Goal: Task Accomplishment & Management: Manage account settings

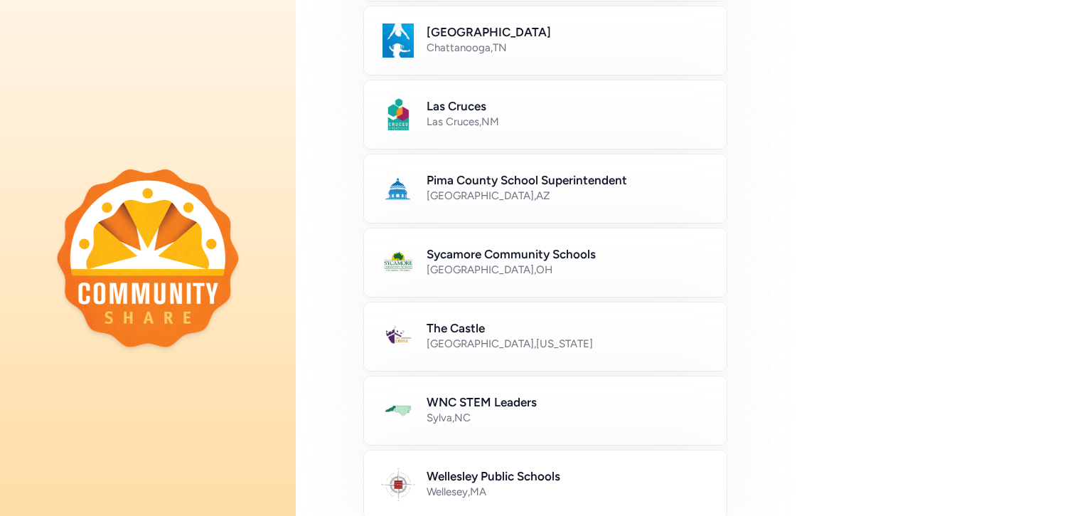
scroll to position [844, 0]
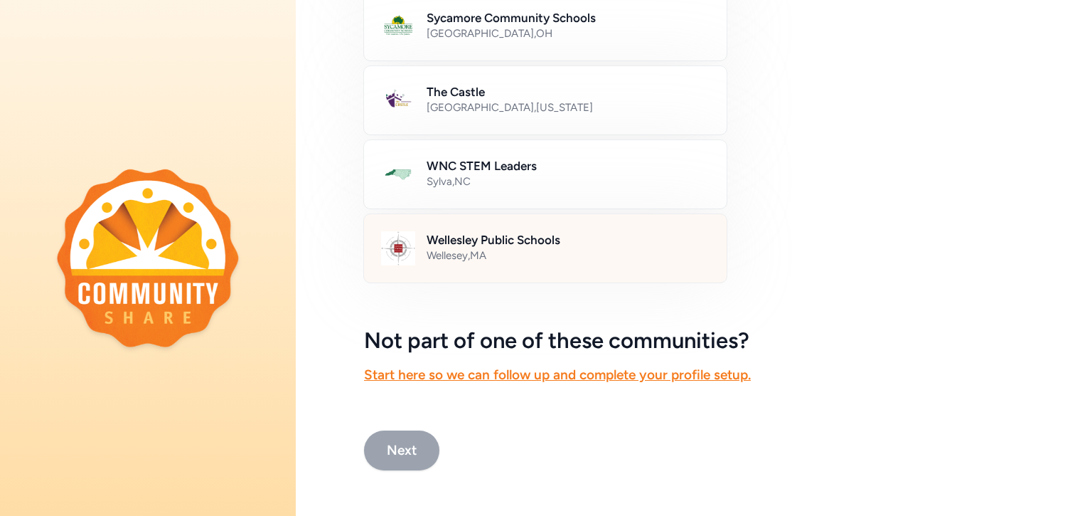
click at [485, 243] on h2 "Wellesley Public Schools" at bounding box center [568, 239] width 283 height 17
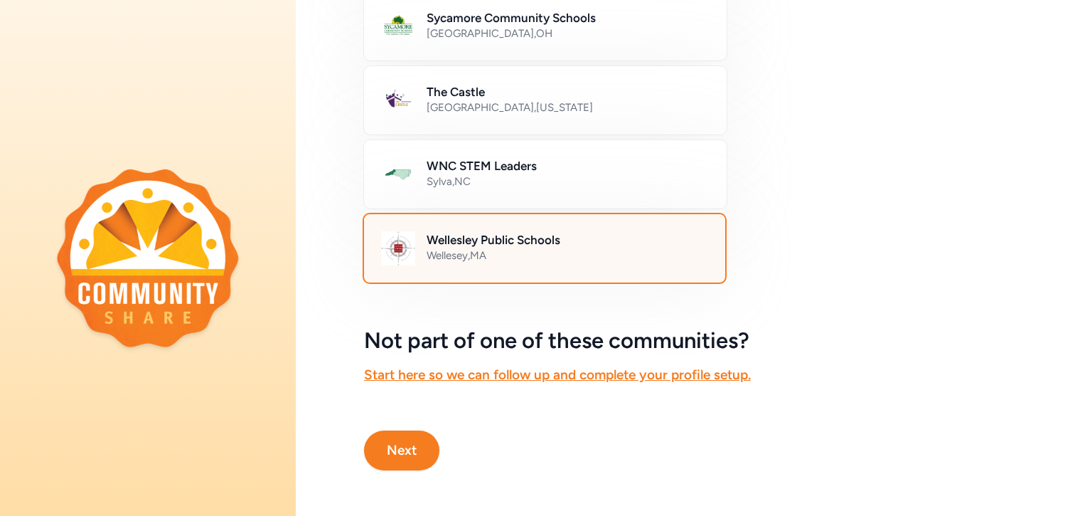
click at [402, 462] on button "Next" at bounding box center [401, 450] width 75 height 40
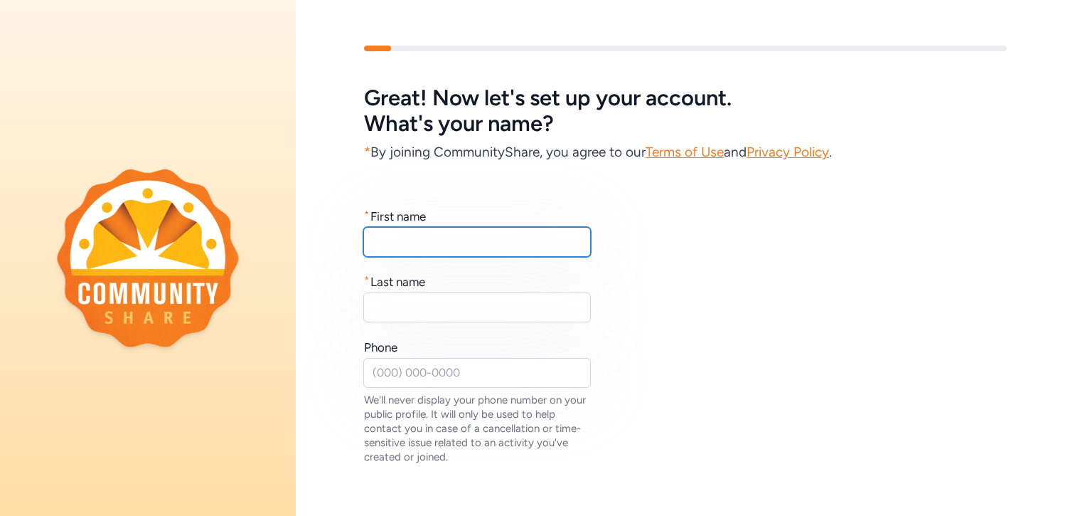
click at [467, 244] on input "text" at bounding box center [477, 242] width 228 height 30
type input "[PERSON_NAME]"
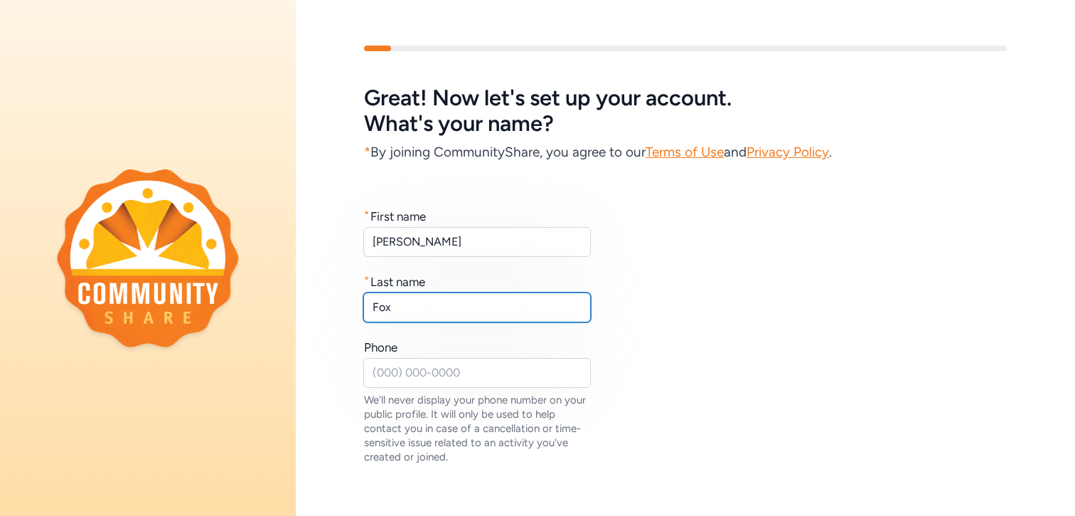
type input "Fox"
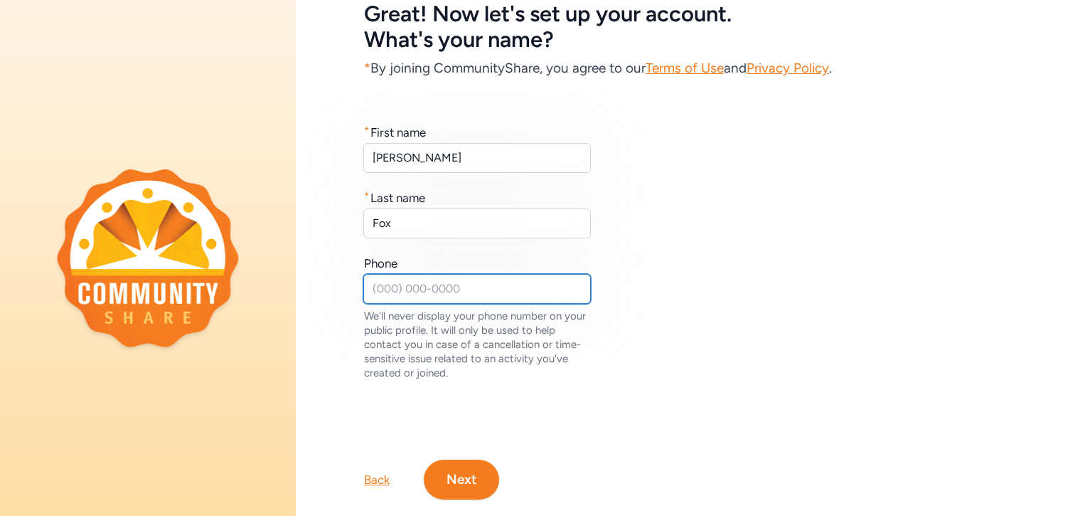
scroll to position [113, 0]
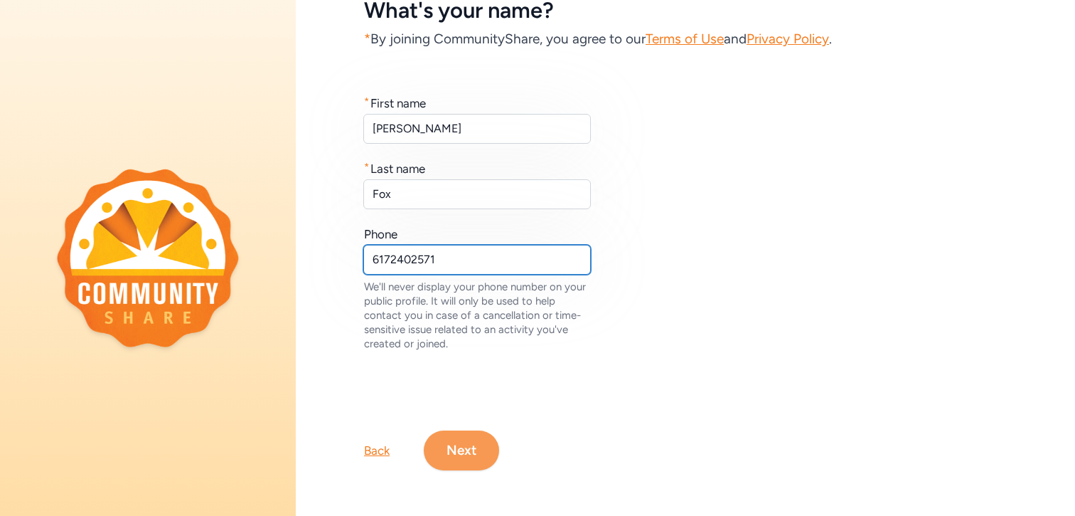
type input "6172402571"
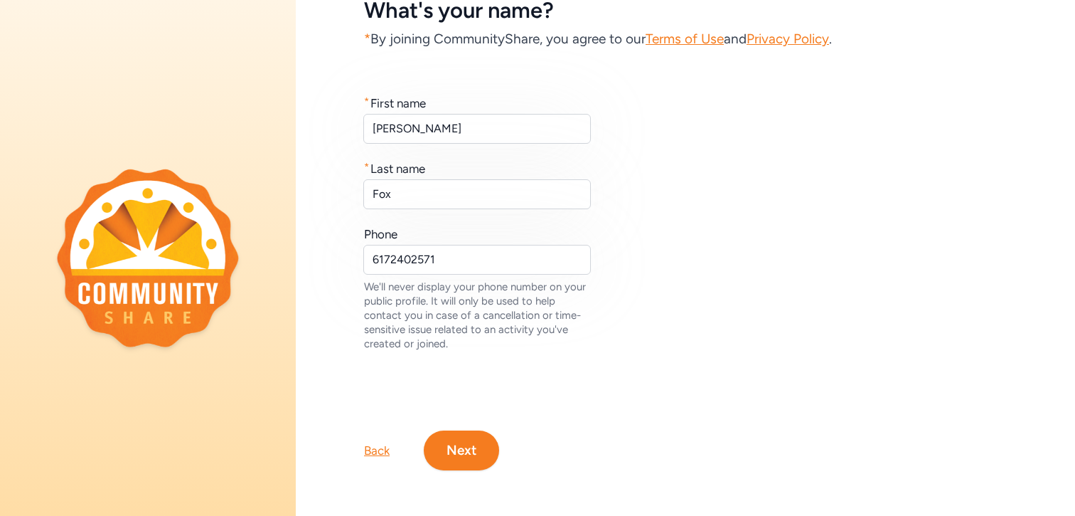
click at [458, 444] on button "Next" at bounding box center [461, 450] width 75 height 40
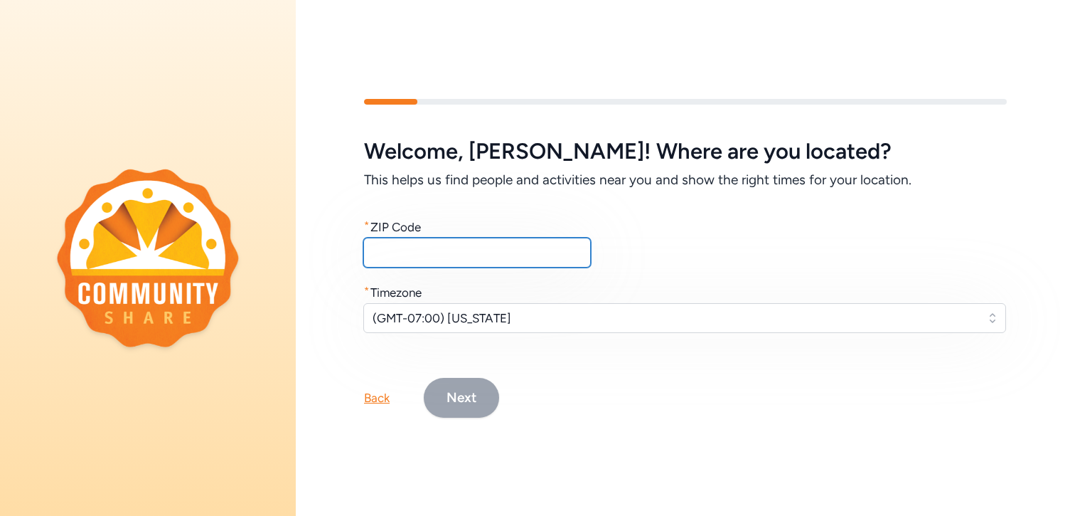
click at [439, 249] on input "text" at bounding box center [477, 253] width 228 height 30
type input "01940"
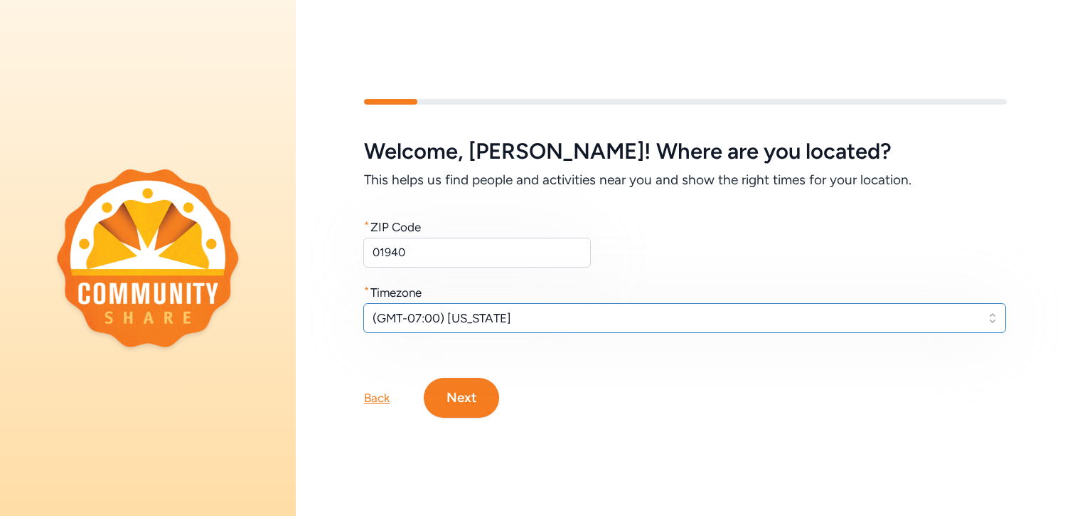
click at [459, 307] on button "(GMT-07:00) [US_STATE]" at bounding box center [684, 318] width 643 height 30
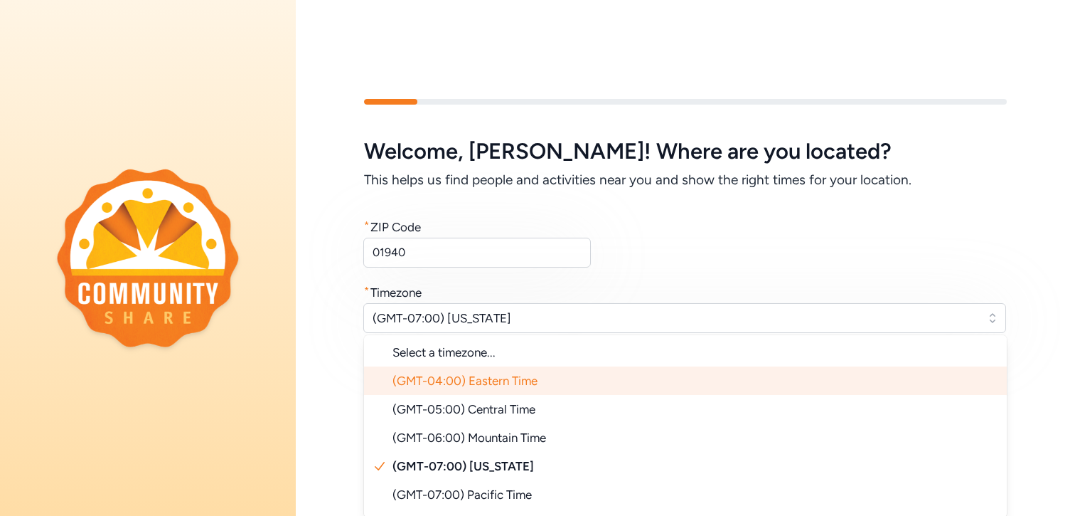
click at [455, 384] on span "(GMT-04:00) Eastern Time" at bounding box center [465, 380] width 145 height 14
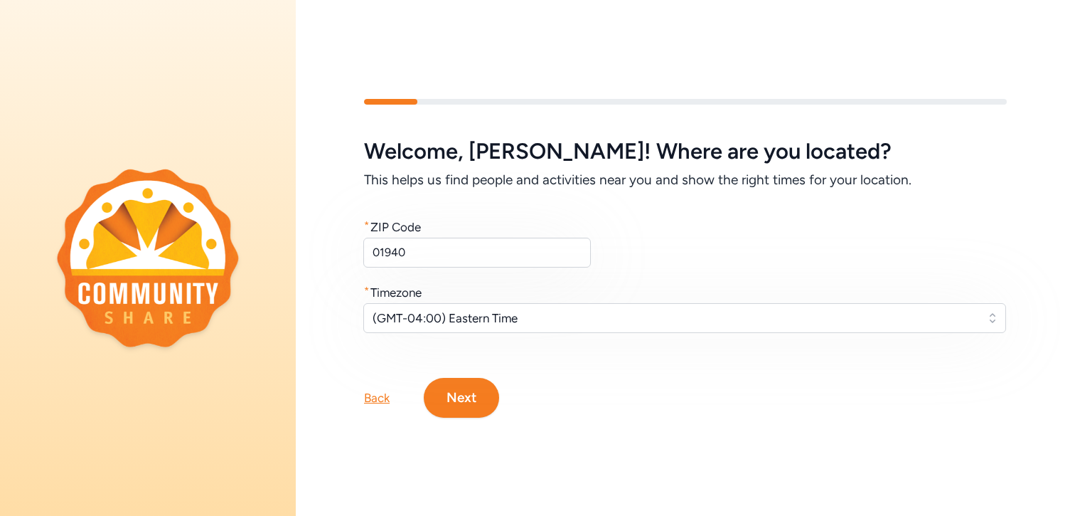
click at [464, 389] on button "Next" at bounding box center [461, 398] width 75 height 40
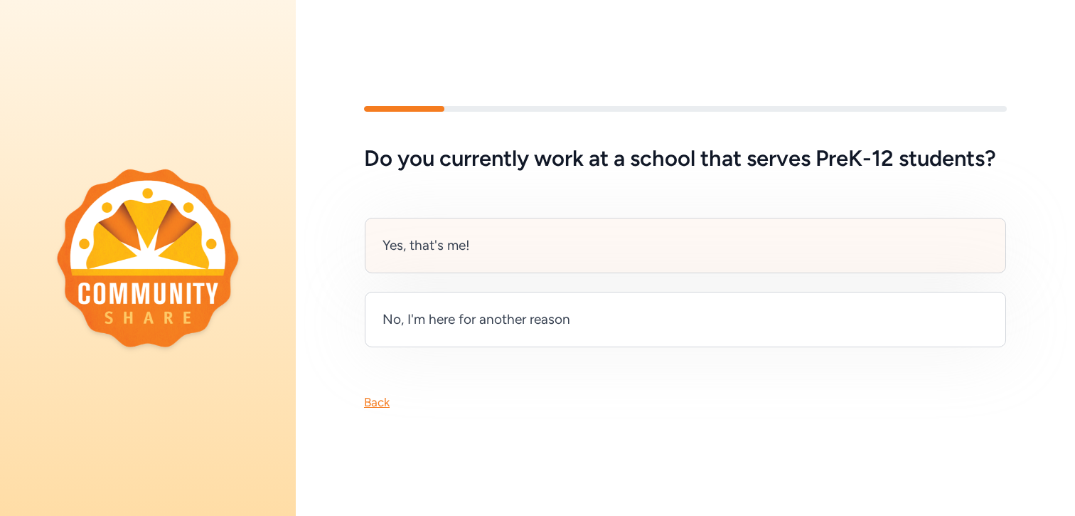
click at [532, 270] on div "Yes, that's me!" at bounding box center [685, 245] width 641 height 55
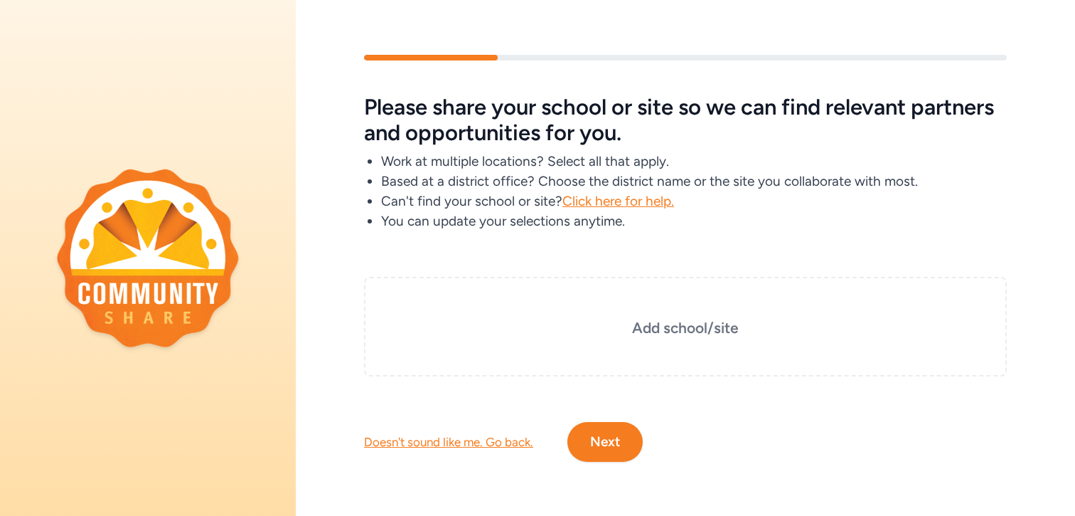
click at [606, 426] on button "Next" at bounding box center [605, 442] width 75 height 40
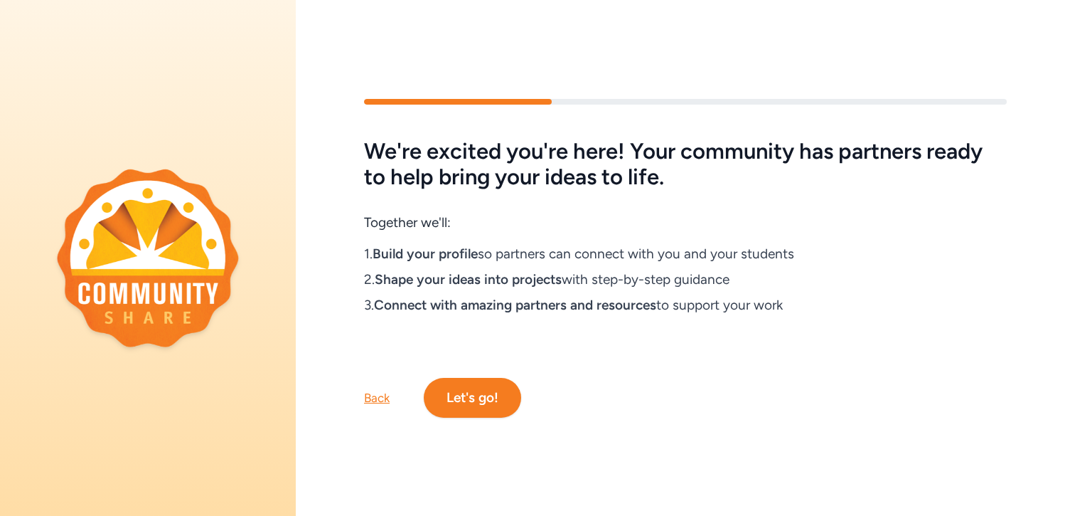
click at [474, 393] on button "Let's go!" at bounding box center [472, 398] width 97 height 40
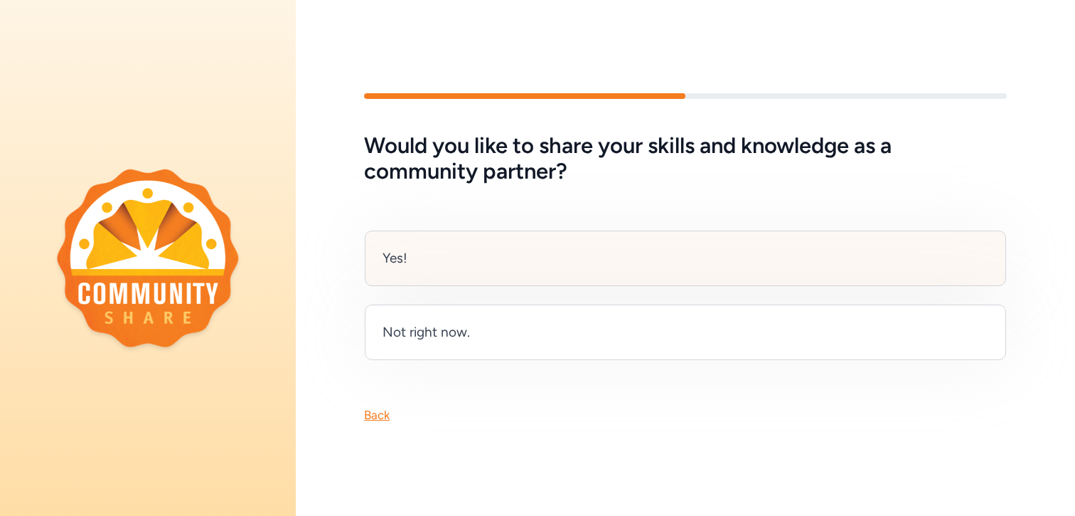
click at [479, 275] on div "Yes!" at bounding box center [685, 257] width 641 height 55
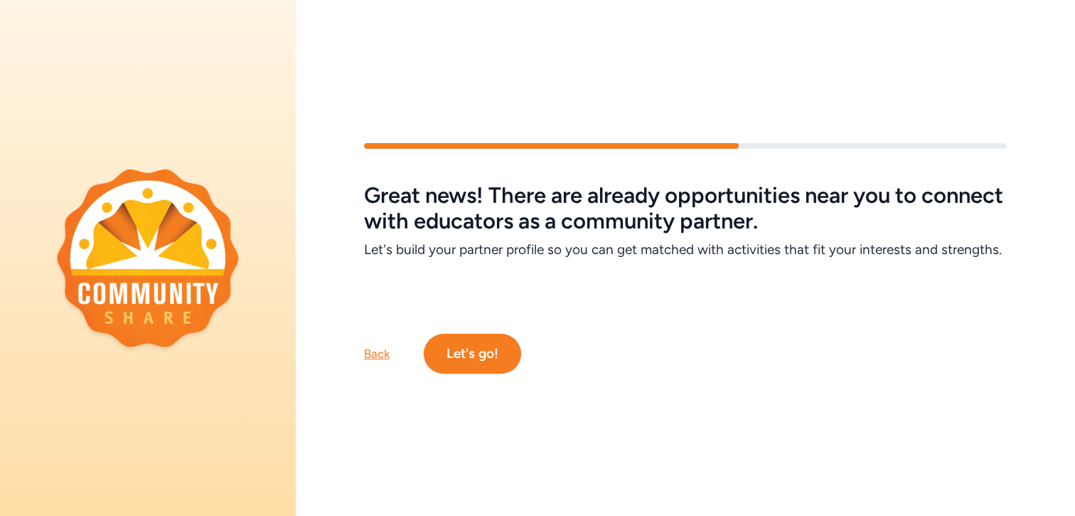
click at [380, 352] on div "Back" at bounding box center [377, 353] width 26 height 17
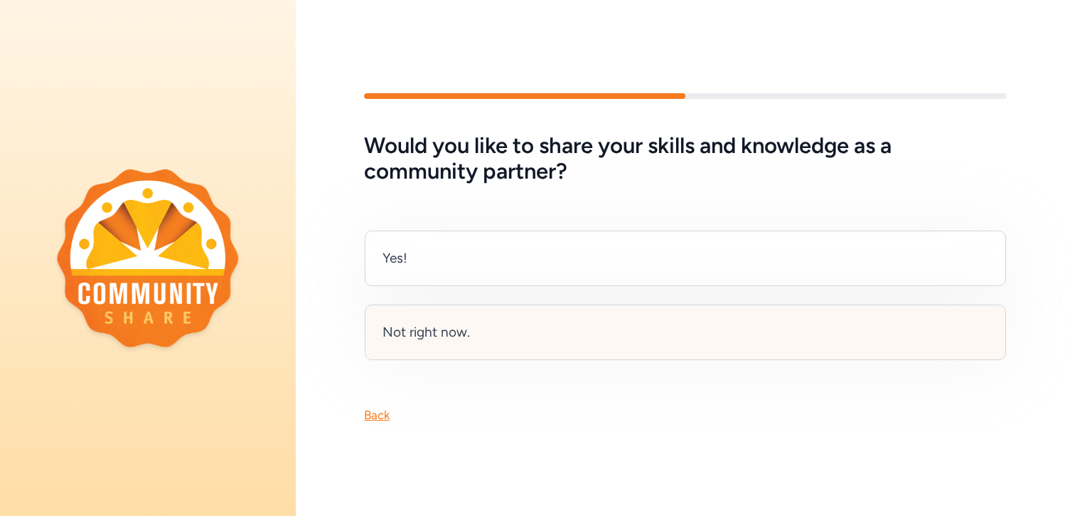
click at [474, 328] on div "Not right now." at bounding box center [685, 331] width 641 height 55
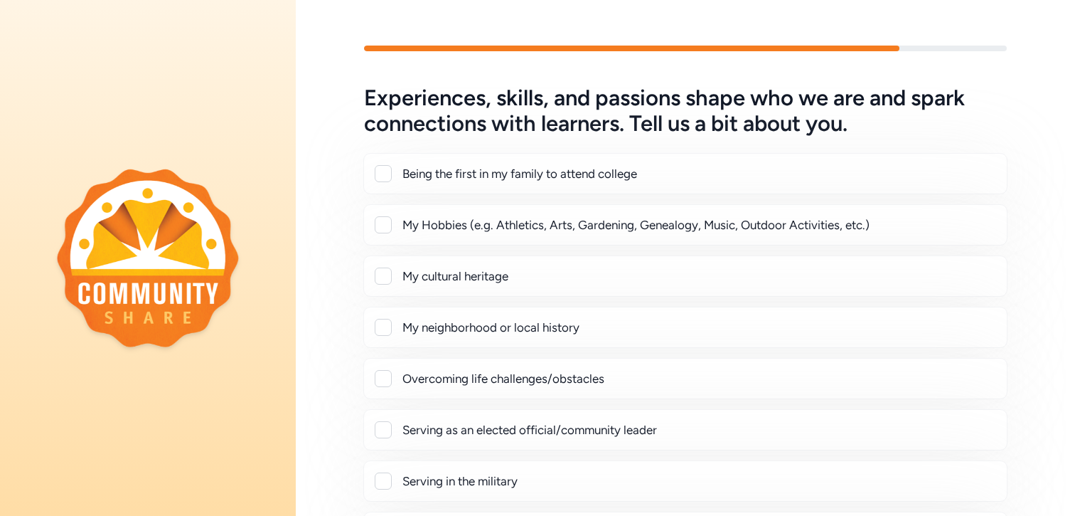
click at [535, 239] on div "My Hobbies (e.g. Athletics, Arts, Gardening, Genealogy, Music, Outdoor Activiti…" at bounding box center [685, 224] width 644 height 41
click at [507, 224] on div "My Hobbies (e.g. Athletics, Arts, Gardening, Genealogy, Music, Outdoor Activiti…" at bounding box center [699, 224] width 593 height 17
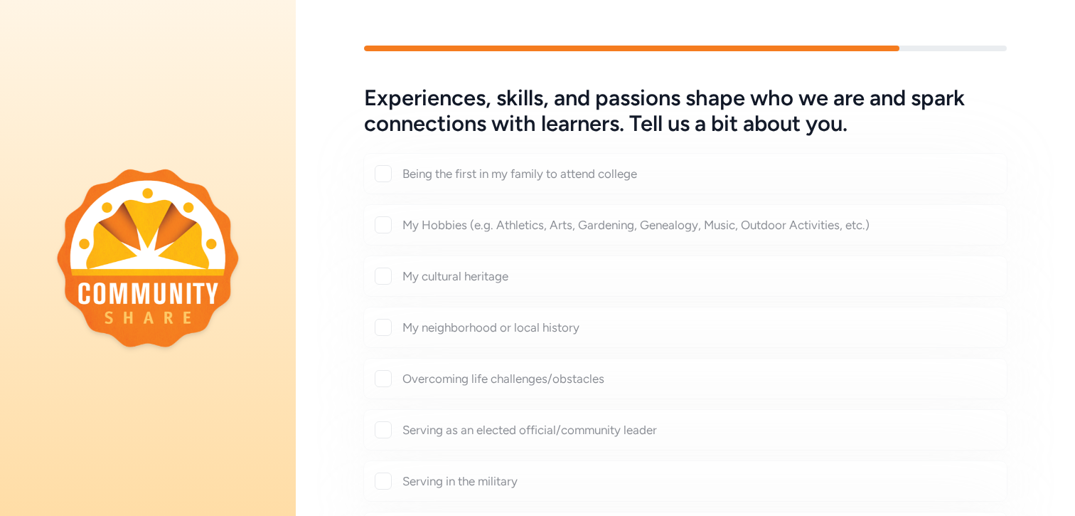
checkbox input "true"
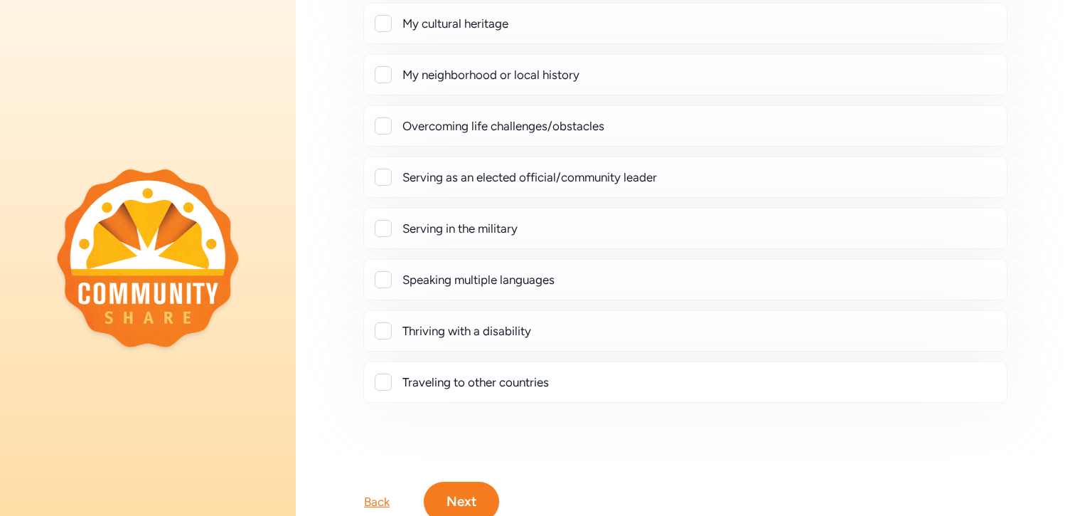
scroll to position [294, 0]
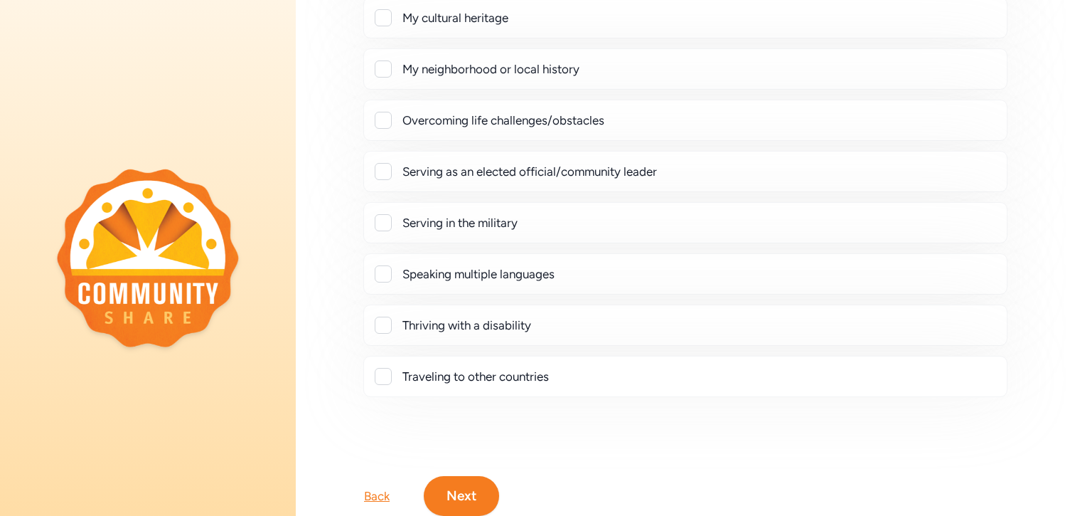
click at [384, 377] on div at bounding box center [383, 376] width 17 height 17
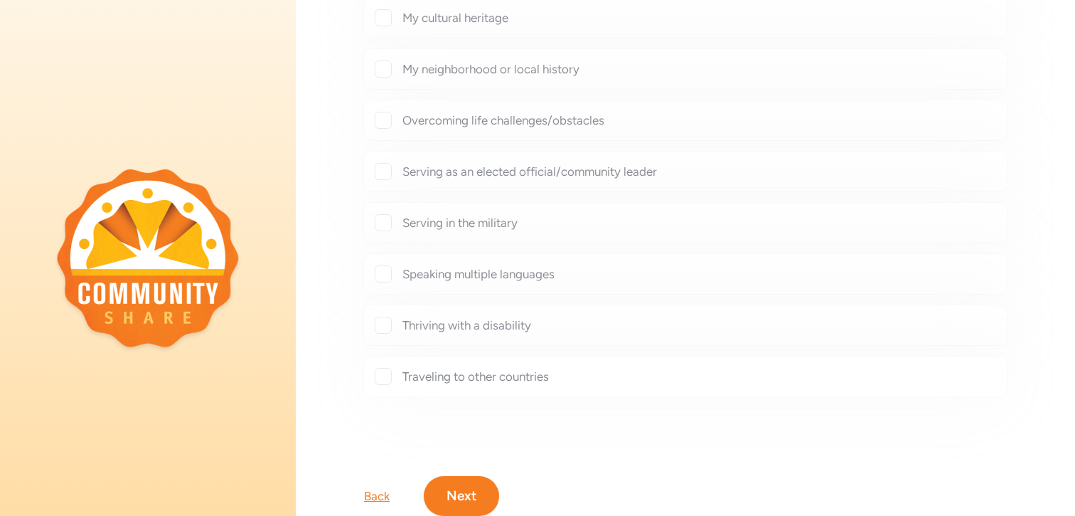
checkbox input "true"
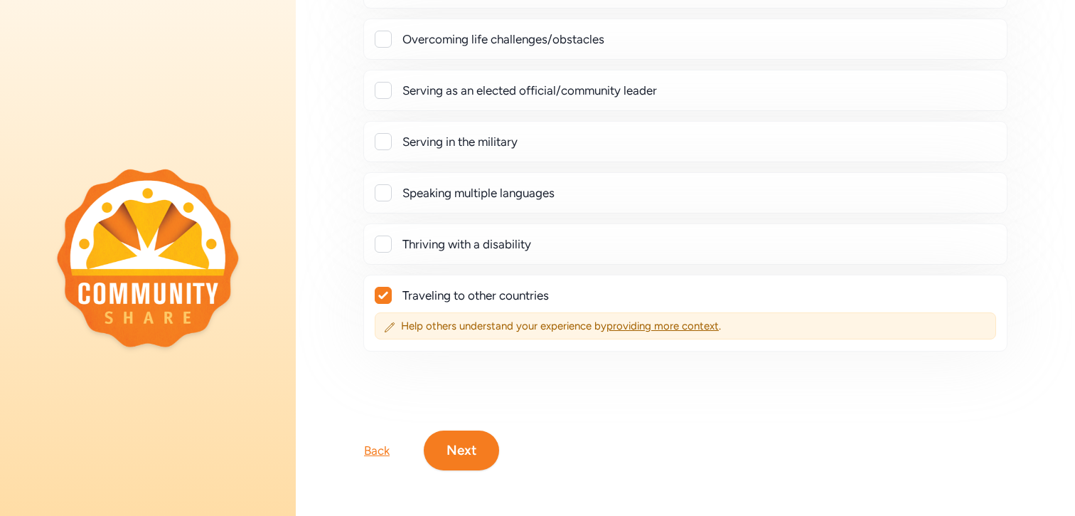
scroll to position [374, 0]
click at [462, 438] on button "Next" at bounding box center [461, 451] width 75 height 40
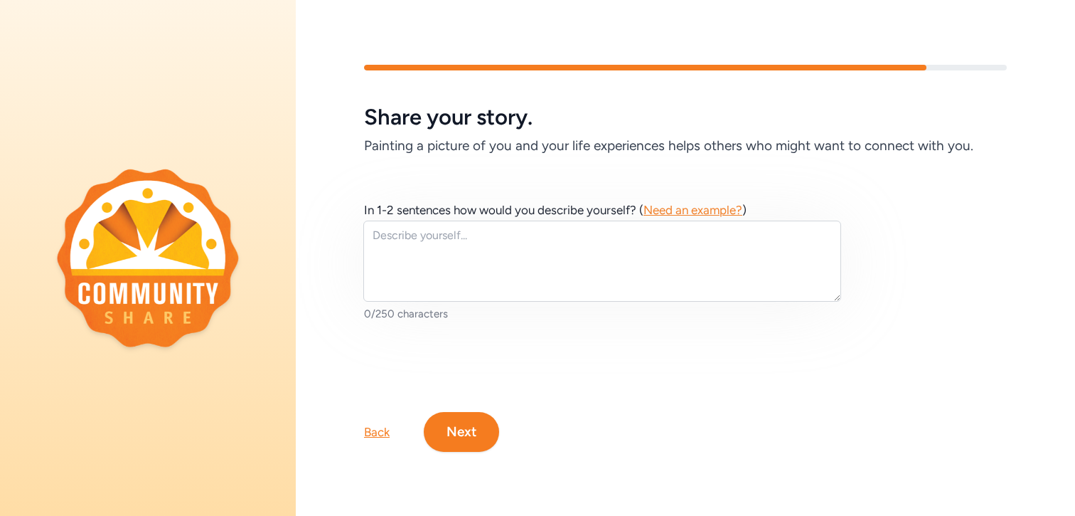
click at [567, 140] on h6 "Painting a picture of you and your life experiences helps others who might want…" at bounding box center [685, 146] width 643 height 20
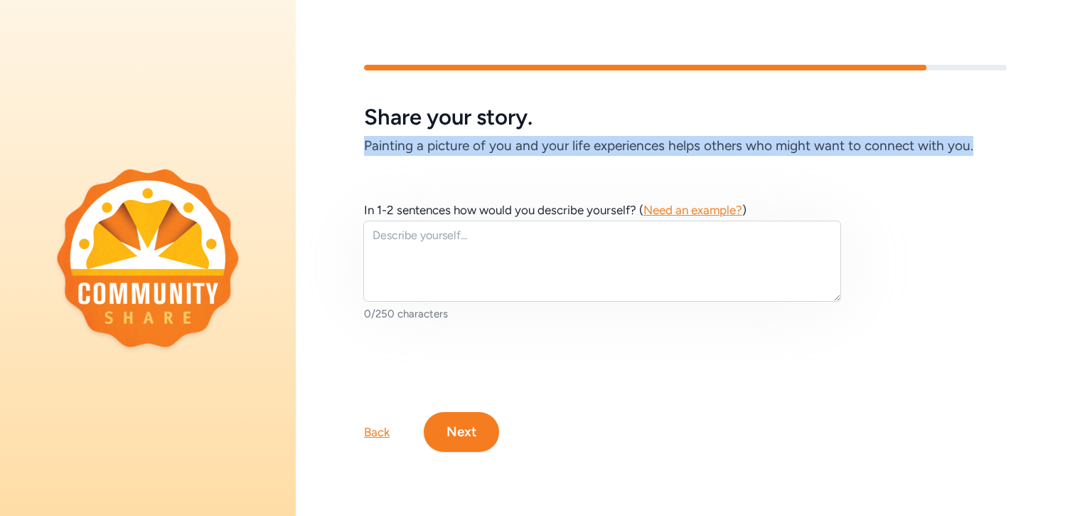
click at [567, 140] on h6 "Painting a picture of you and your life experiences helps others who might want…" at bounding box center [685, 146] width 643 height 20
copy h6 "Painting a picture of you and your life experiences helps others who might want…"
click at [474, 420] on button "Next" at bounding box center [461, 432] width 75 height 40
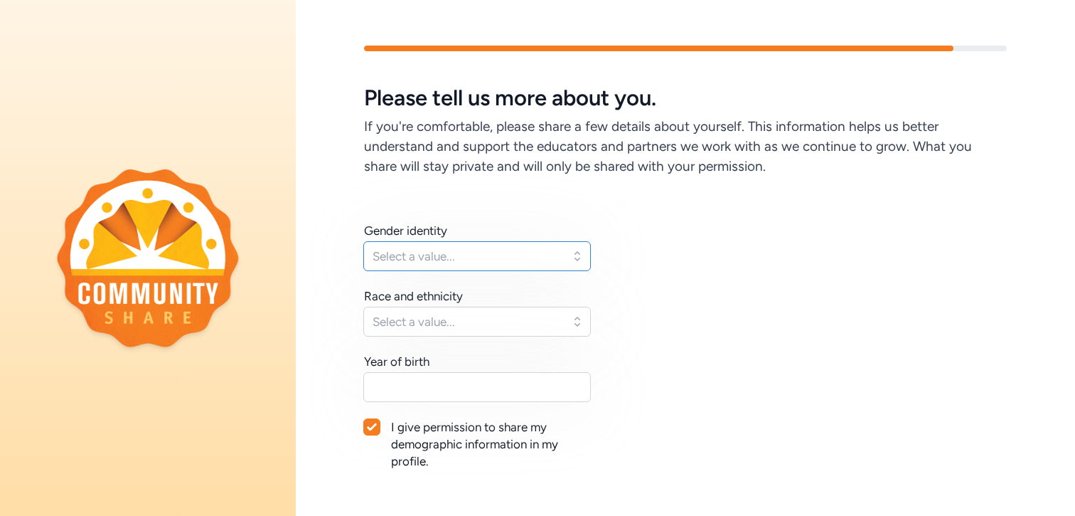
click at [442, 245] on button "Select a value..." at bounding box center [477, 256] width 228 height 30
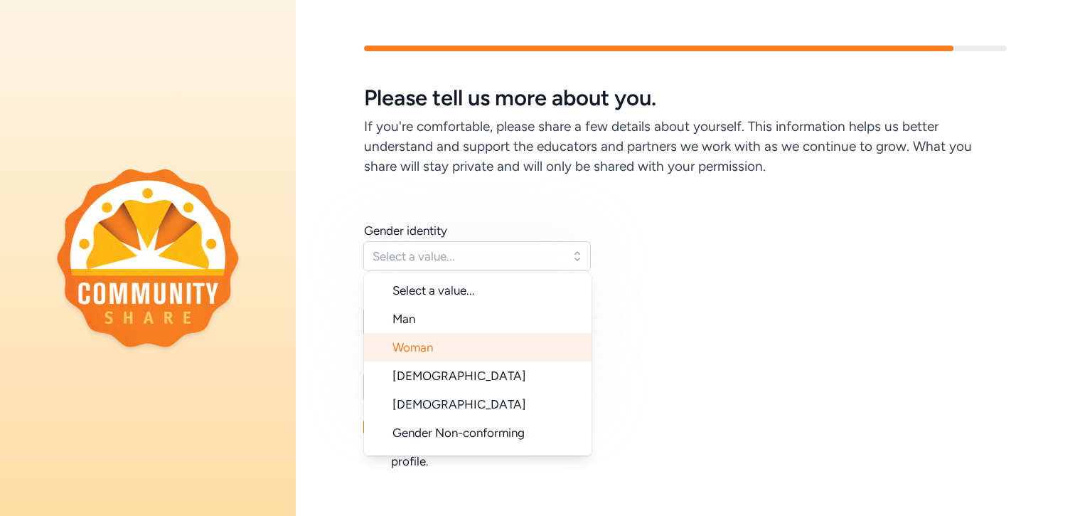
click at [428, 346] on span "Woman" at bounding box center [413, 347] width 41 height 14
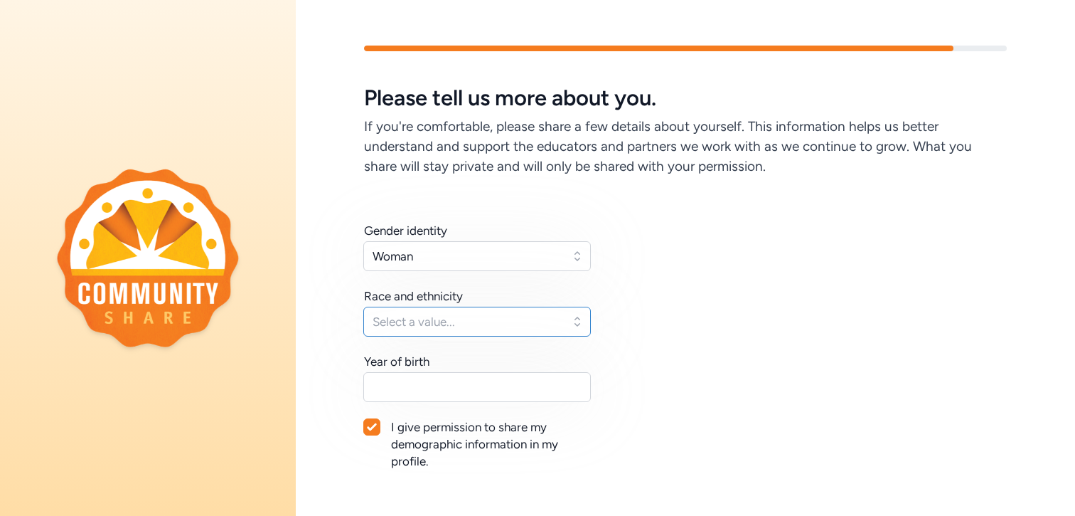
click at [422, 324] on span "Select a value..." at bounding box center [467, 321] width 189 height 17
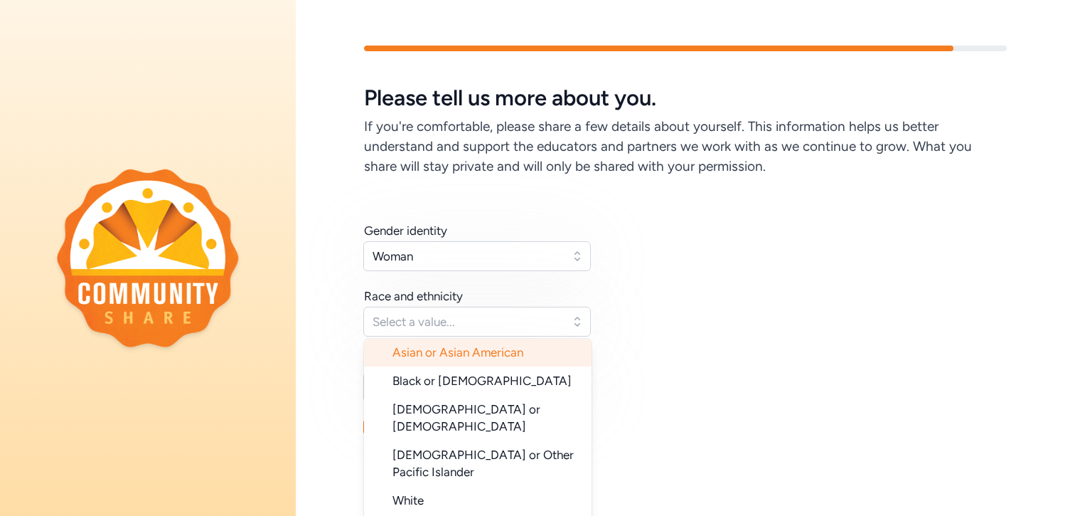
scroll to position [57, 0]
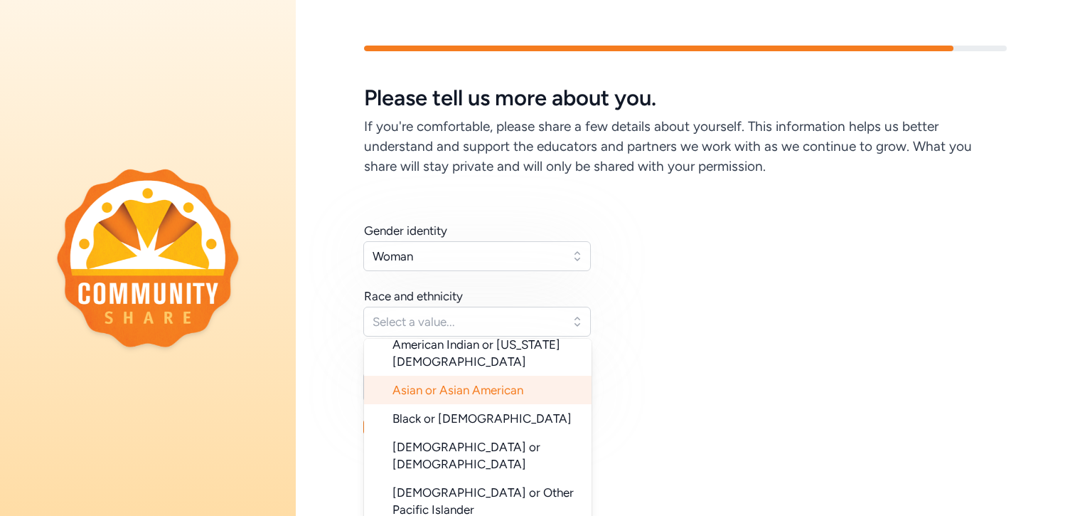
click at [432, 382] on li "Asian or Asian American" at bounding box center [478, 390] width 228 height 28
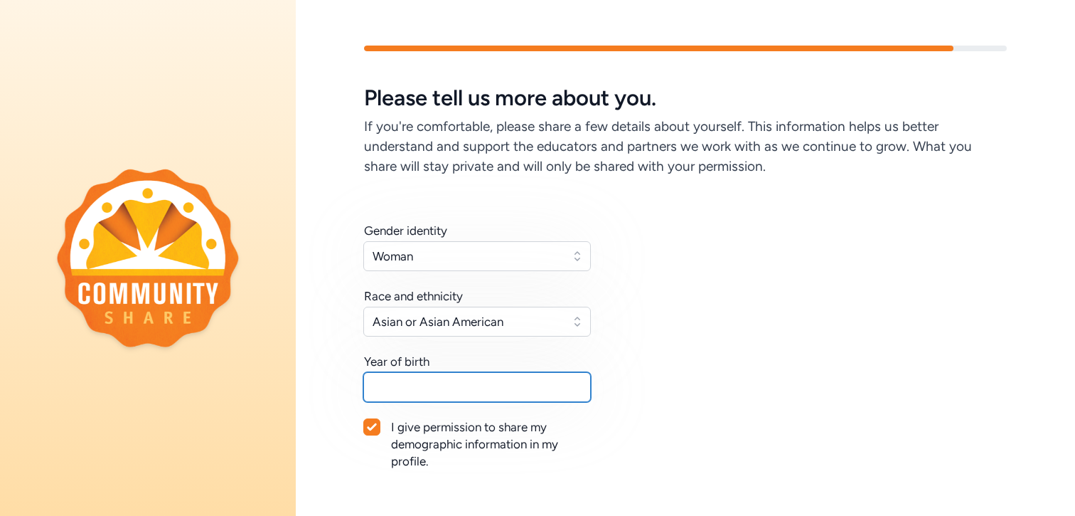
click at [422, 389] on input "text" at bounding box center [477, 387] width 228 height 30
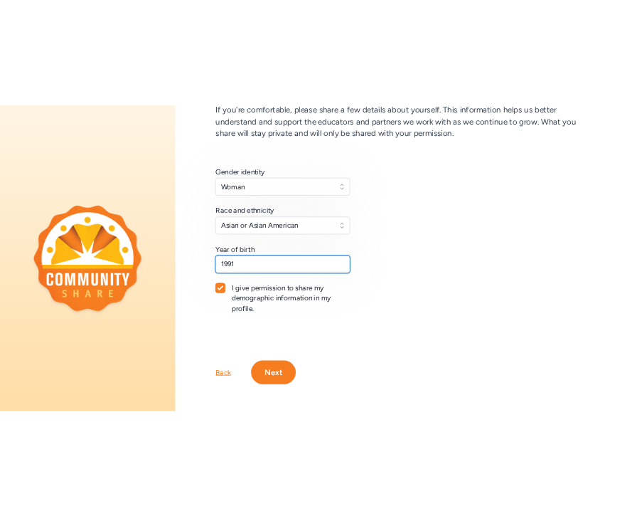
scroll to position [117, 0]
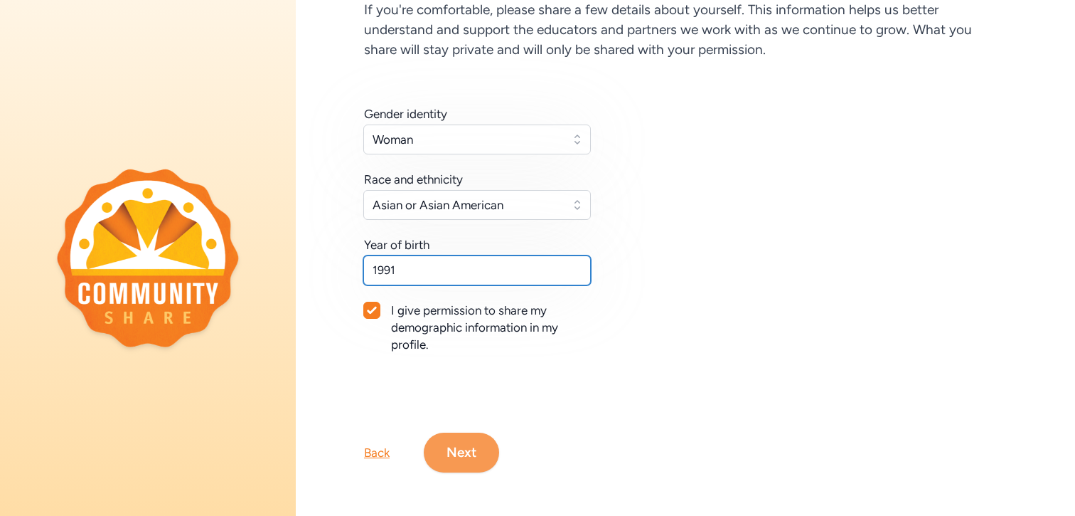
type input "1991"
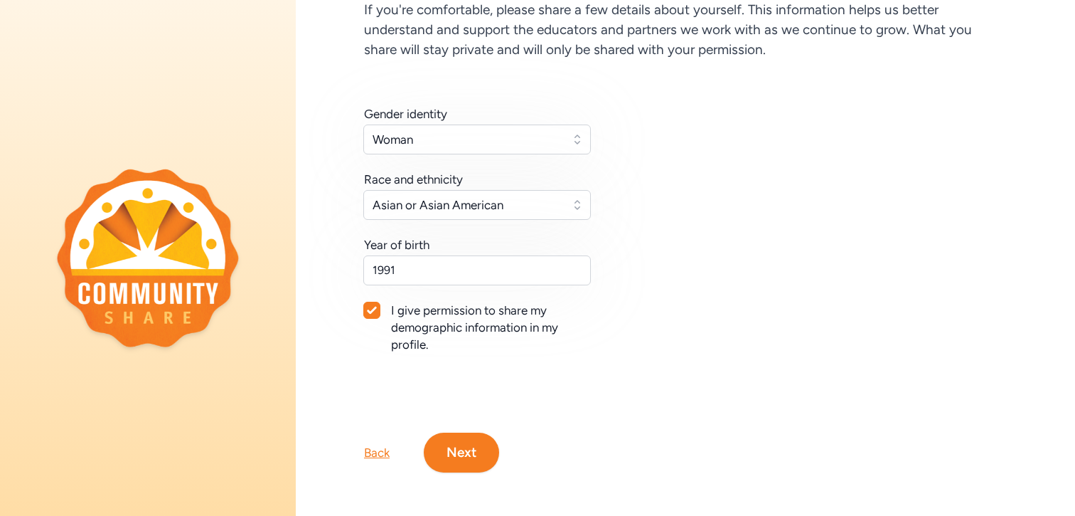
click at [470, 444] on button "Next" at bounding box center [461, 452] width 75 height 40
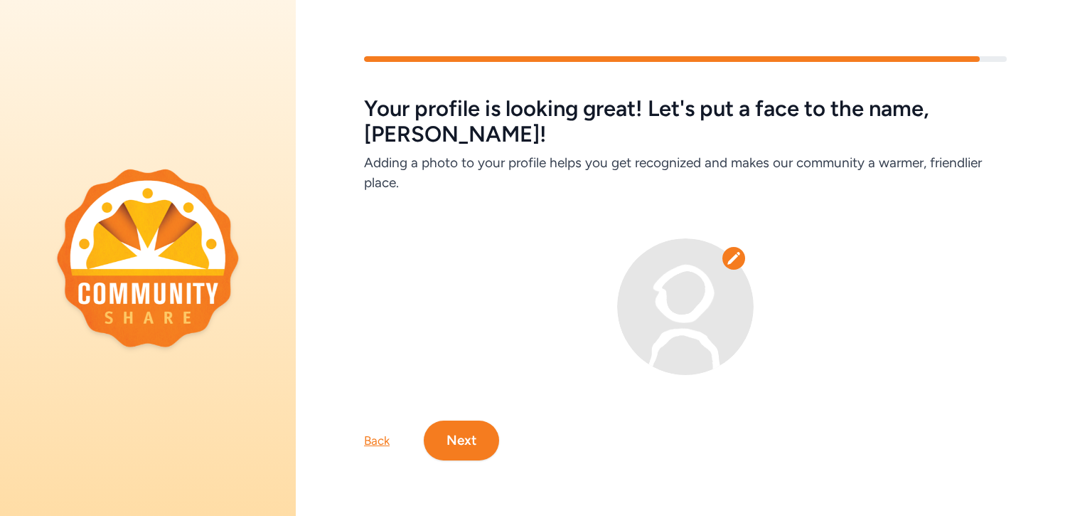
click at [456, 420] on button "Next" at bounding box center [461, 440] width 75 height 40
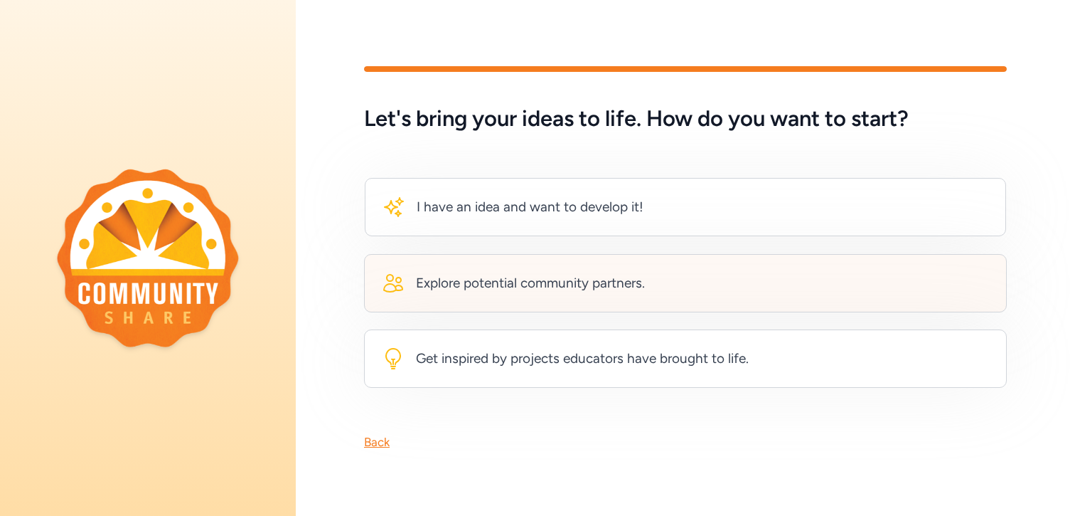
click at [503, 292] on div "Explore potential community partners." at bounding box center [530, 283] width 229 height 20
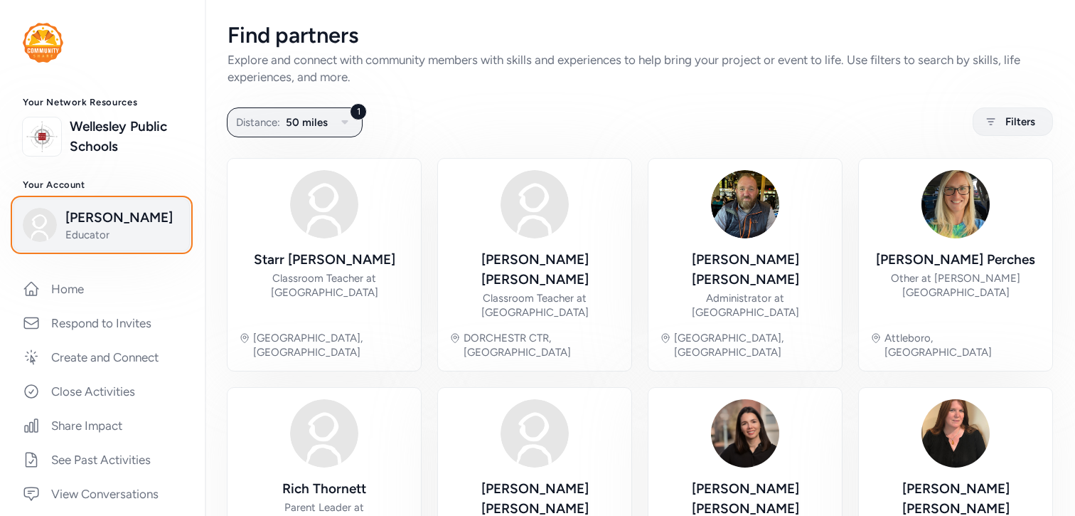
click at [38, 224] on img "button" at bounding box center [40, 225] width 34 height 34
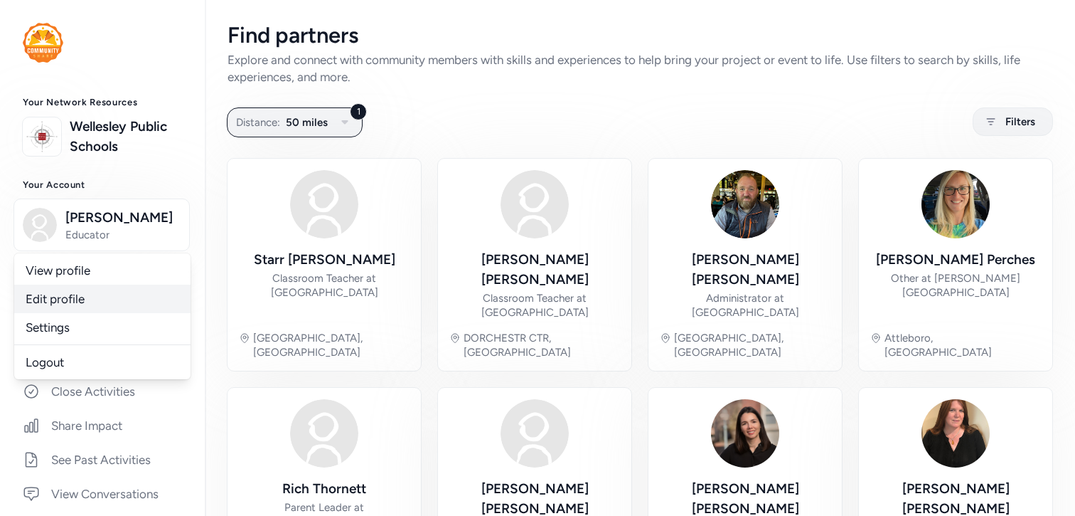
click at [69, 295] on link "Edit profile" at bounding box center [102, 298] width 176 height 28
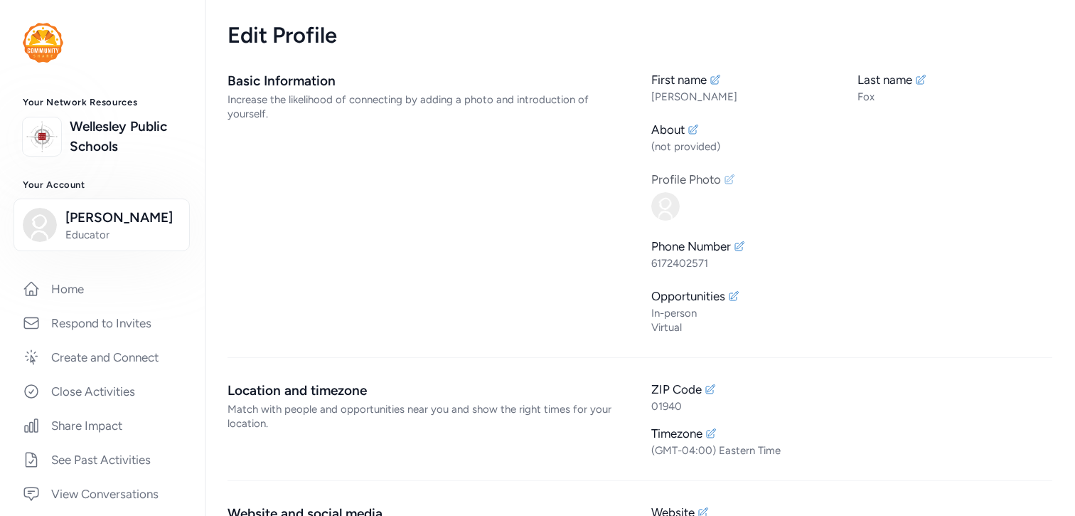
click at [681, 198] on div at bounding box center [851, 204] width 401 height 31
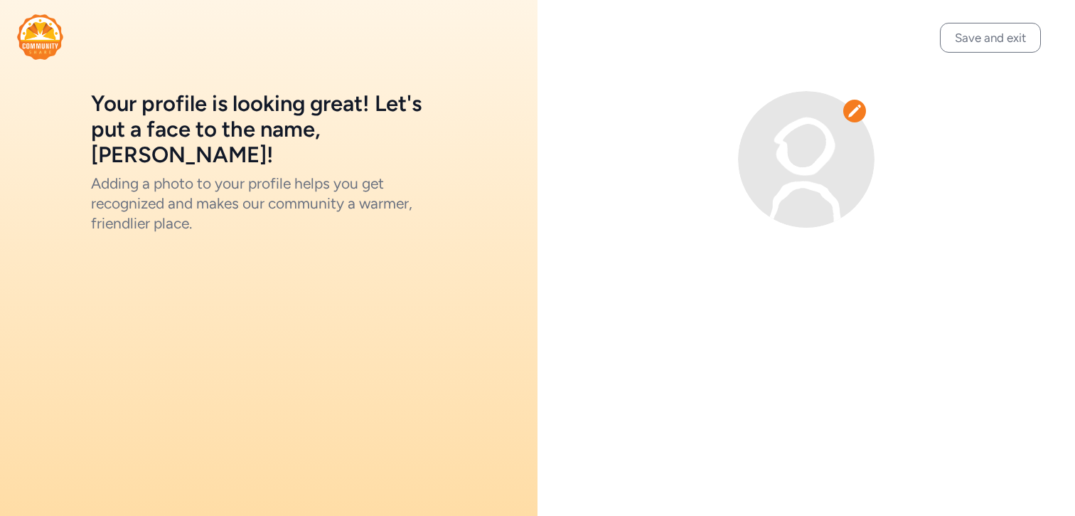
click at [854, 109] on icon at bounding box center [855, 111] width 14 height 14
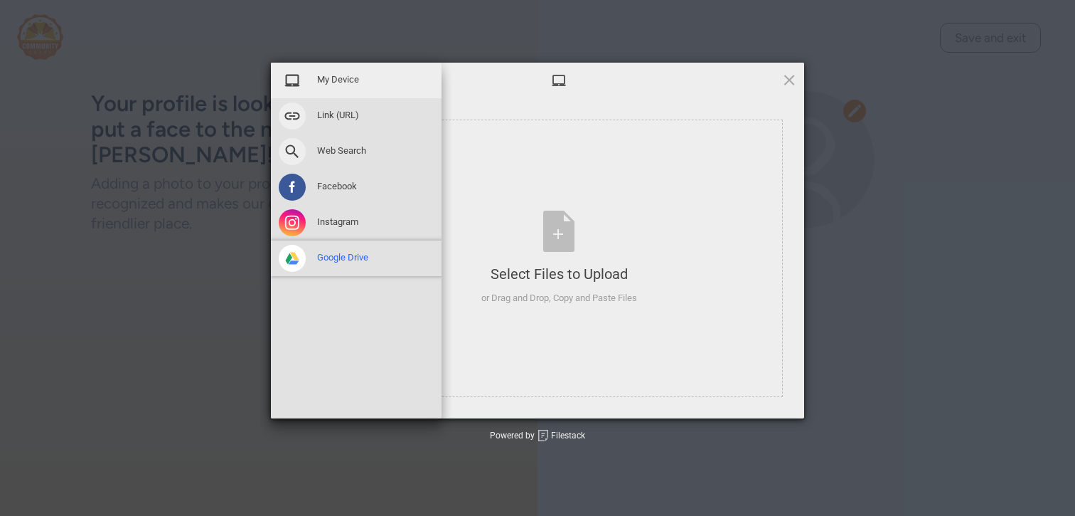
click at [286, 252] on span at bounding box center [292, 258] width 27 height 27
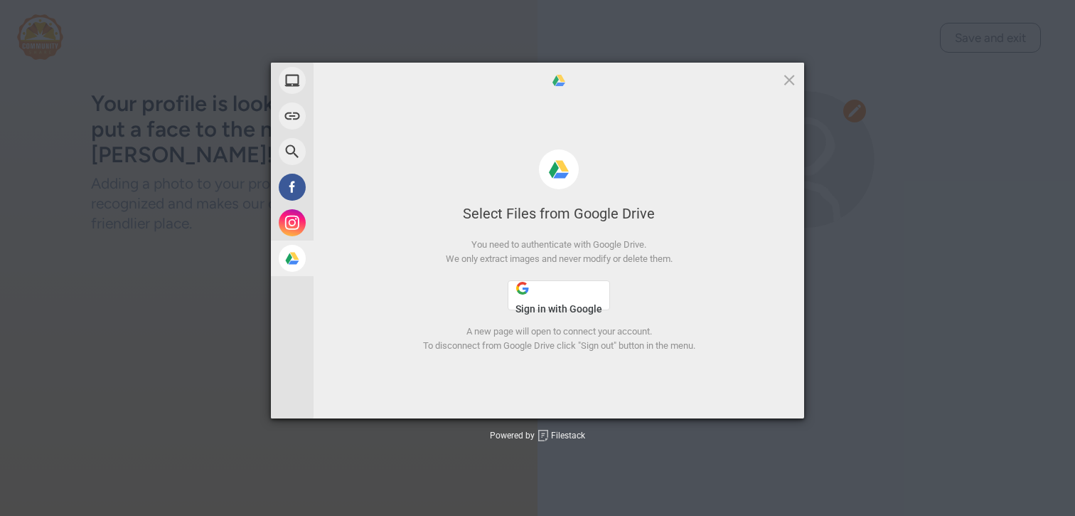
click at [564, 294] on button "Sign in with Google" at bounding box center [559, 295] width 102 height 30
click at [792, 79] on span at bounding box center [790, 80] width 16 height 16
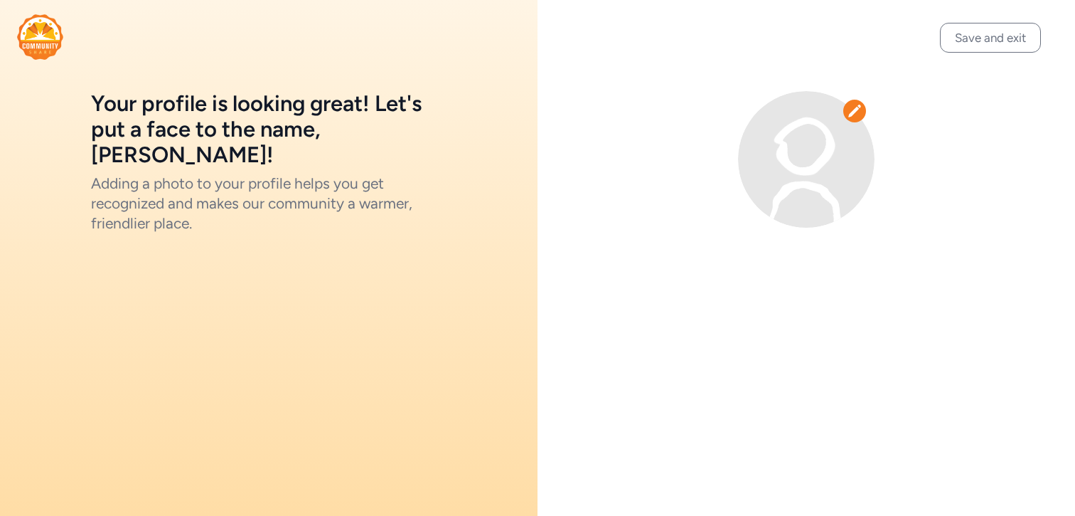
click at [787, 147] on img at bounding box center [806, 159] width 137 height 137
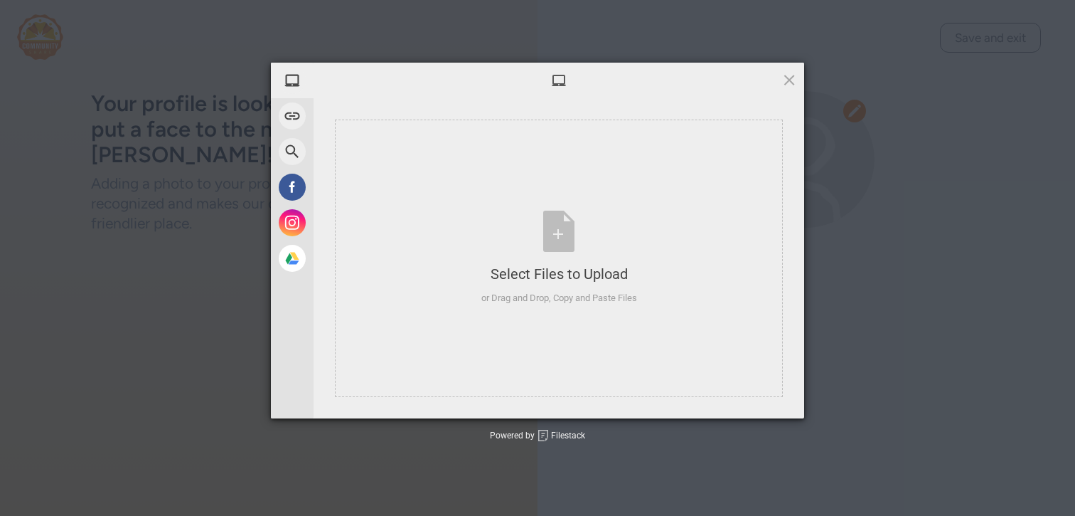
click at [218, 258] on div "My Device Link (URL) Web Search Facebook Instagram Google Drive Select Files to…" at bounding box center [537, 258] width 1075 height 516
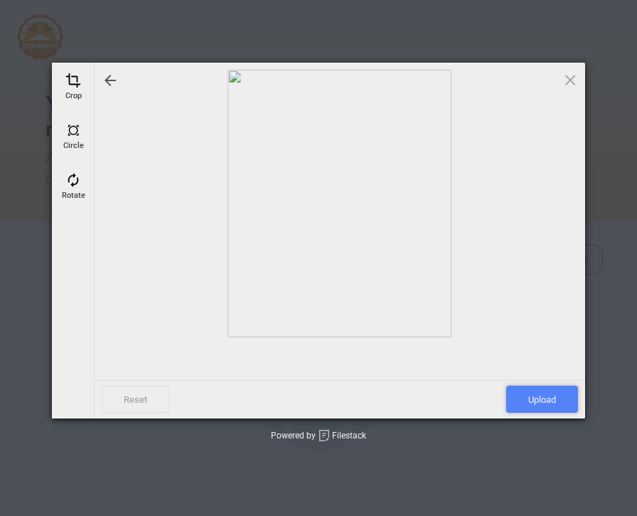
click at [552, 398] on span "Upload" at bounding box center [542, 398] width 72 height 27
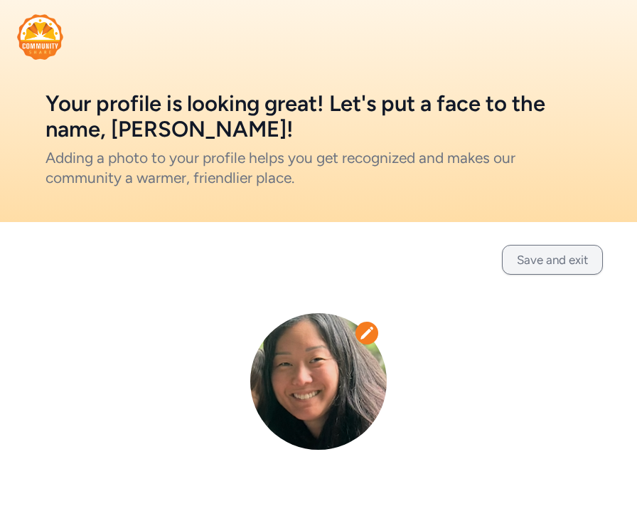
click at [553, 258] on button "Save and exit" at bounding box center [552, 260] width 101 height 30
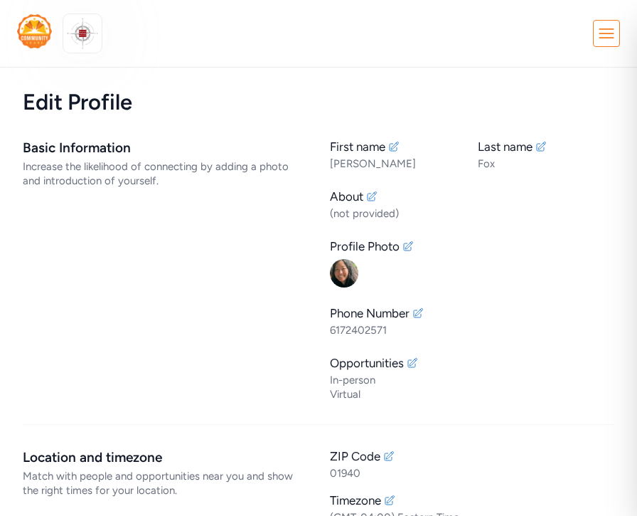
click at [36, 29] on img at bounding box center [34, 31] width 35 height 34
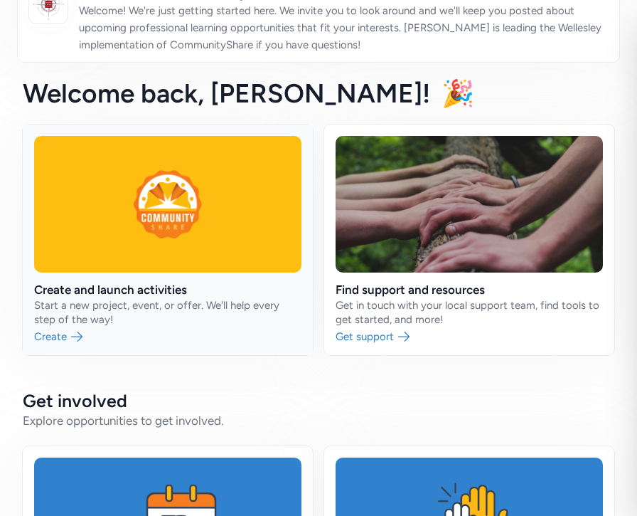
scroll to position [104, 0]
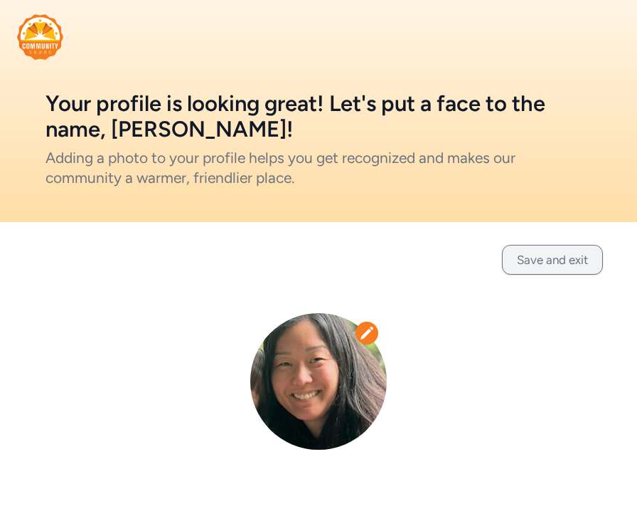
click at [553, 257] on button "Save and exit" at bounding box center [552, 260] width 101 height 30
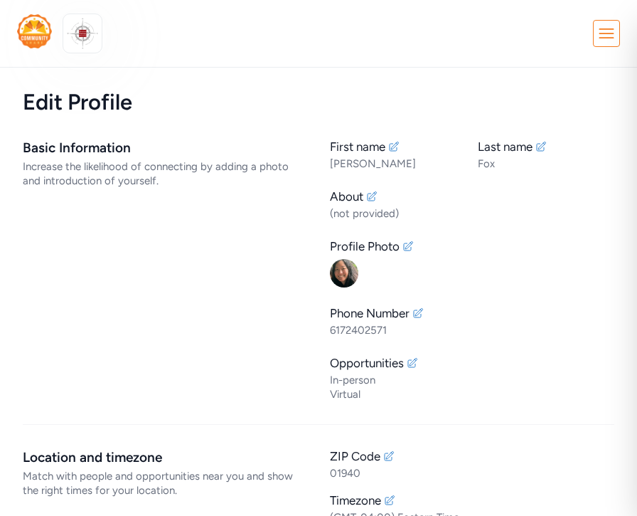
click at [602, 31] on icon at bounding box center [607, 34] width 26 height 26
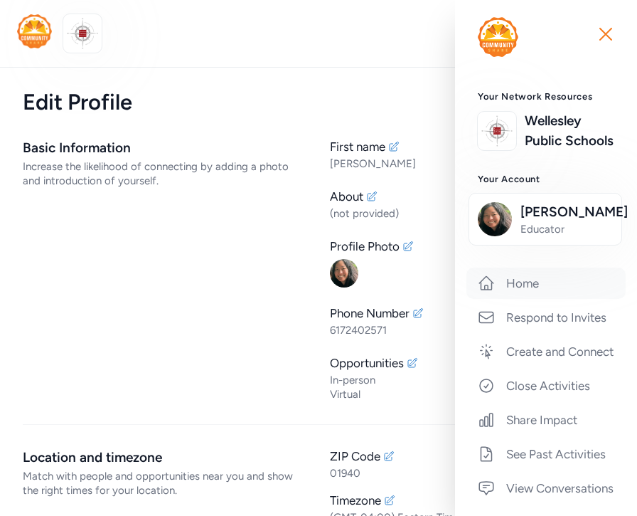
click at [530, 275] on link "Home" at bounding box center [546, 282] width 159 height 31
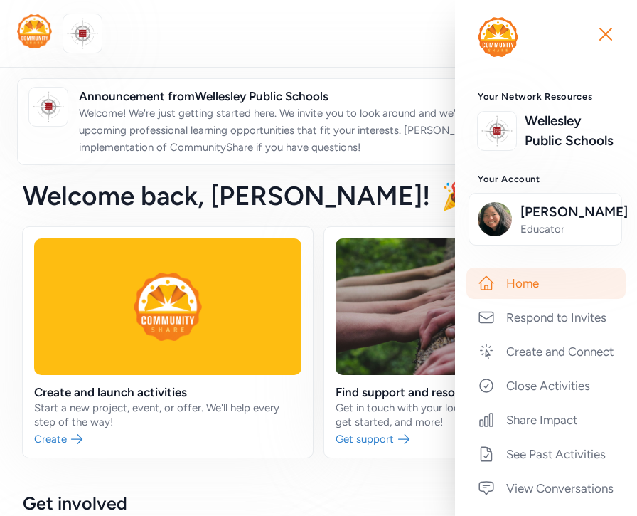
click at [282, 491] on h2 "Get involved" at bounding box center [319, 502] width 592 height 23
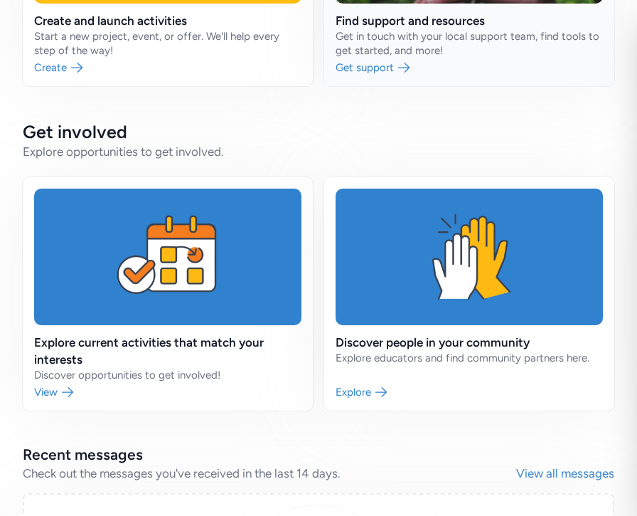
scroll to position [373, 0]
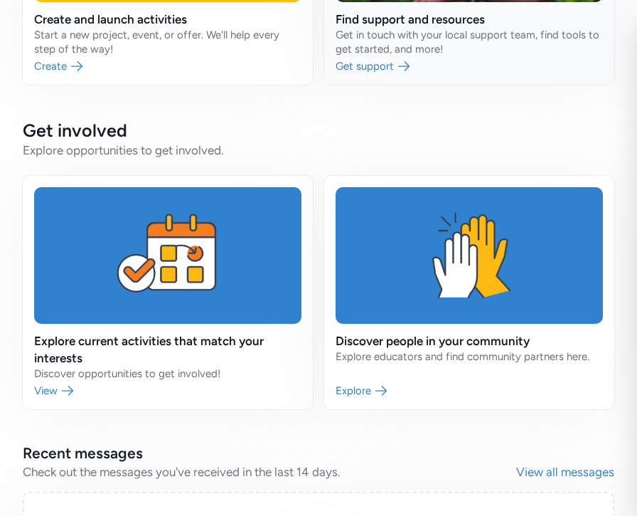
click at [410, 373] on link at bounding box center [469, 292] width 290 height 233
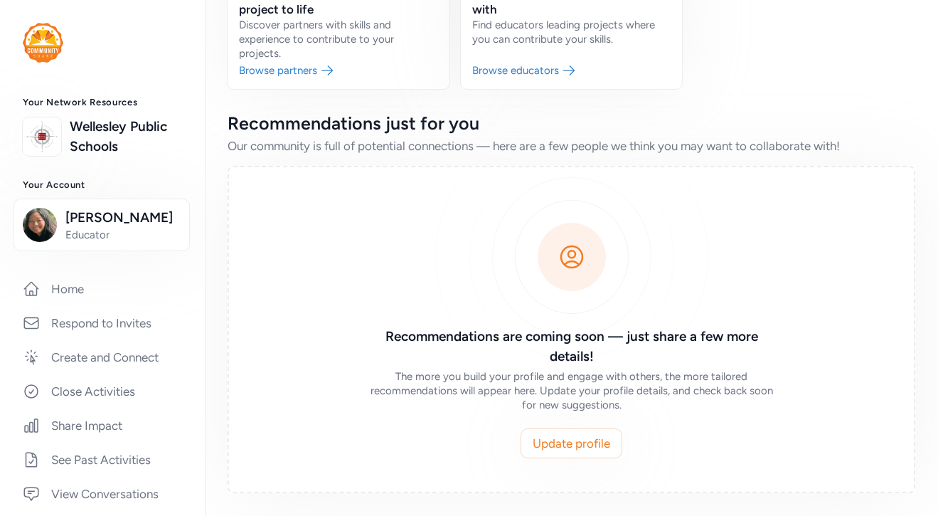
click at [100, 266] on div "Your Network Resources Wellesley Public Schools Your Account [PERSON_NAME] Educ…" at bounding box center [102, 473] width 205 height 752
click at [74, 287] on link "Home" at bounding box center [102, 288] width 182 height 31
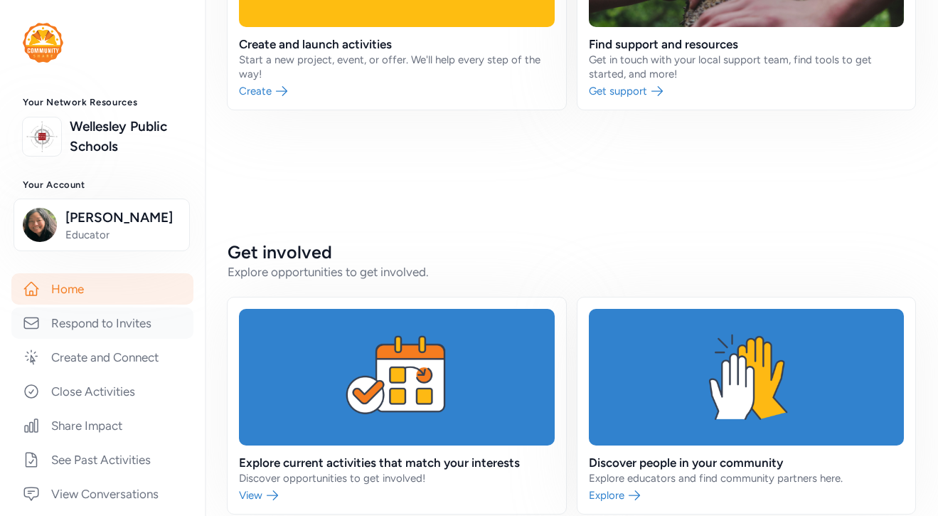
click at [110, 323] on link "Respond to Invites" at bounding box center [102, 322] width 182 height 31
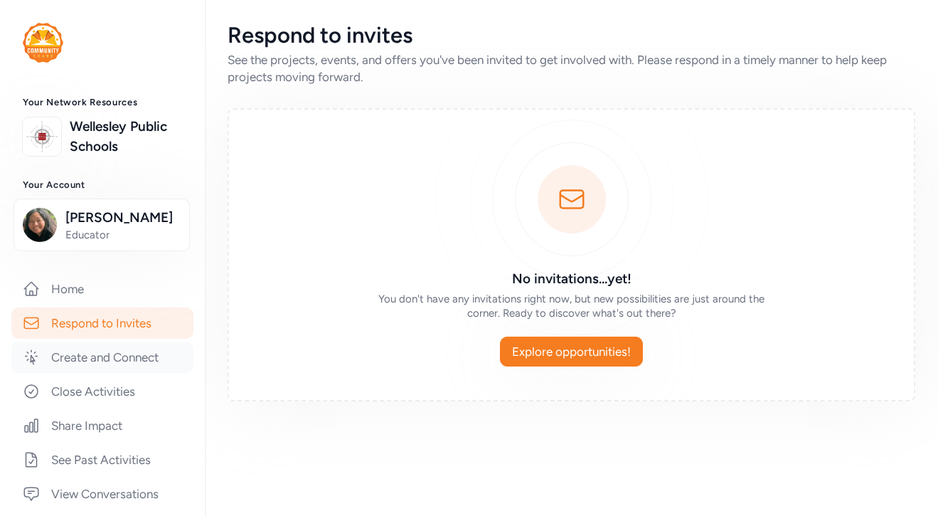
click at [151, 370] on link "Create and Connect" at bounding box center [102, 356] width 182 height 31
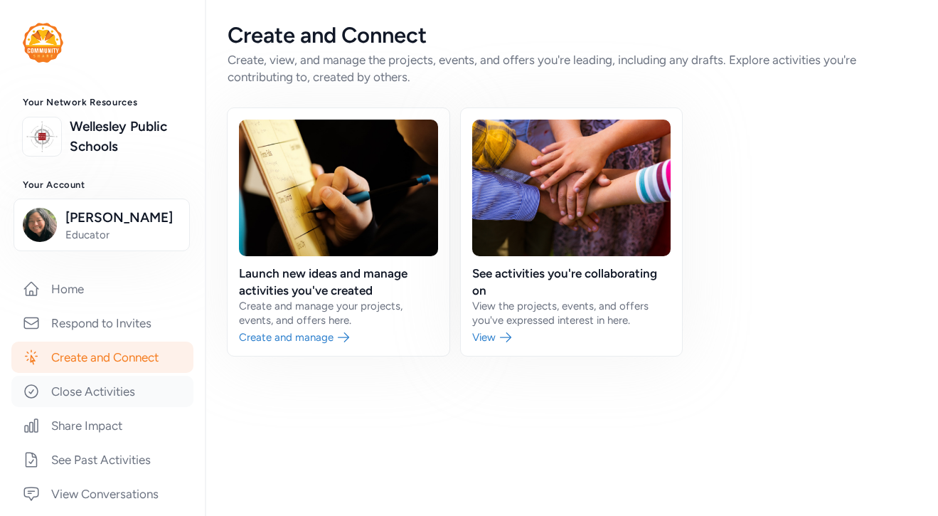
click at [128, 398] on link "Close Activities" at bounding box center [102, 391] width 182 height 31
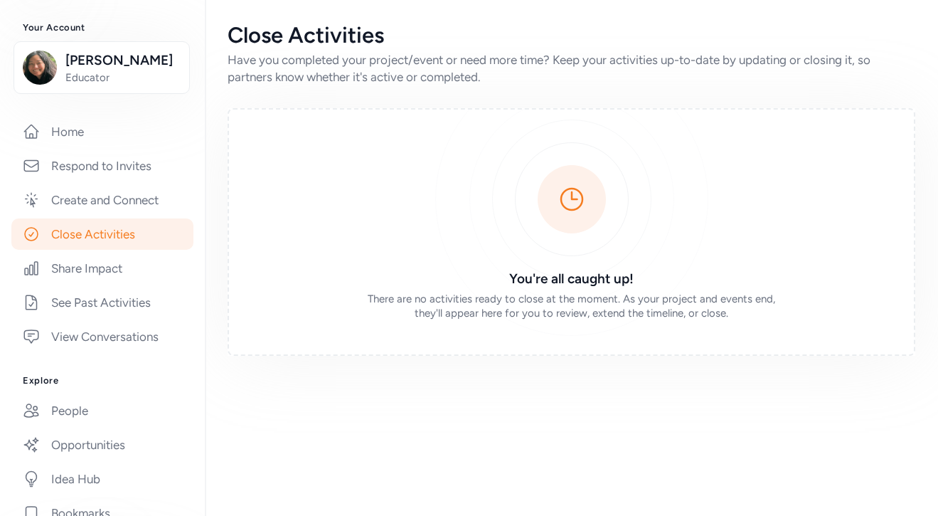
scroll to position [180, 0]
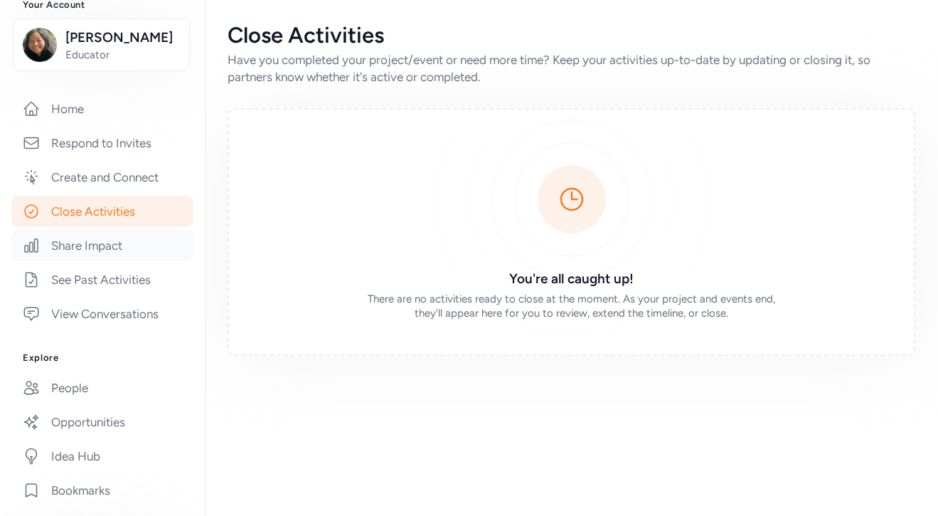
click at [116, 247] on link "Share Impact" at bounding box center [102, 245] width 182 height 31
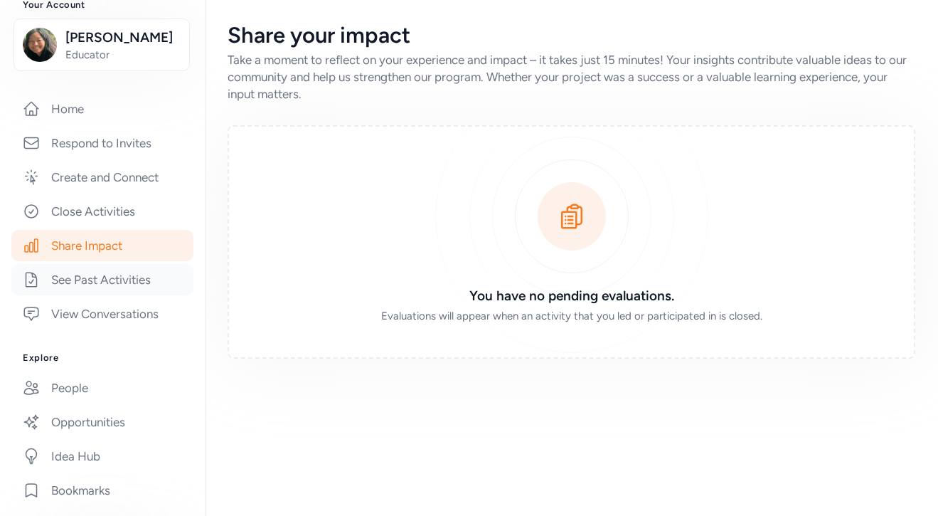
click at [107, 281] on link "See Past Activities" at bounding box center [102, 279] width 182 height 31
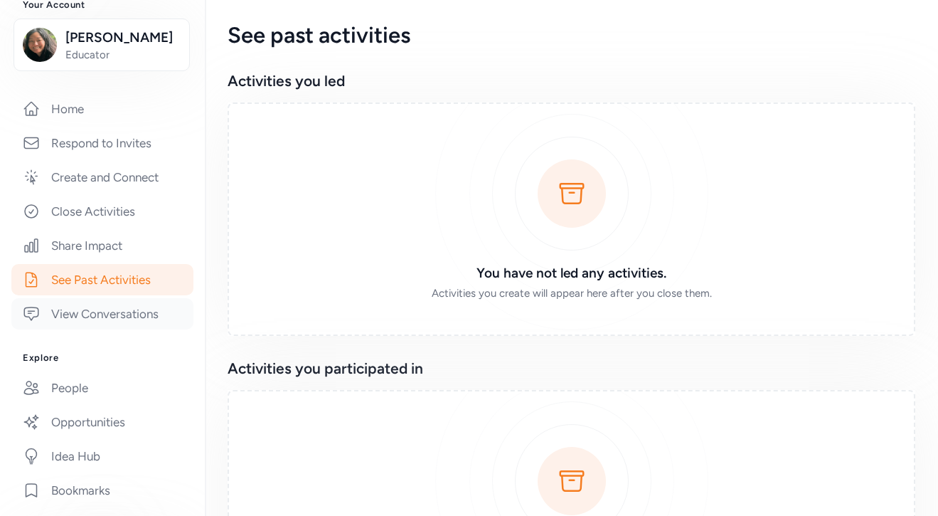
click at [105, 304] on link "View Conversations" at bounding box center [102, 313] width 182 height 31
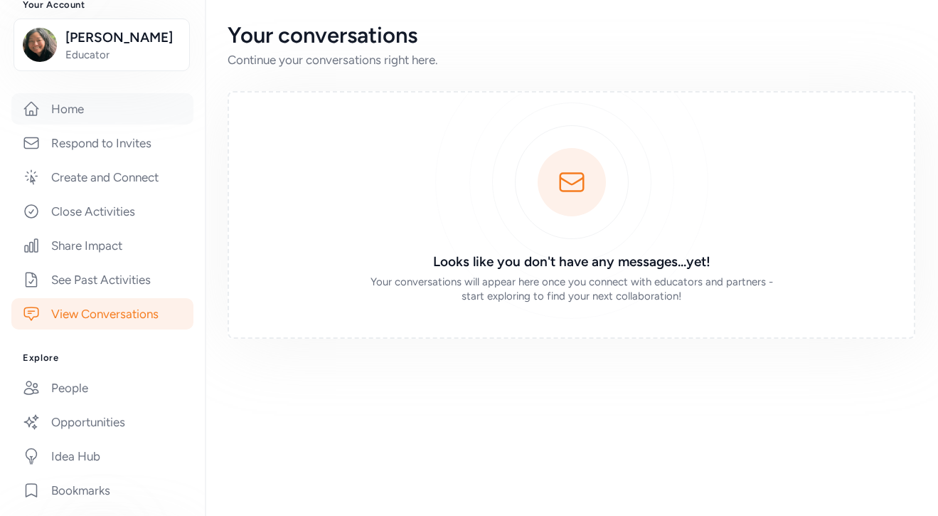
click at [137, 107] on link "Home" at bounding box center [102, 108] width 182 height 31
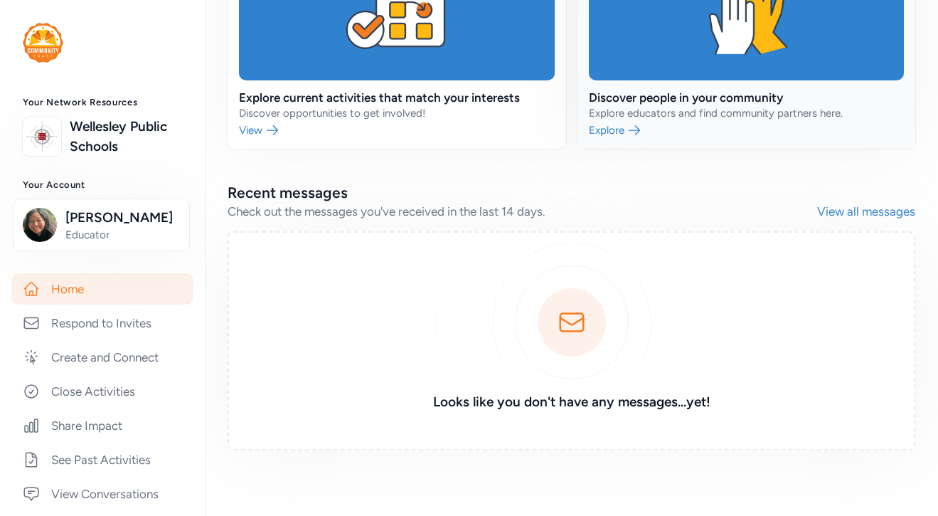
click at [728, 100] on link at bounding box center [746, 40] width 339 height 216
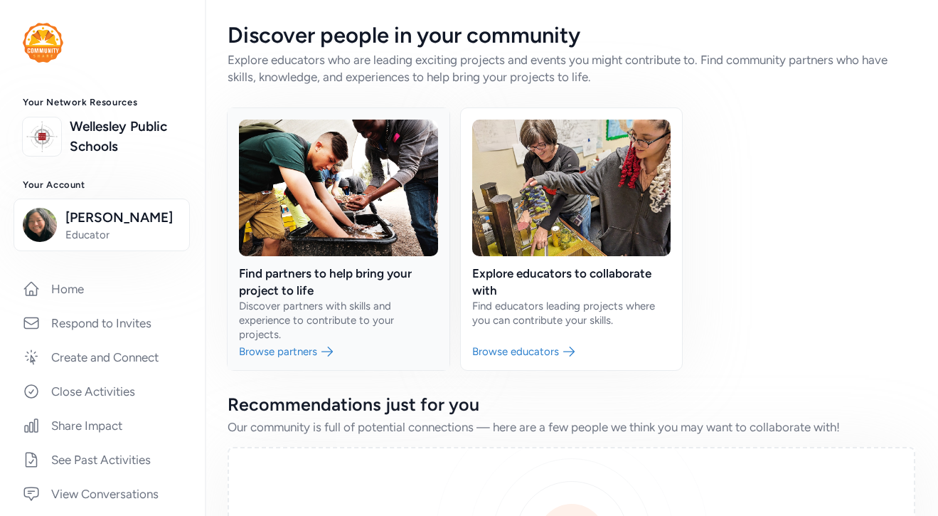
click at [295, 352] on link at bounding box center [339, 239] width 222 height 262
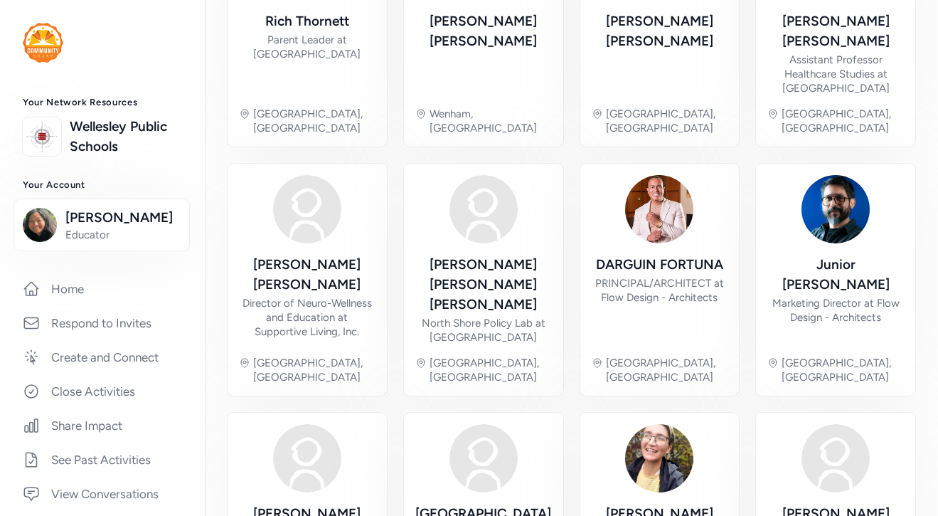
scroll to position [541, 0]
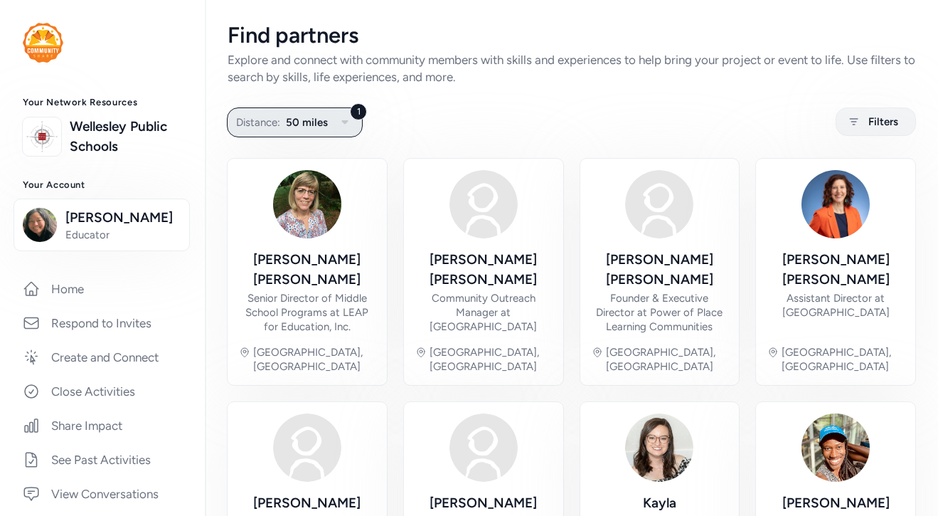
click at [336, 124] on icon "button" at bounding box center [344, 122] width 17 height 17
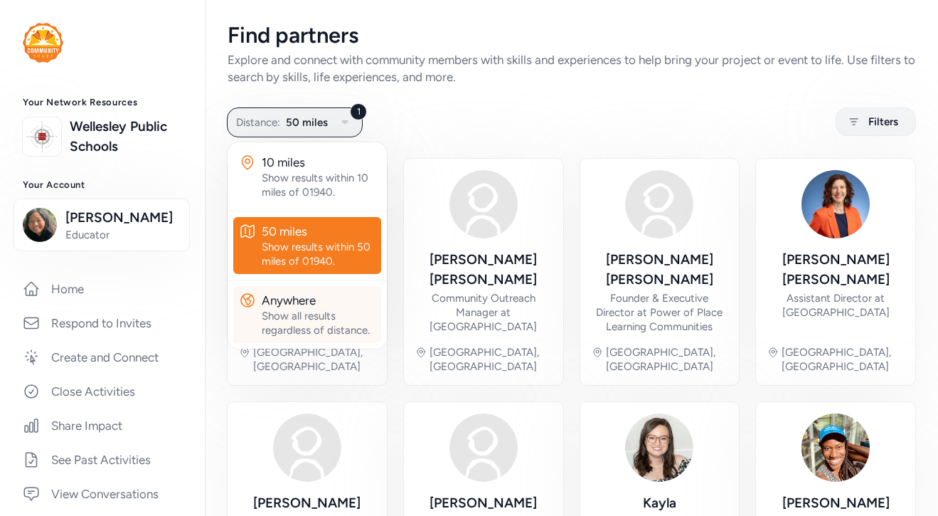
click at [312, 305] on div "Anywhere" at bounding box center [319, 300] width 114 height 17
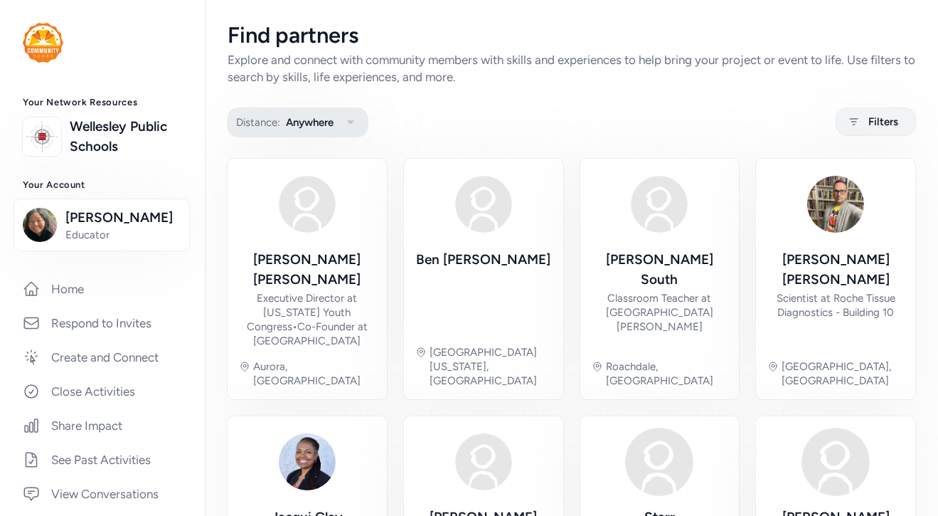
click at [336, 122] on button "Distance: Anywhere" at bounding box center [298, 122] width 142 height 30
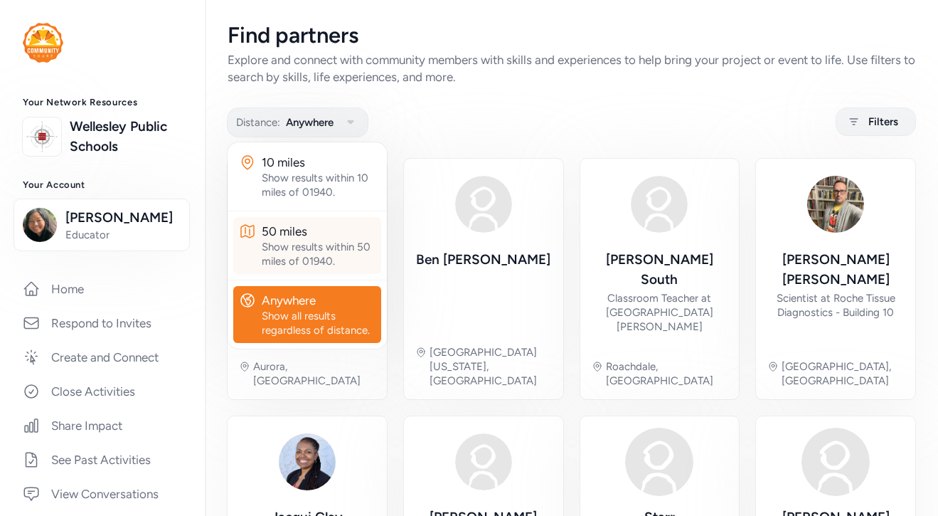
click at [318, 245] on div "Show results within 50 miles of 01940." at bounding box center [319, 254] width 114 height 28
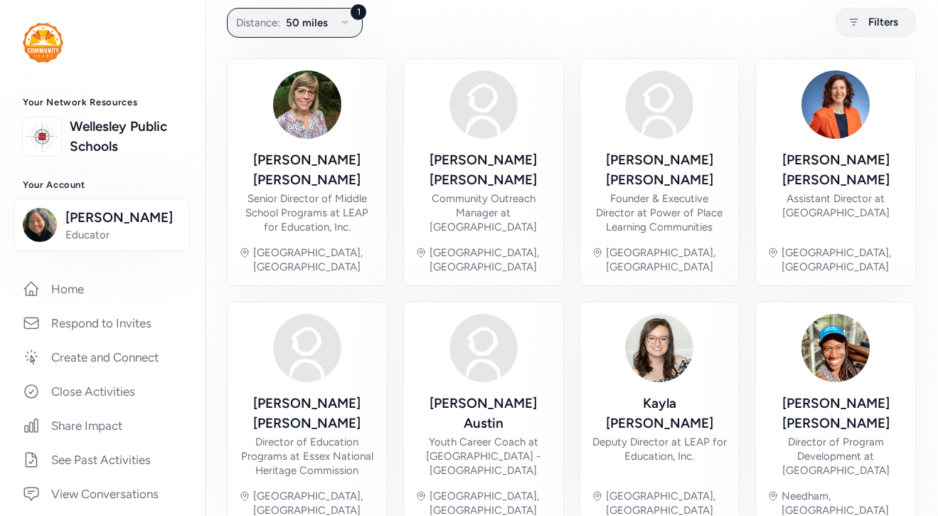
scroll to position [137, 0]
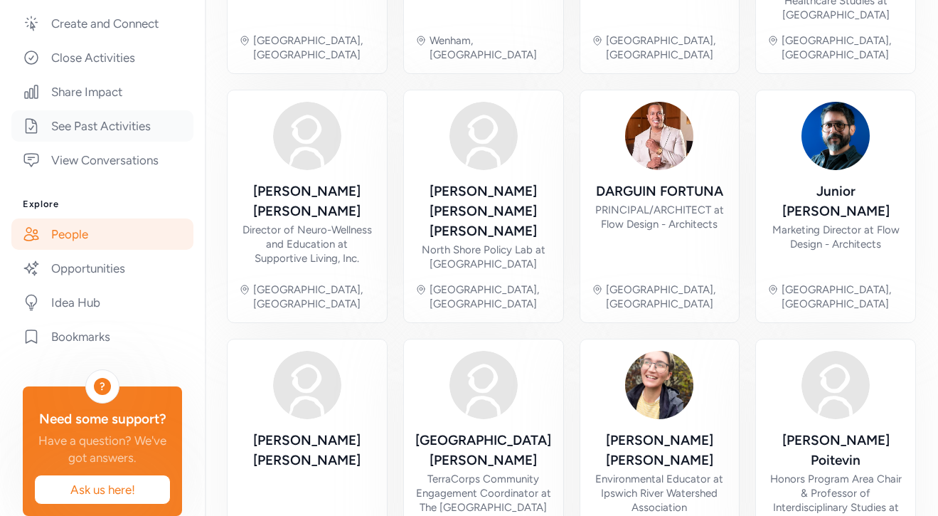
scroll to position [339, 0]
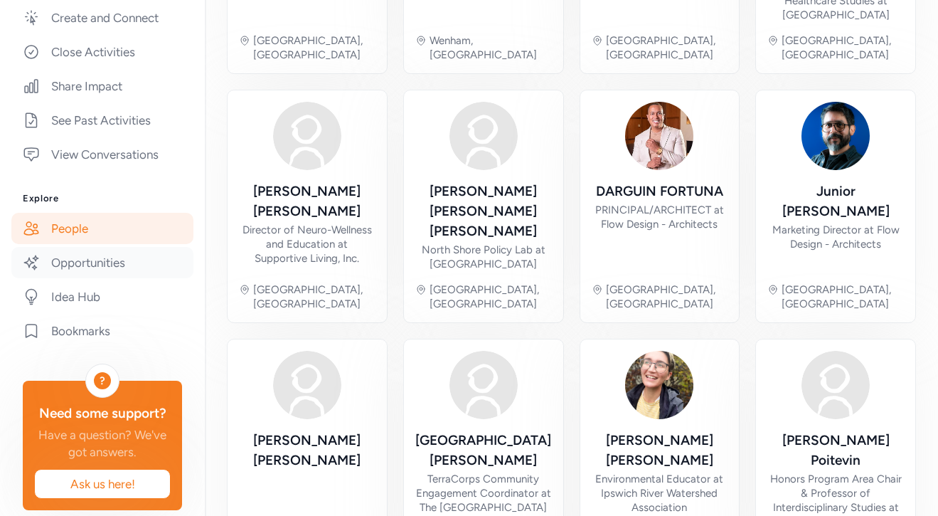
click at [119, 258] on link "Opportunities" at bounding box center [102, 262] width 182 height 31
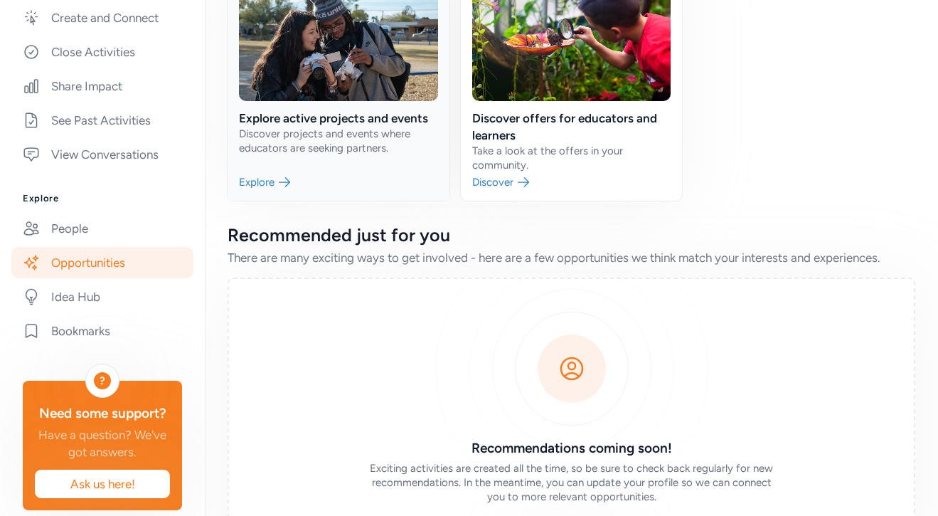
scroll to position [163, 0]
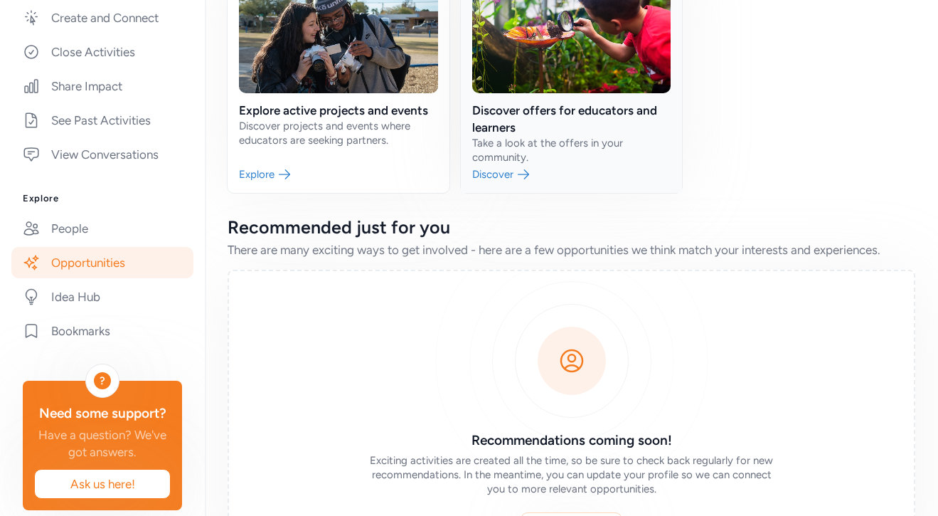
click at [546, 171] on link at bounding box center [572, 68] width 222 height 247
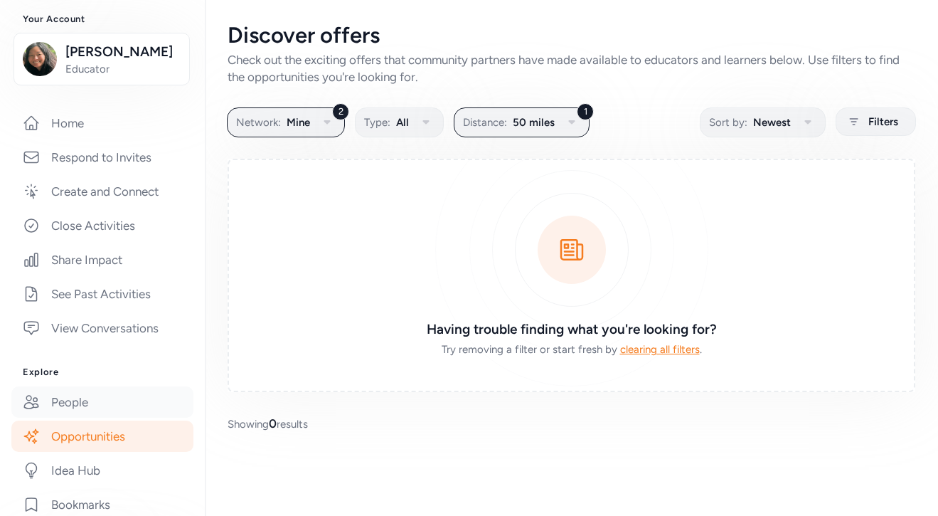
scroll to position [163, 0]
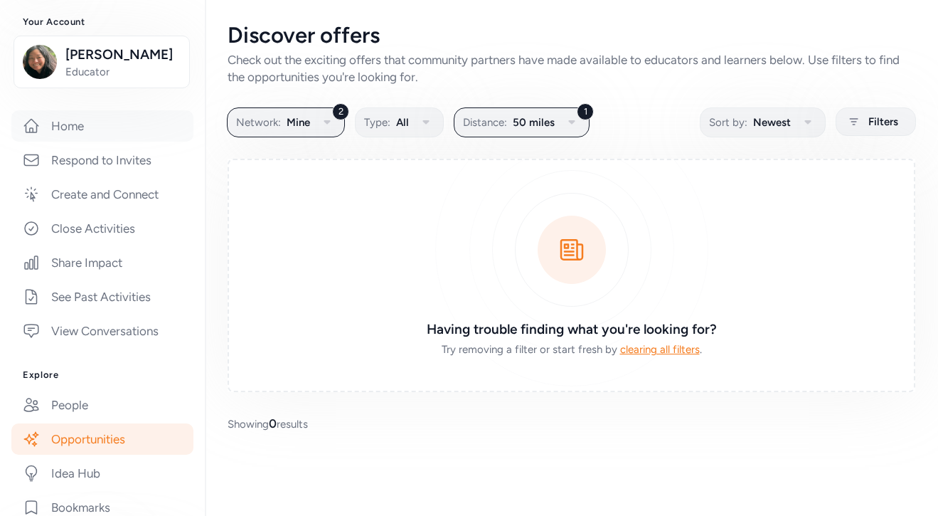
click at [136, 119] on link "Home" at bounding box center [102, 125] width 182 height 31
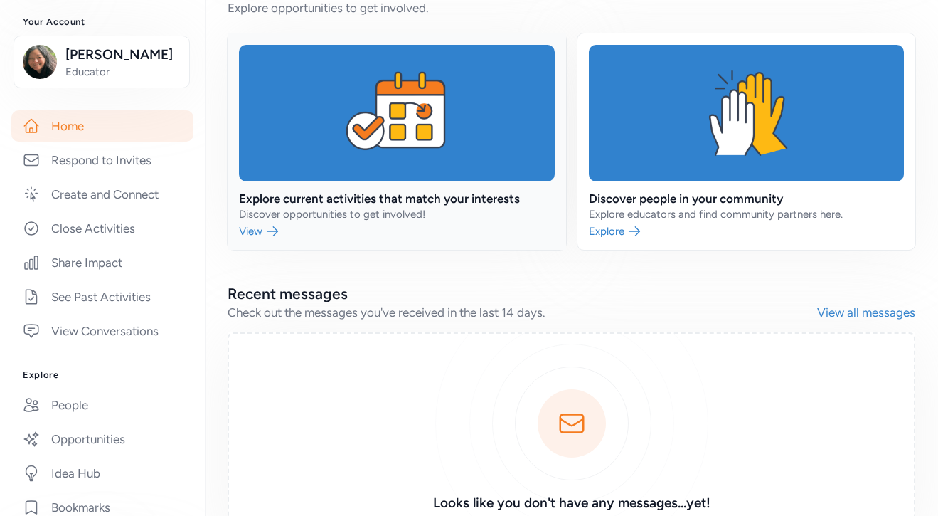
scroll to position [456, 0]
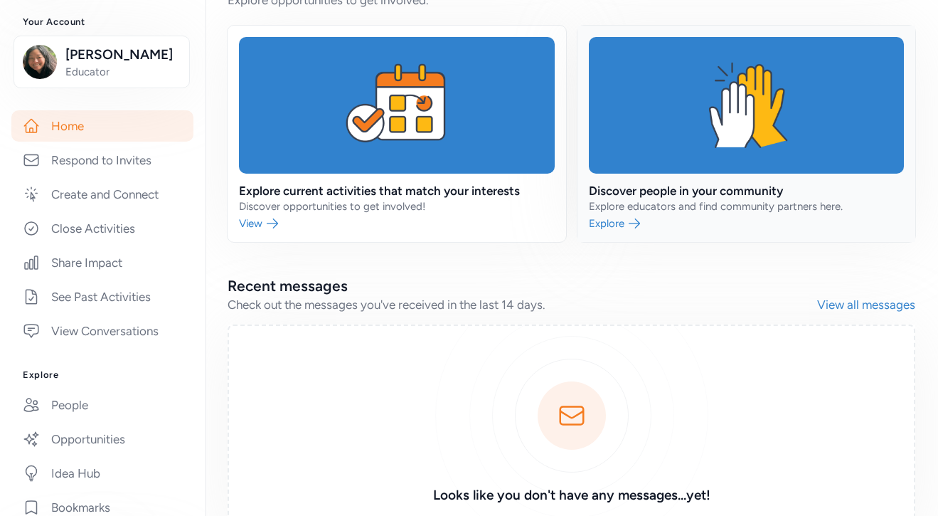
click at [646, 174] on link at bounding box center [746, 134] width 339 height 216
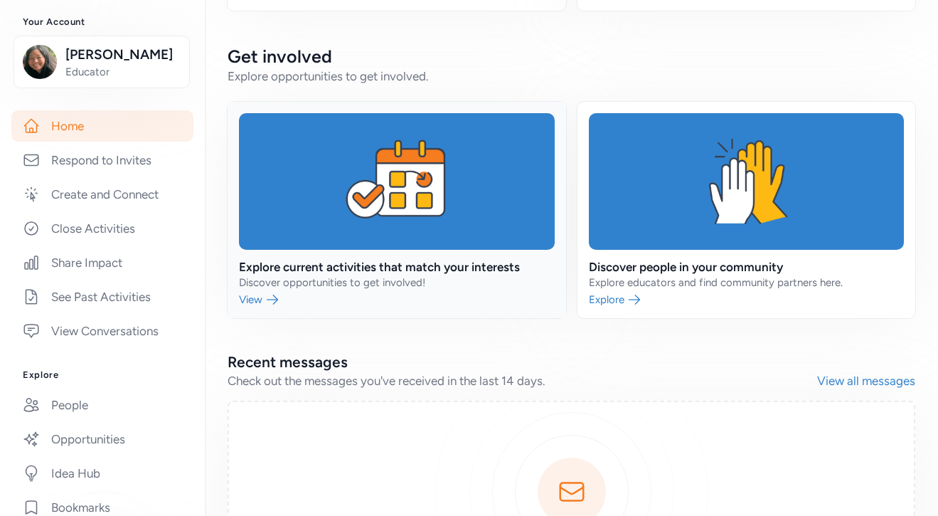
scroll to position [376, 0]
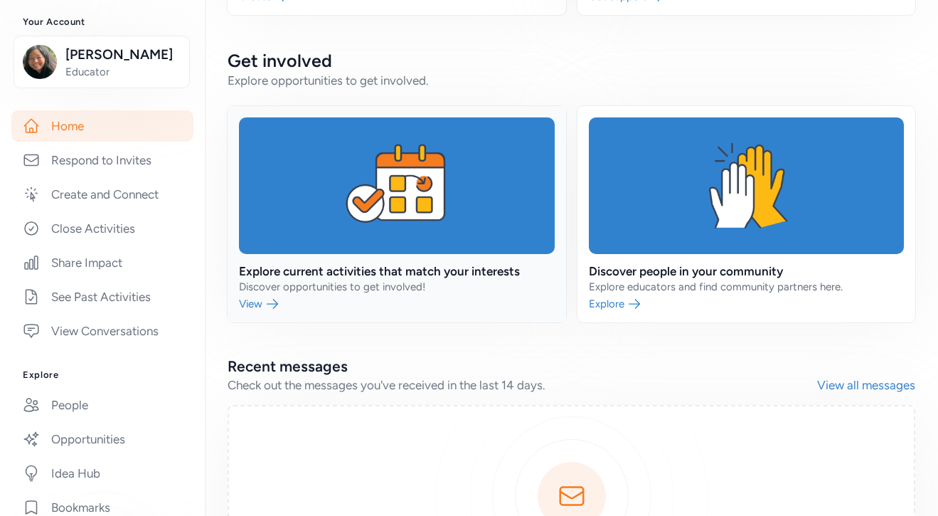
click at [305, 287] on link at bounding box center [397, 214] width 339 height 216
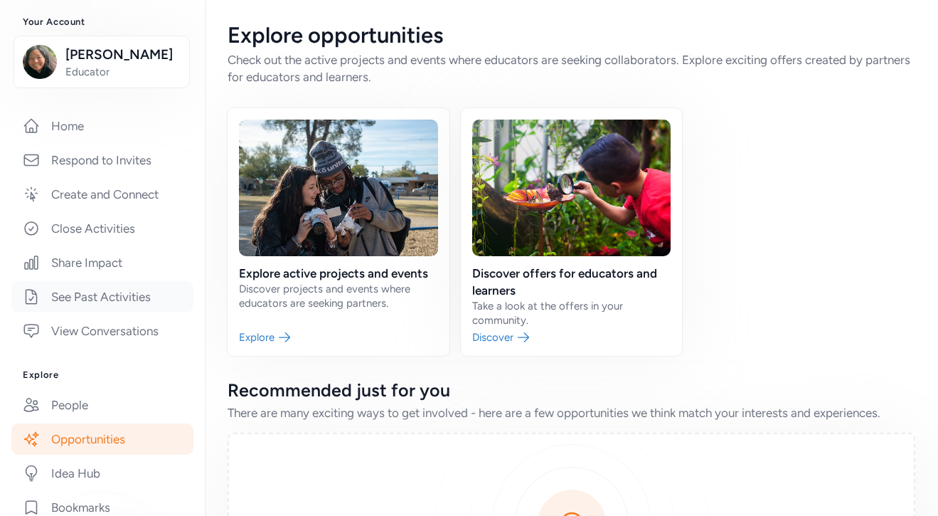
click at [115, 293] on link "See Past Activities" at bounding box center [102, 296] width 182 height 31
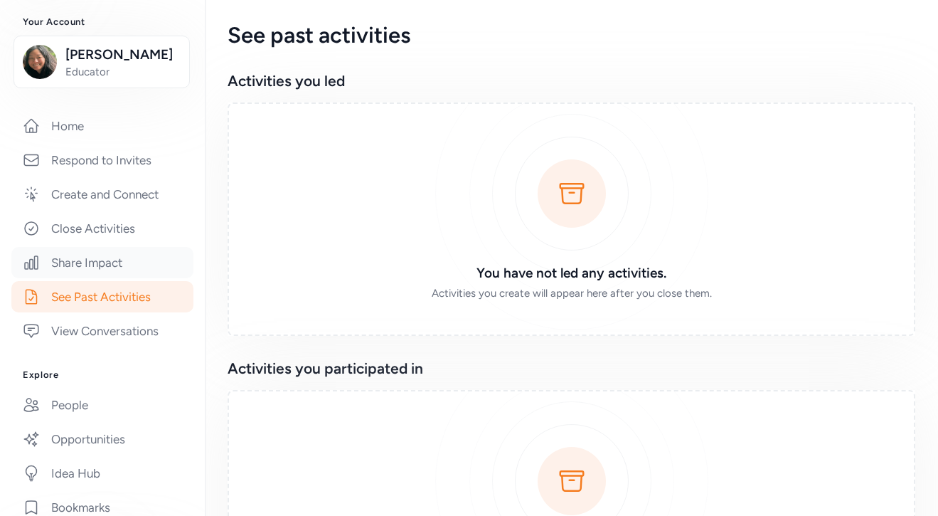
click at [107, 272] on link "Share Impact" at bounding box center [102, 262] width 182 height 31
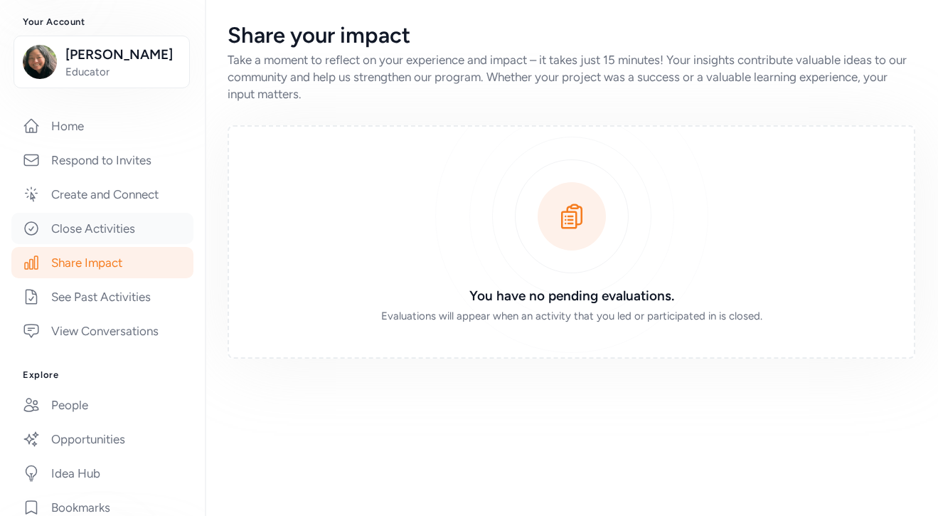
click at [104, 220] on link "Close Activities" at bounding box center [102, 228] width 182 height 31
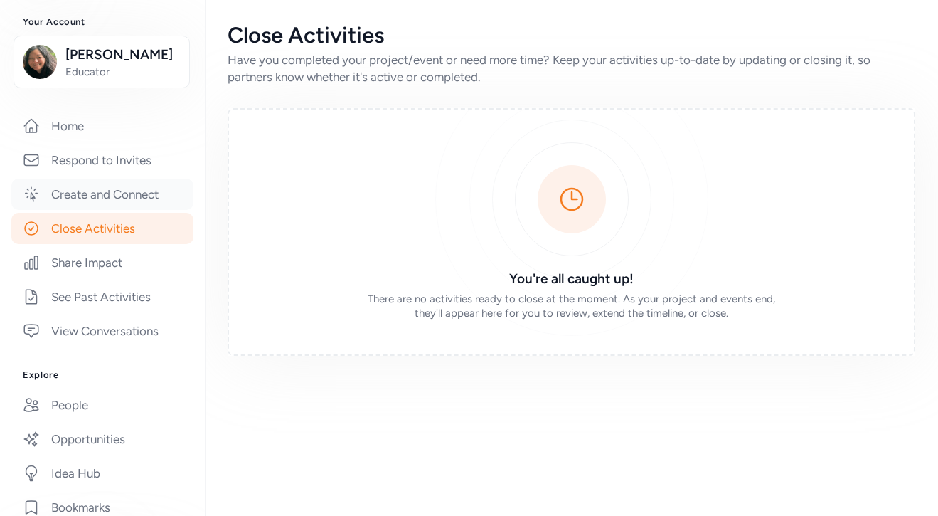
click at [111, 194] on link "Create and Connect" at bounding box center [102, 194] width 182 height 31
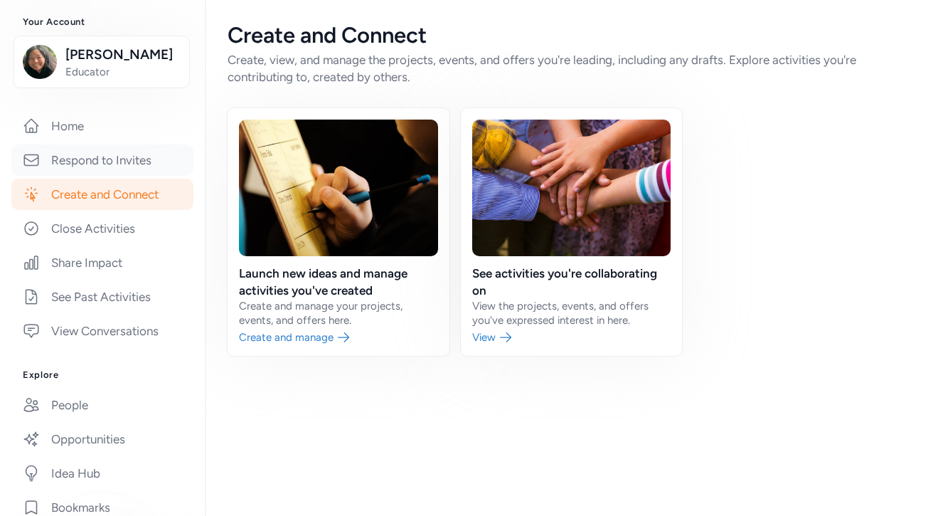
click at [120, 161] on link "Respond to Invites" at bounding box center [102, 159] width 182 height 31
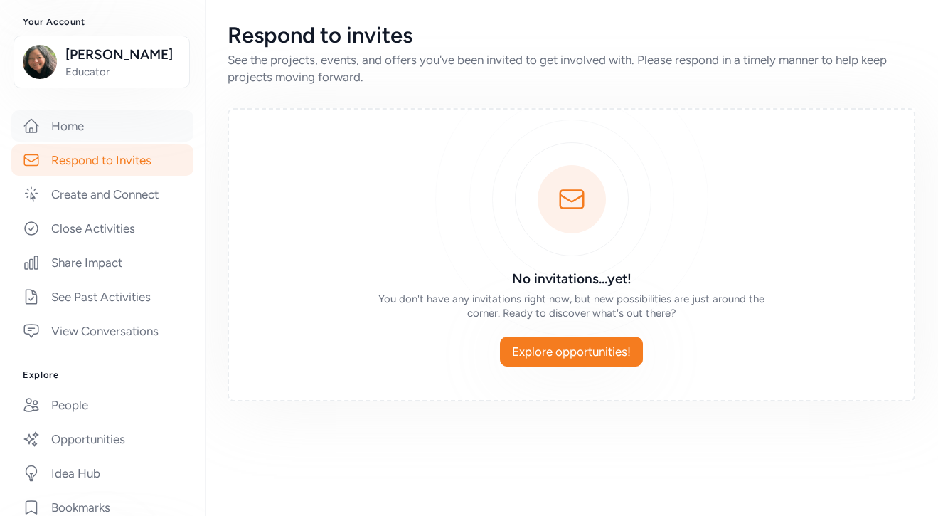
click at [107, 121] on link "Home" at bounding box center [102, 125] width 182 height 31
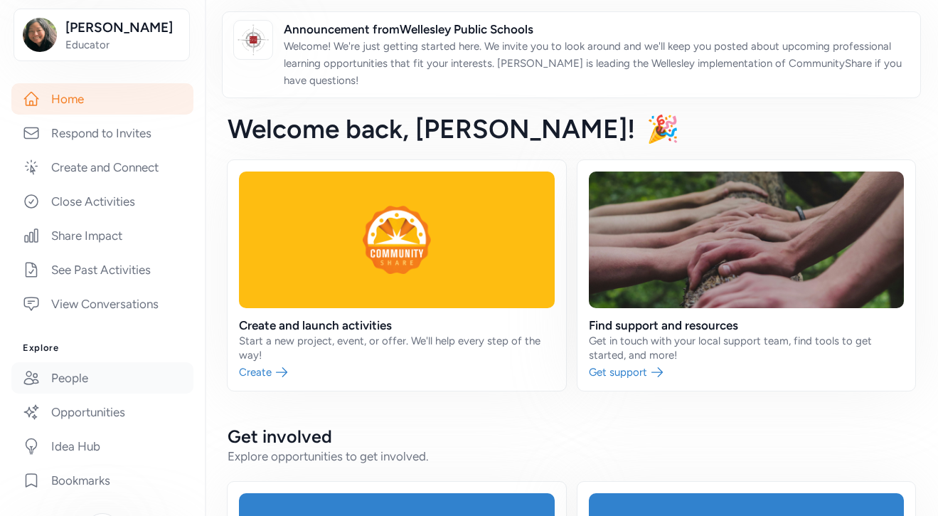
scroll to position [218, 0]
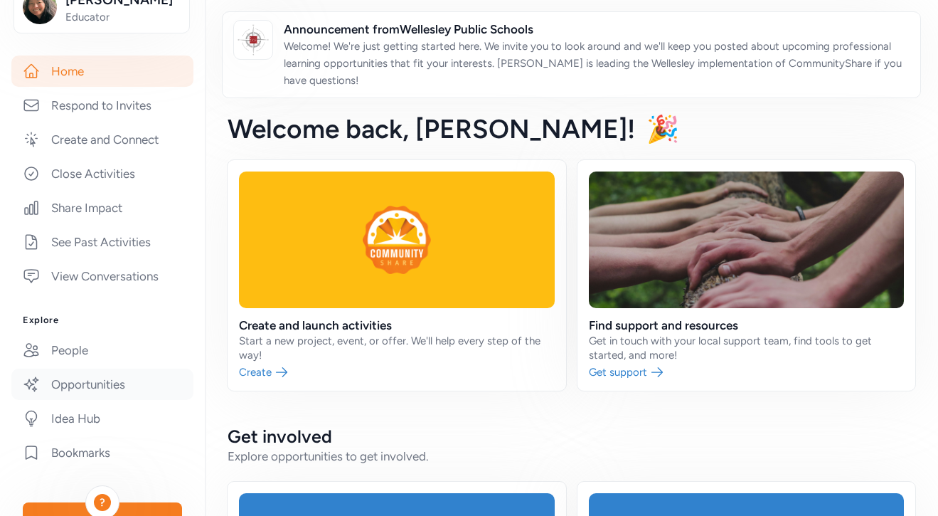
click at [139, 391] on link "Opportunities" at bounding box center [102, 383] width 182 height 31
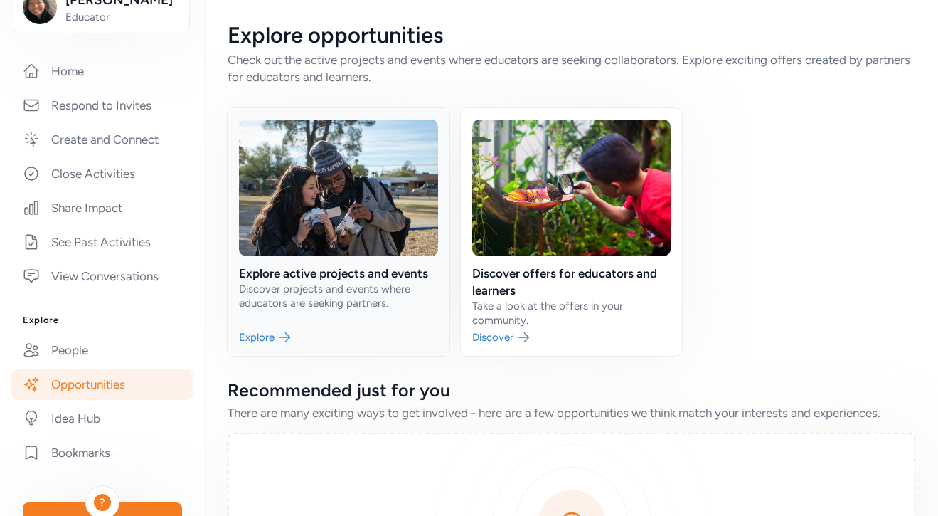
click at [344, 282] on link at bounding box center [339, 231] width 222 height 247
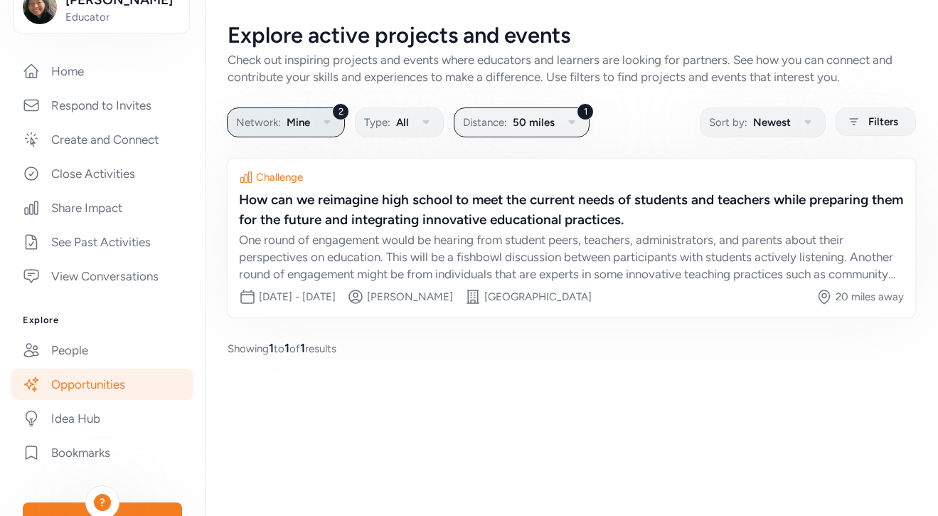
click at [325, 128] on icon "button" at bounding box center [327, 122] width 17 height 17
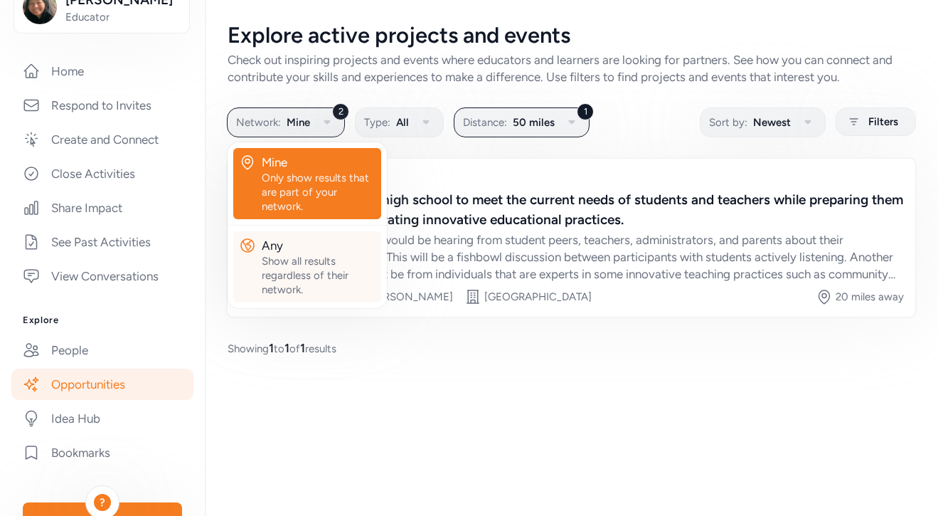
click at [291, 260] on div "Show all results regardless of their network." at bounding box center [319, 275] width 114 height 43
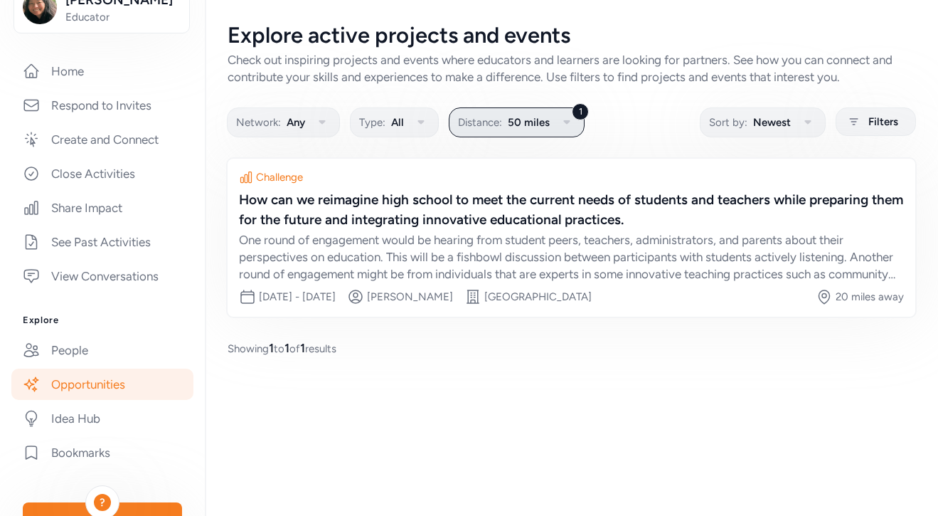
click at [518, 115] on span "50 miles" at bounding box center [529, 122] width 42 height 17
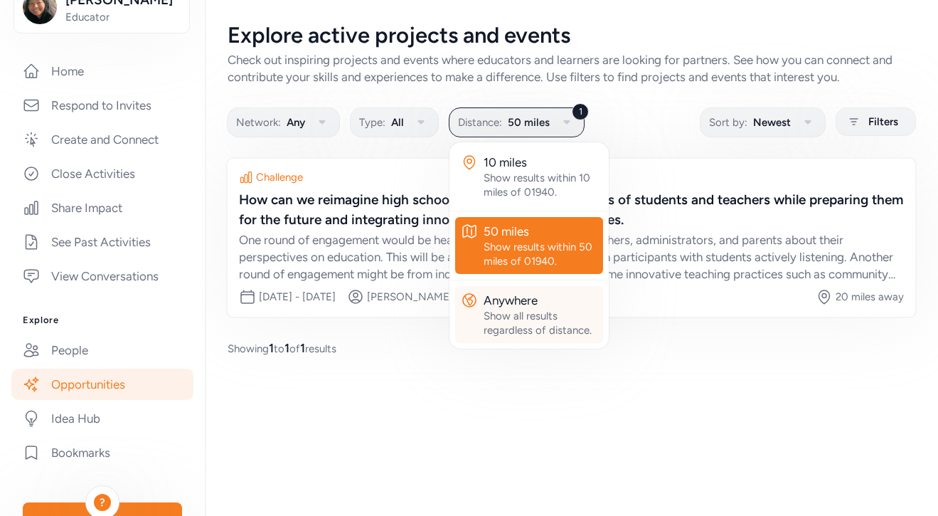
click at [517, 299] on div "Anywhere" at bounding box center [541, 300] width 114 height 17
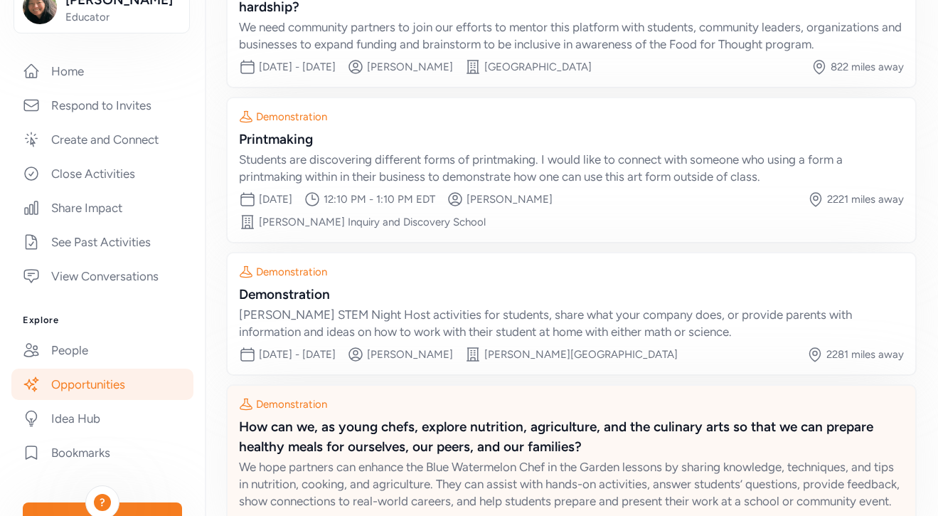
scroll to position [272, 0]
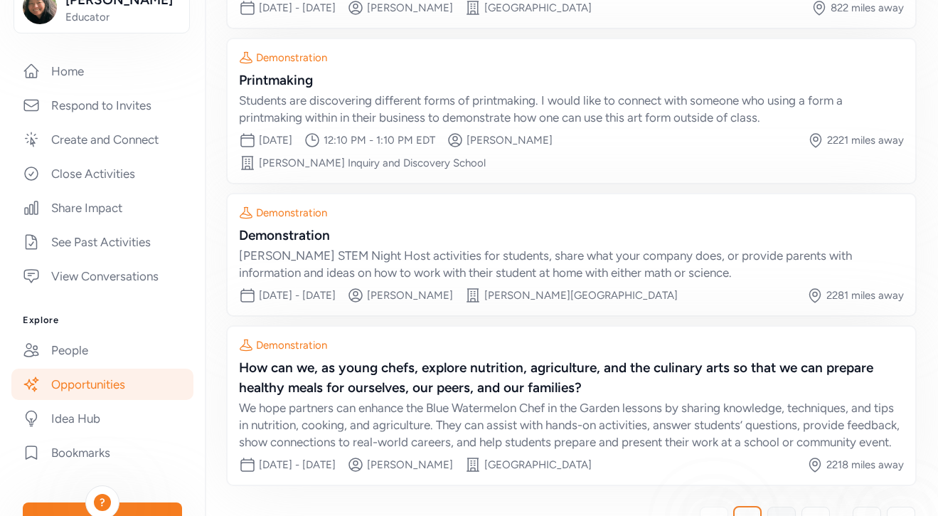
click at [773, 506] on link "2" at bounding box center [781, 520] width 28 height 28
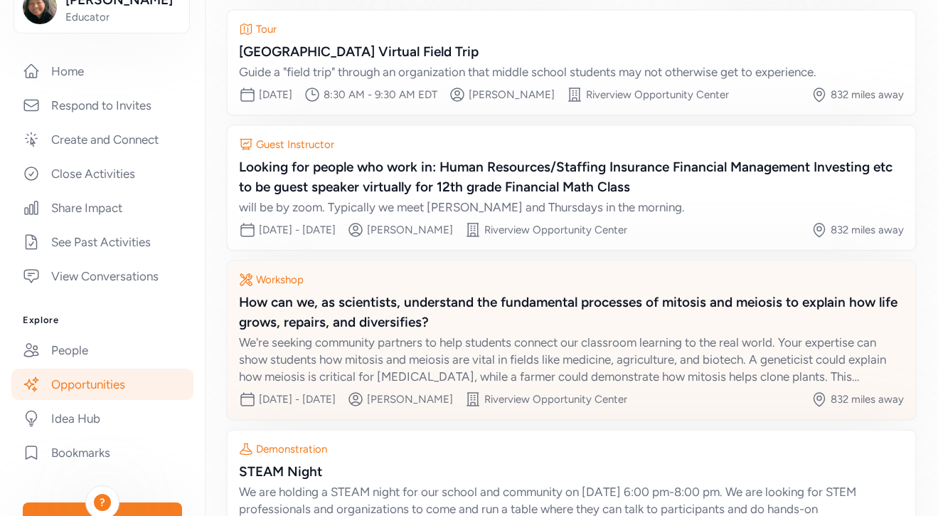
scroll to position [275, 0]
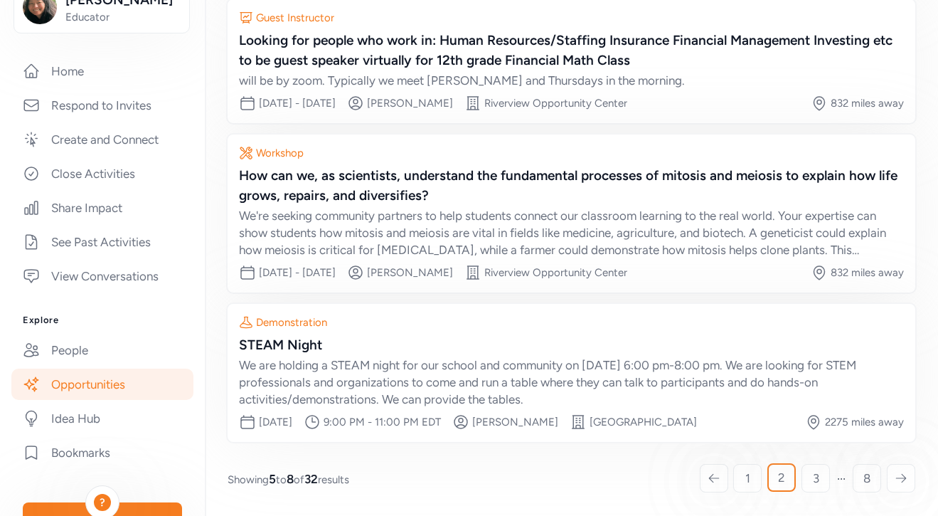
click at [900, 472] on icon at bounding box center [901, 478] width 13 height 14
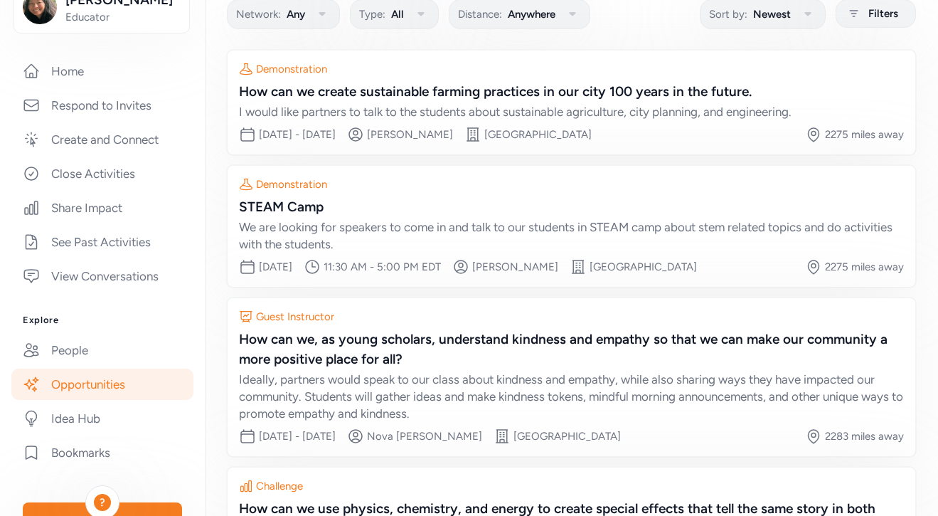
scroll to position [292, 0]
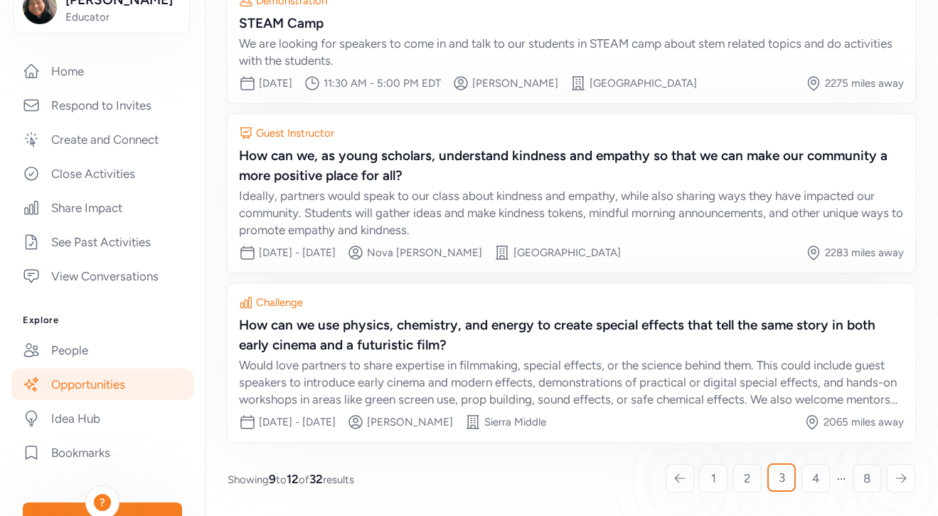
click at [892, 466] on div at bounding box center [901, 478] width 28 height 28
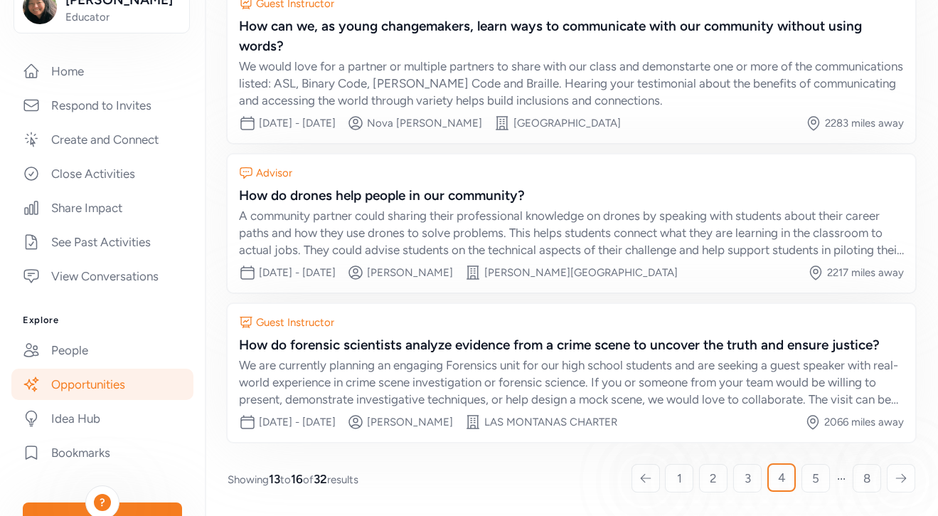
click at [898, 479] on icon at bounding box center [901, 478] width 13 height 14
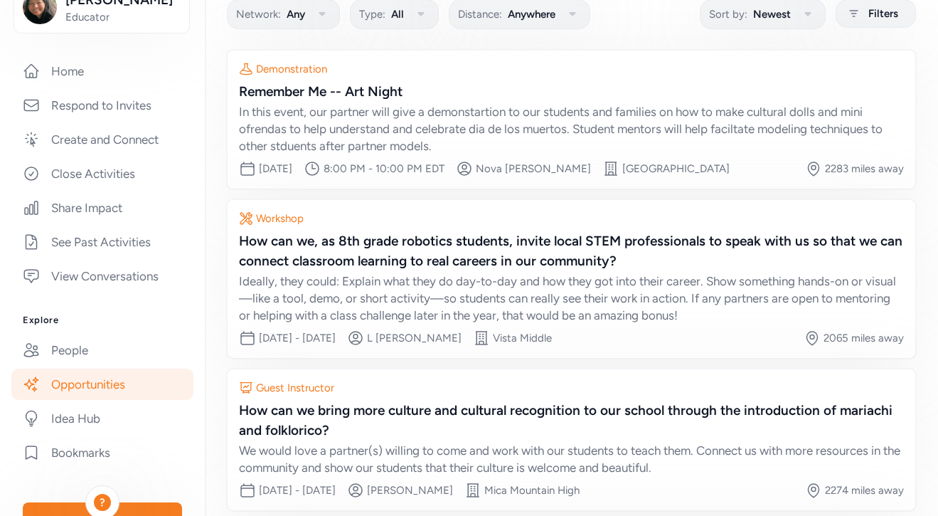
scroll to position [326, 0]
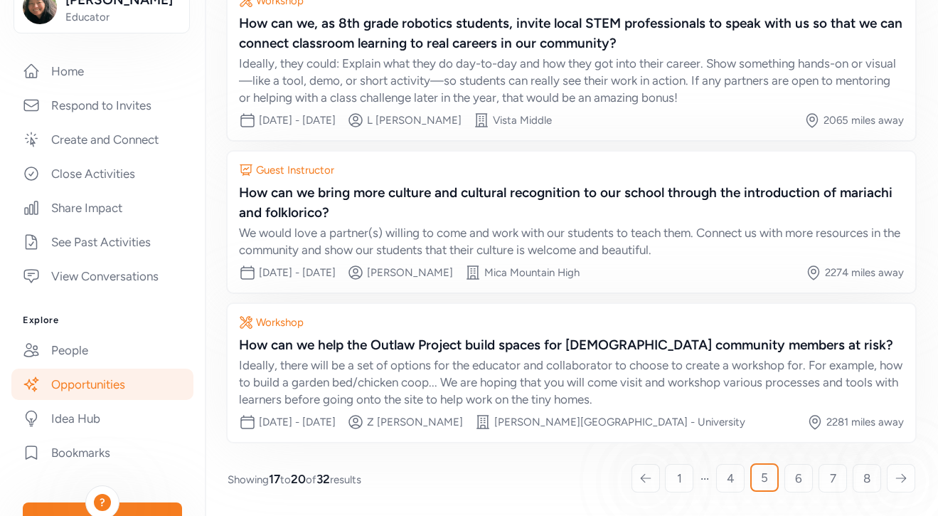
click at [900, 487] on div at bounding box center [901, 478] width 28 height 28
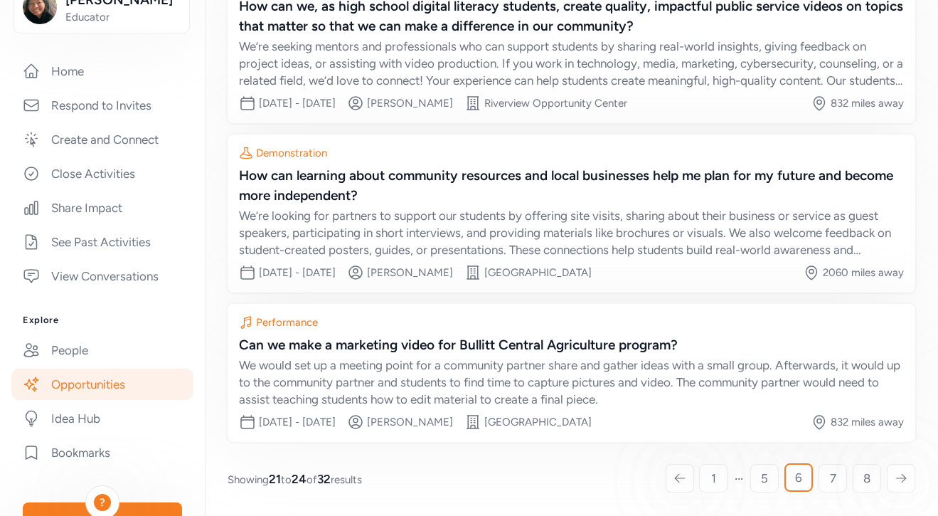
click at [898, 472] on icon at bounding box center [901, 478] width 13 height 14
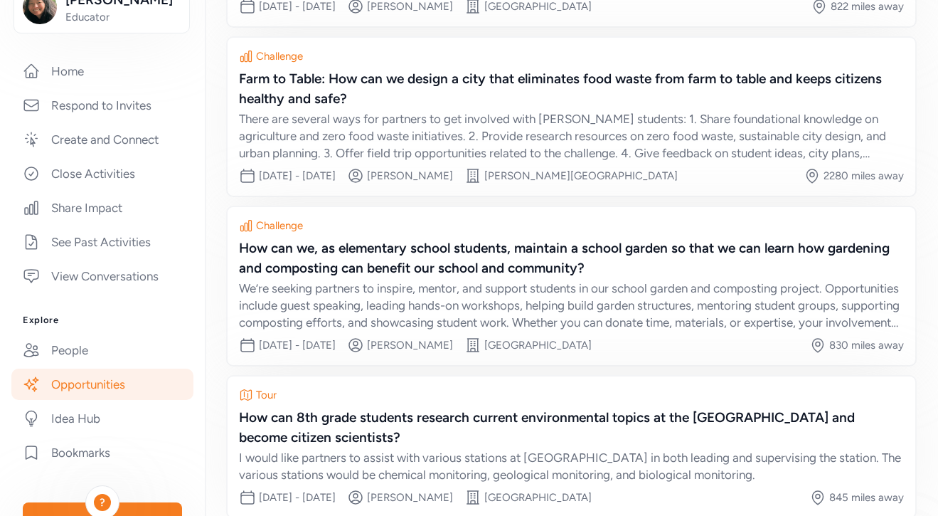
scroll to position [366, 0]
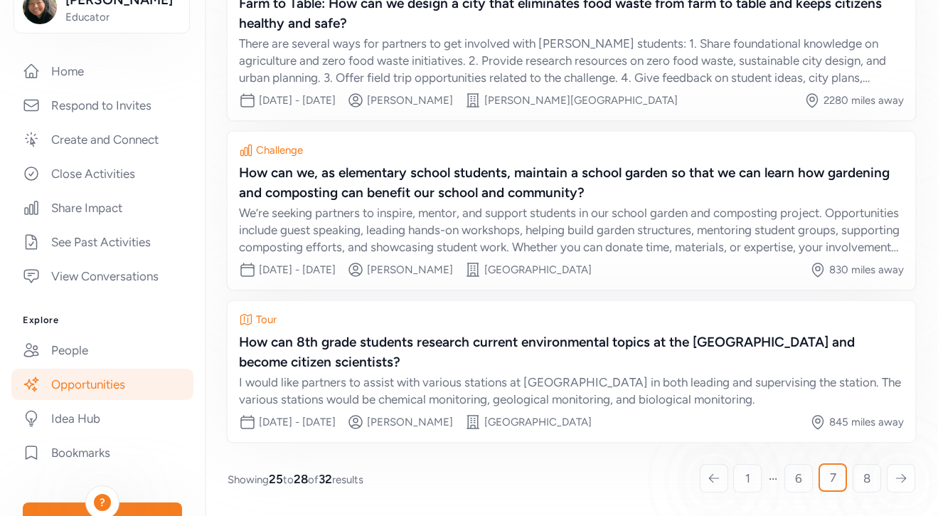
click at [900, 473] on icon at bounding box center [901, 478] width 13 height 14
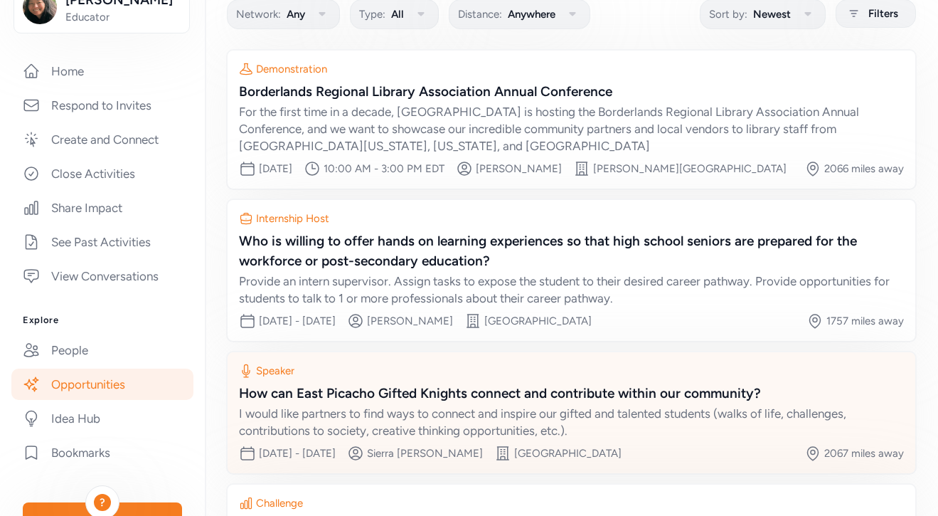
scroll to position [292, 0]
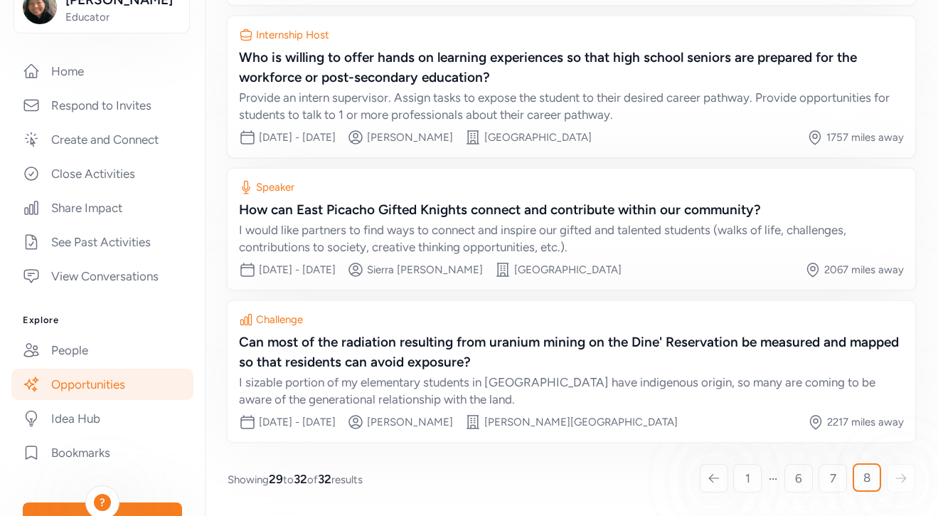
click at [899, 477] on icon at bounding box center [901, 478] width 13 height 14
click at [899, 474] on icon at bounding box center [901, 478] width 13 height 14
click at [753, 472] on link "1" at bounding box center [747, 478] width 28 height 28
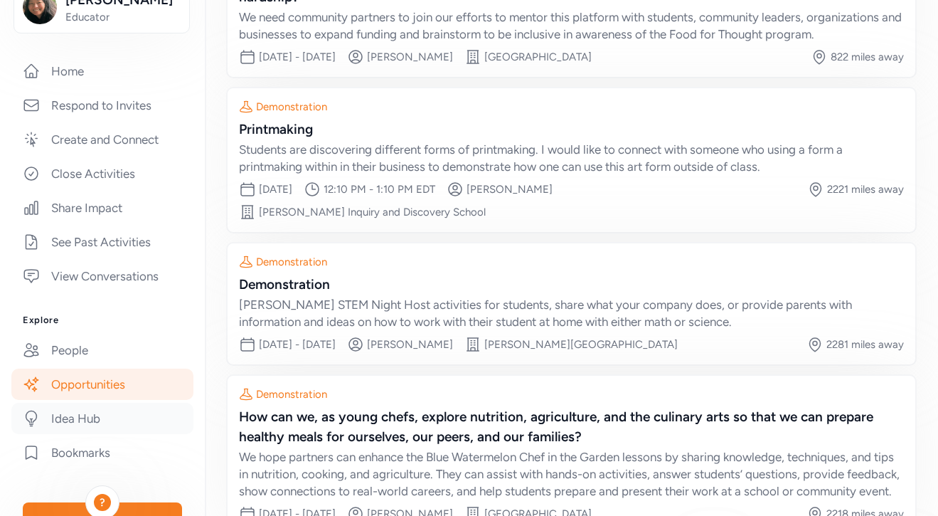
click at [120, 403] on link "Idea Hub" at bounding box center [102, 418] width 182 height 31
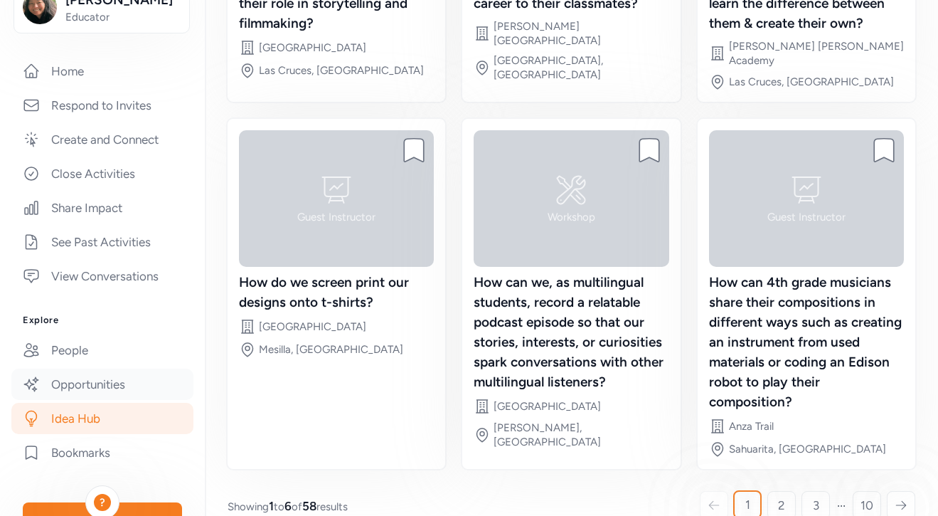
click at [119, 382] on link "Opportunities" at bounding box center [102, 383] width 182 height 31
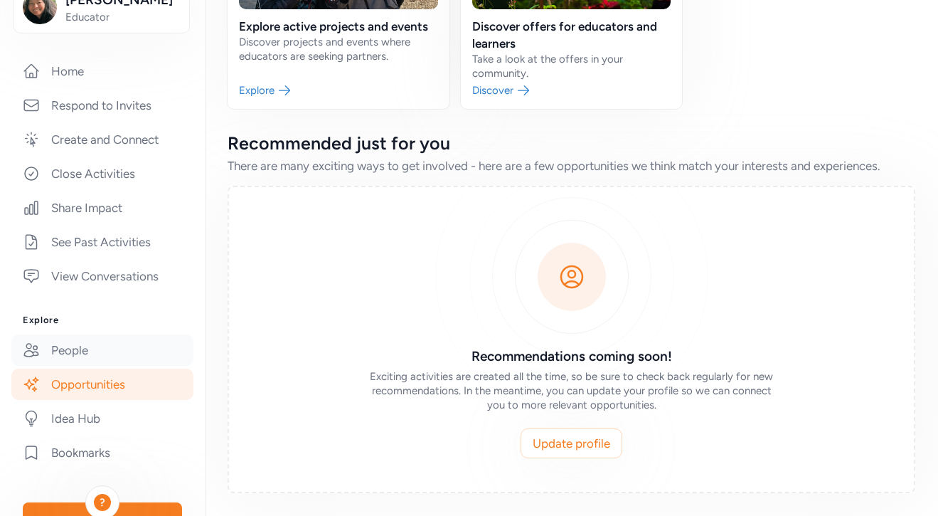
click at [139, 352] on link "People" at bounding box center [102, 349] width 182 height 31
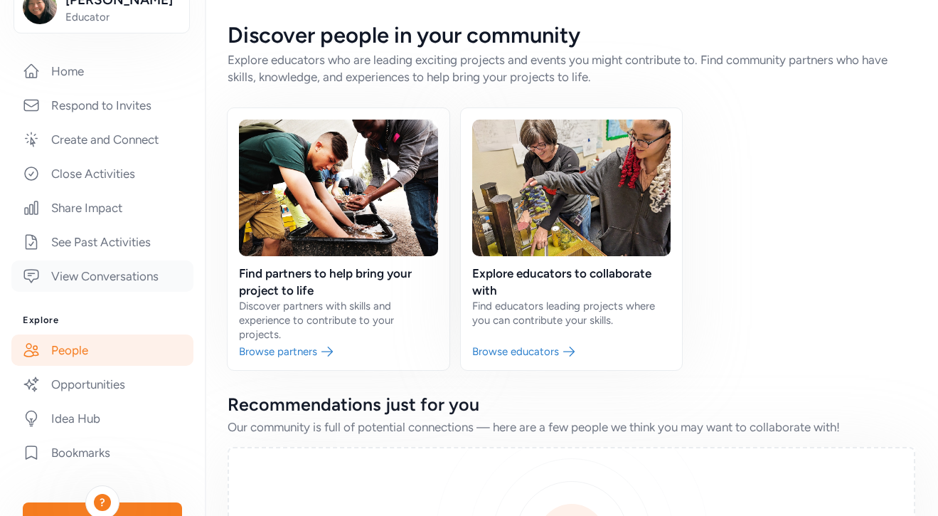
click at [119, 272] on link "View Conversations" at bounding box center [102, 275] width 182 height 31
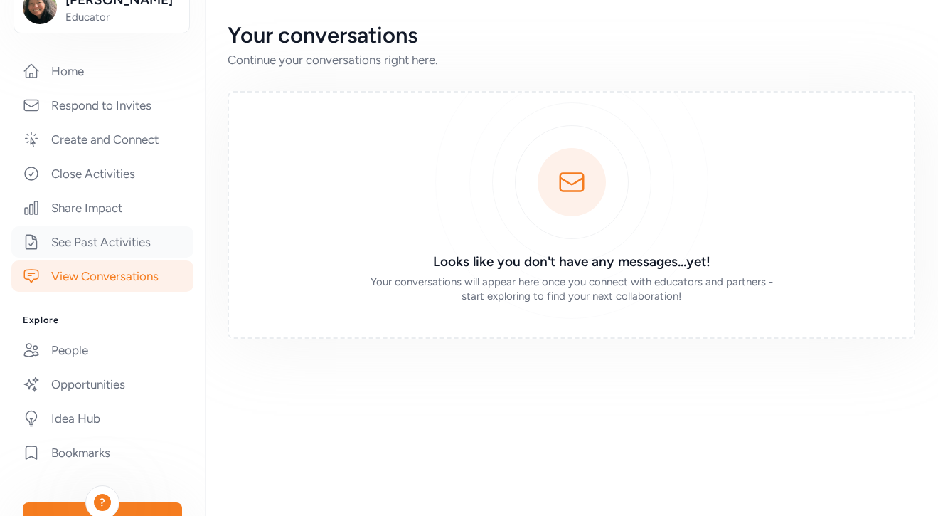
click at [127, 248] on link "See Past Activities" at bounding box center [102, 241] width 182 height 31
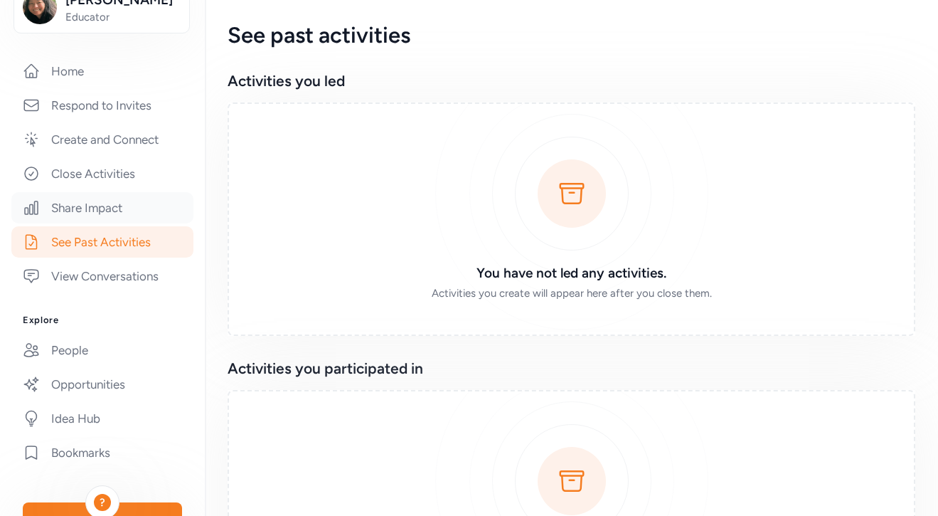
click at [122, 221] on link "Share Impact" at bounding box center [102, 207] width 182 height 31
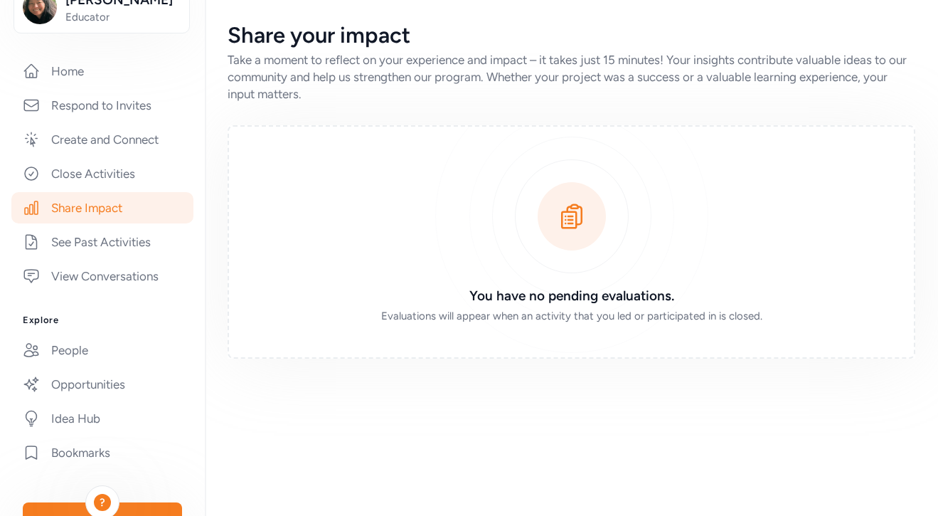
click at [117, 191] on div "Home Respond to Invites Create and Connect Close Activities Share Impact See Pa…" at bounding box center [102, 173] width 159 height 236
click at [112, 166] on link "Close Activities" at bounding box center [102, 173] width 182 height 31
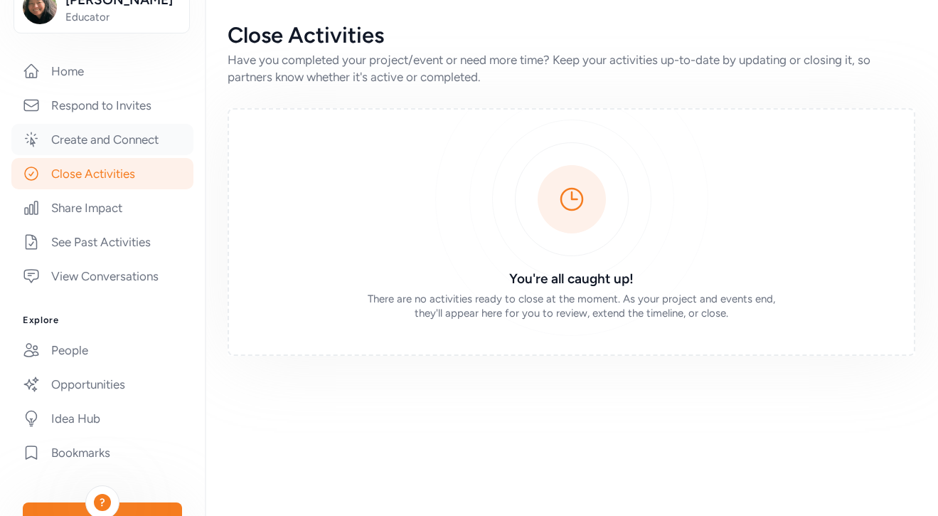
click at [124, 140] on link "Create and Connect" at bounding box center [102, 139] width 182 height 31
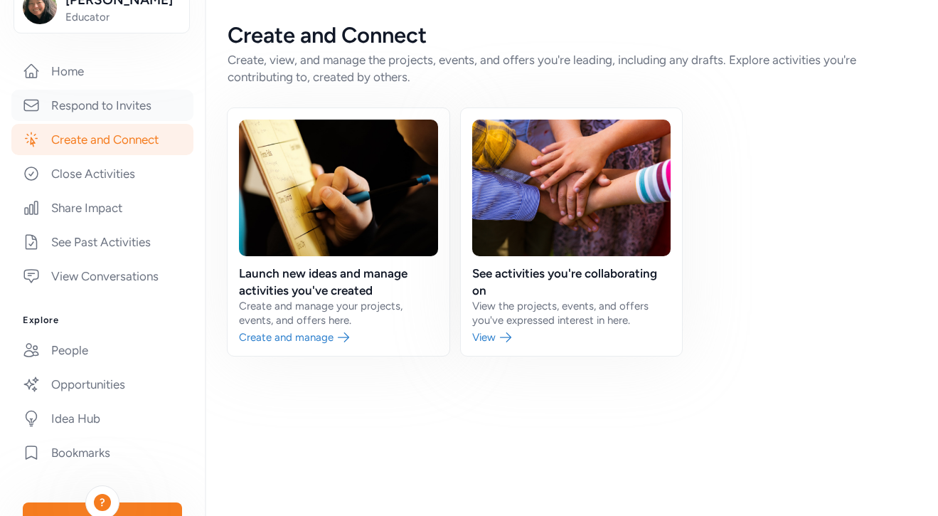
click at [121, 115] on link "Respond to Invites" at bounding box center [102, 105] width 182 height 31
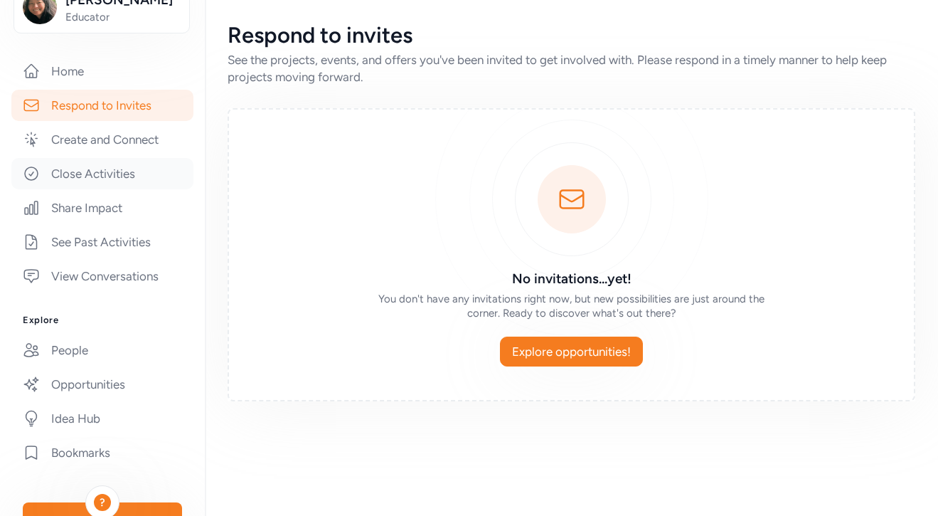
click at [125, 171] on link "Close Activities" at bounding box center [102, 173] width 182 height 31
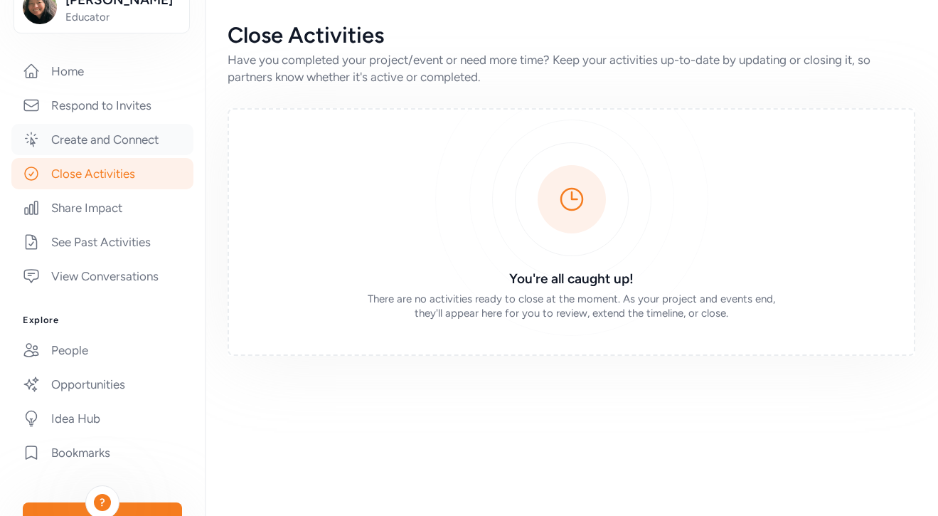
click at [129, 142] on link "Create and Connect" at bounding box center [102, 139] width 182 height 31
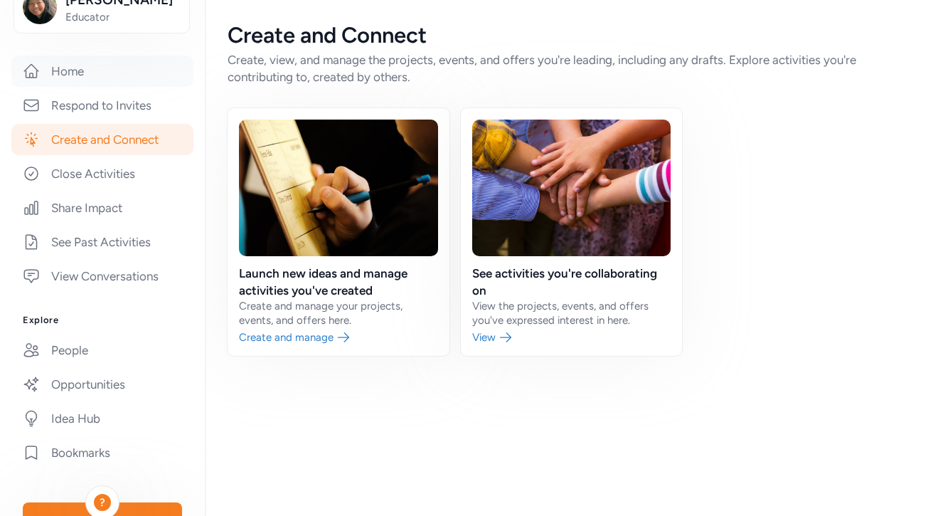
click at [105, 67] on link "Home" at bounding box center [102, 70] width 182 height 31
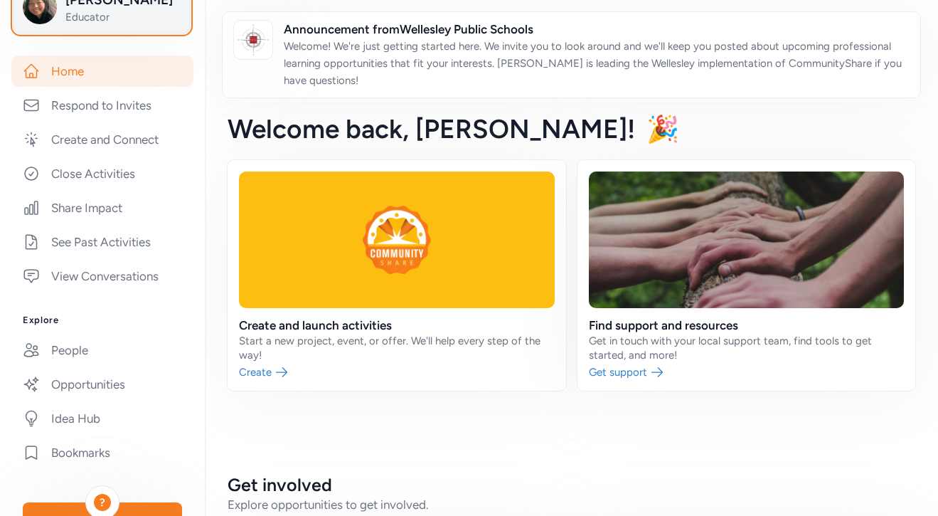
click at [105, 23] on span "Educator" at bounding box center [122, 17] width 115 height 14
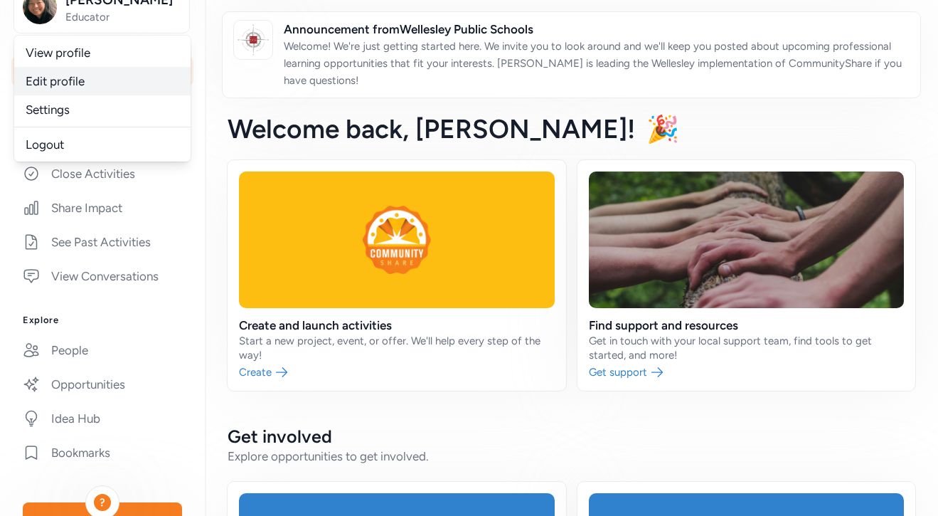
click at [95, 84] on link "Edit profile" at bounding box center [102, 81] width 176 height 28
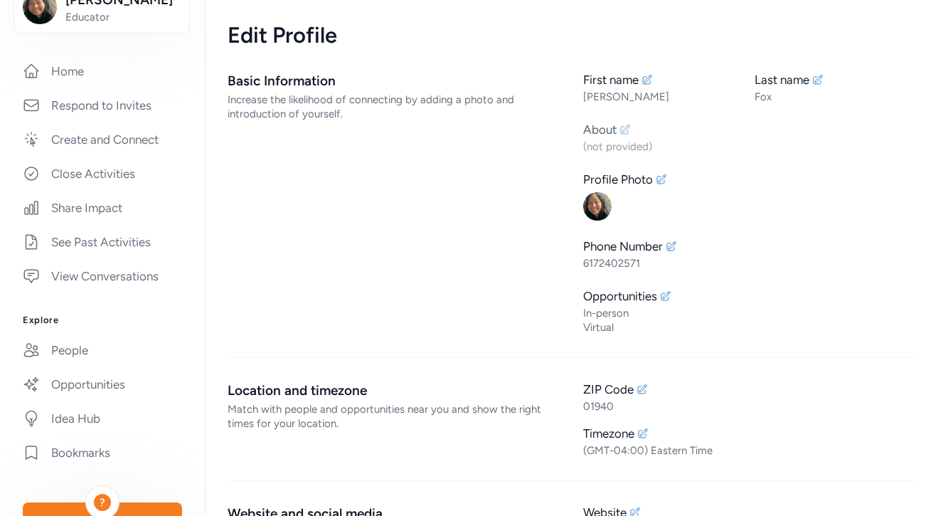
click at [630, 132] on icon at bounding box center [624, 129] width 11 height 11
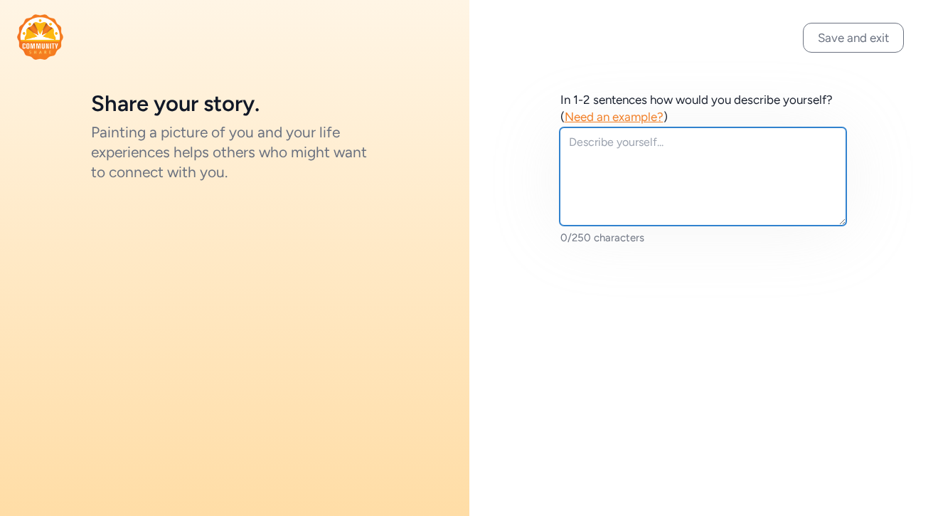
click at [632, 154] on textarea at bounding box center [703, 176] width 287 height 98
click at [632, 154] on textarea "To enrich screen reader interactions, please activate Accessibility in Grammarl…" at bounding box center [703, 176] width 287 height 98
click at [628, 137] on textarea "To enrich screen reader interactions, please activate Accessibility in Grammarl…" at bounding box center [703, 176] width 287 height 98
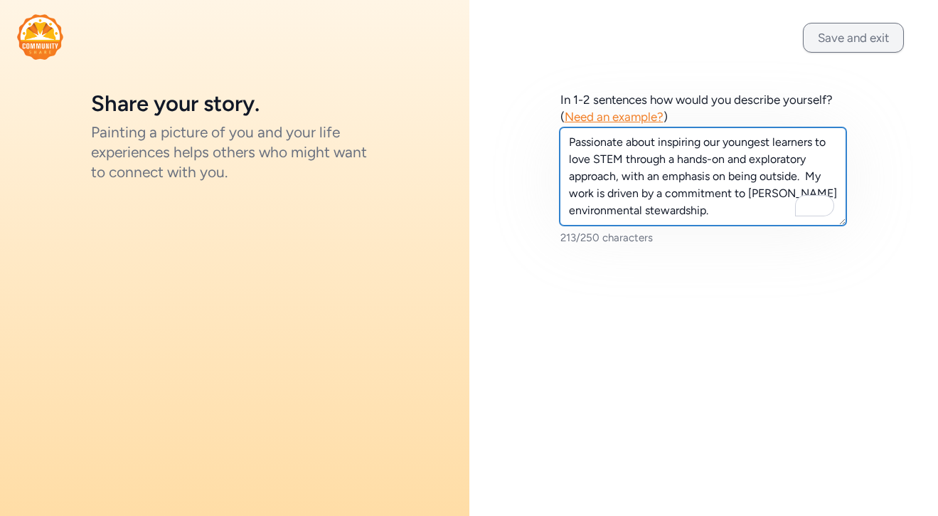
type textarea "Passionate about inspiring our youngest learners to love STEM through a hands-o…"
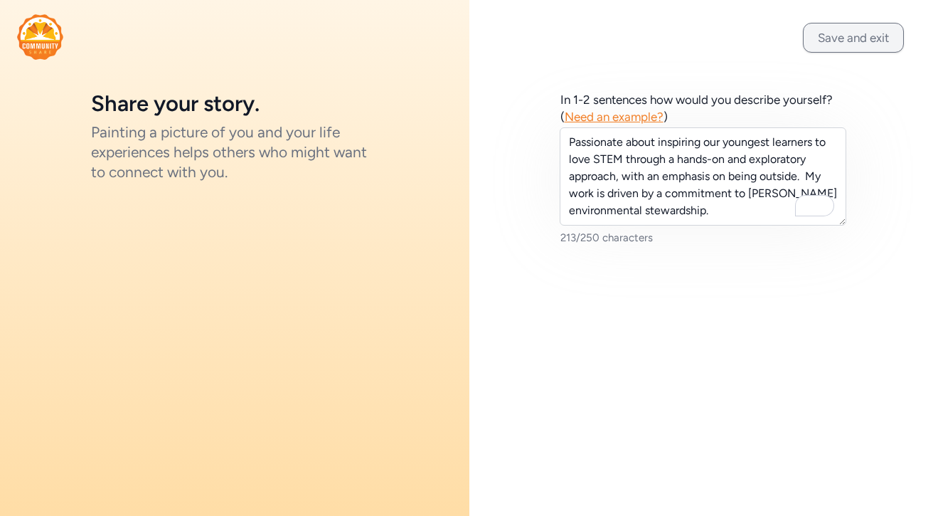
click at [849, 26] on button "Save and exit" at bounding box center [853, 38] width 101 height 30
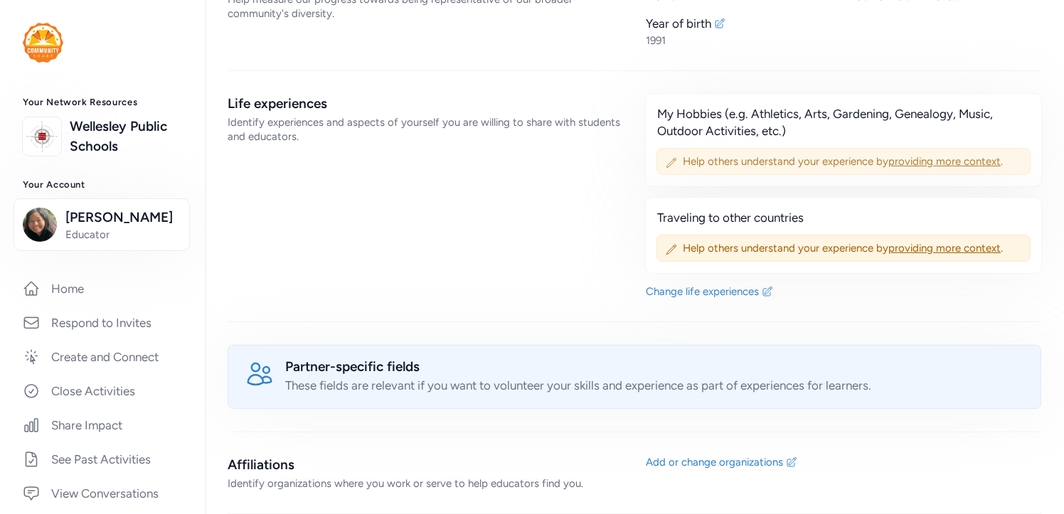
scroll to position [690, 0]
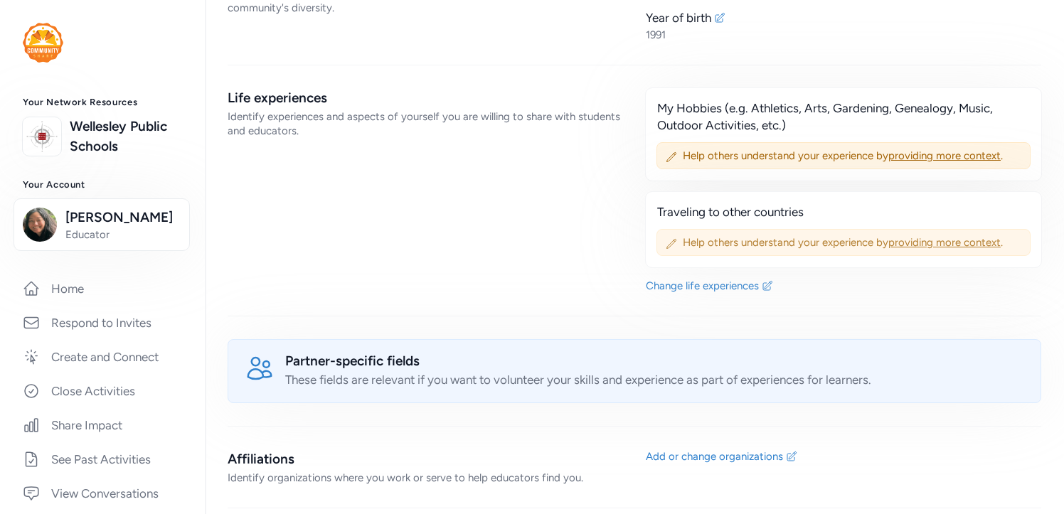
click at [901, 245] on span "providing more context" at bounding box center [944, 242] width 112 height 13
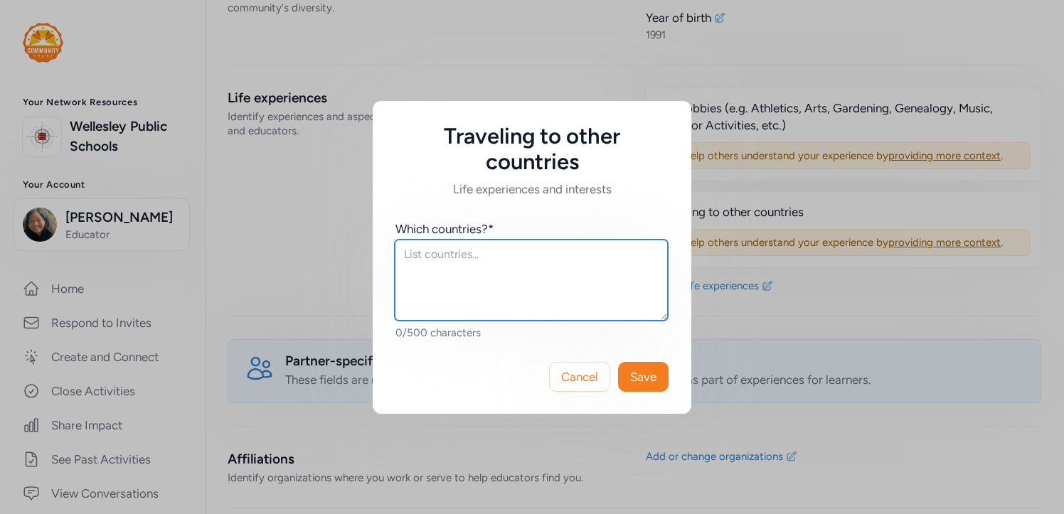
click at [533, 260] on textarea at bounding box center [531, 280] width 273 height 81
type textarea "L"
type textarea "F"
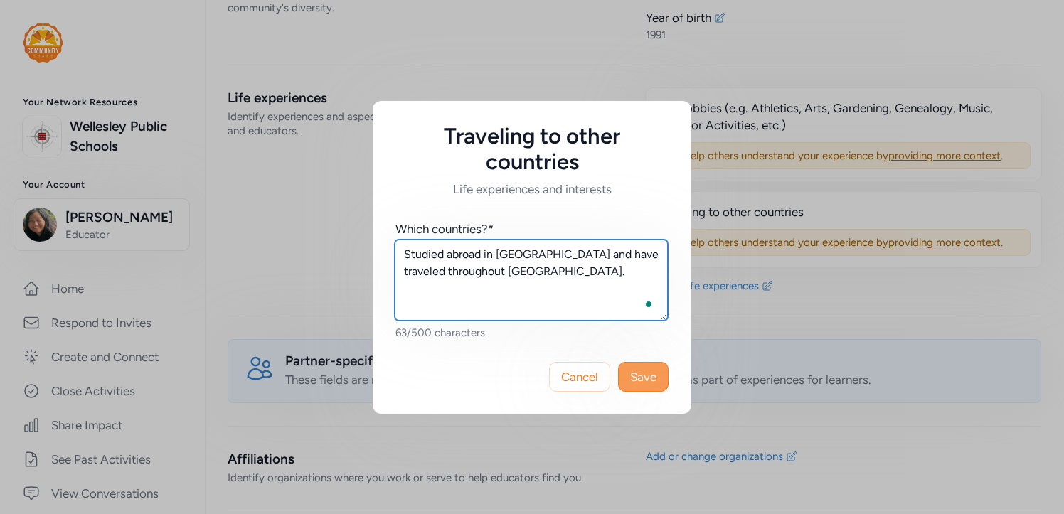
type textarea "Studied abroad in [GEOGRAPHIC_DATA] and have traveled throughout [GEOGRAPHIC_DA…"
click at [652, 382] on span "Save" at bounding box center [643, 376] width 26 height 17
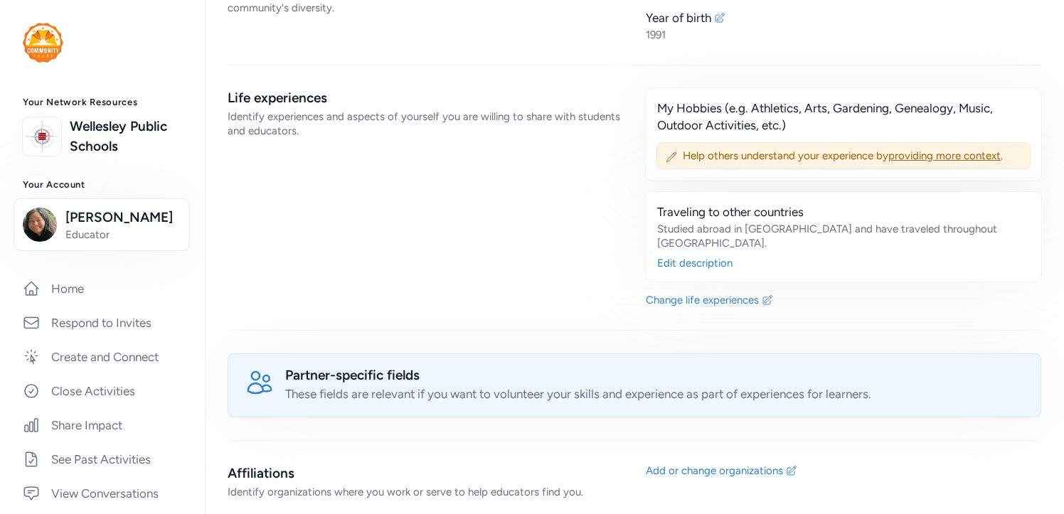
scroll to position [745, 0]
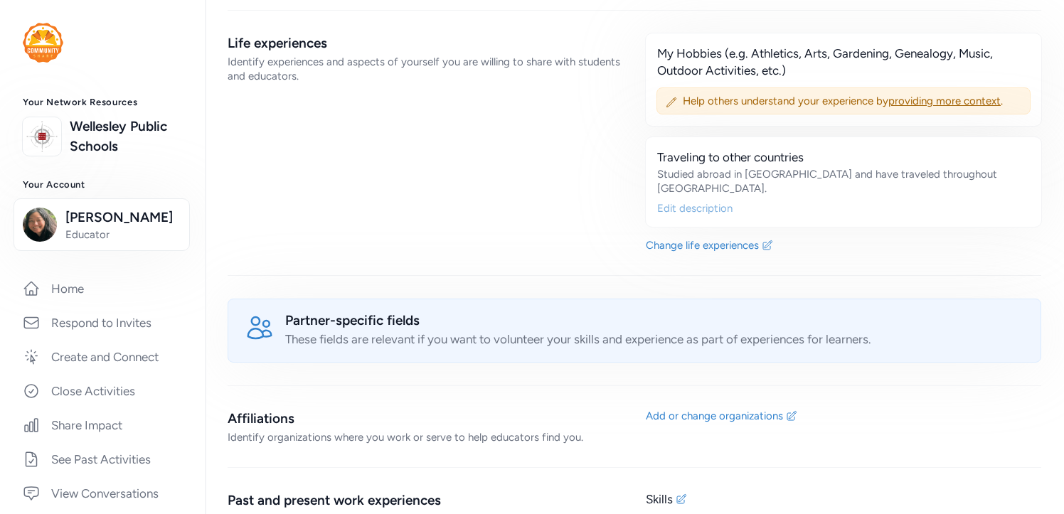
click at [720, 201] on div "Edit description" at bounding box center [843, 208] width 373 height 14
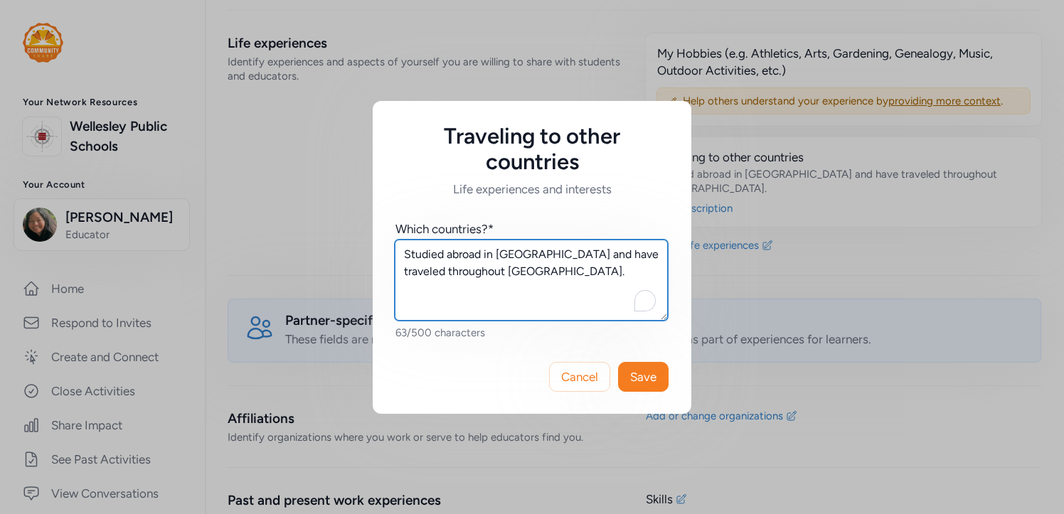
click at [552, 277] on textarea "Studied abroad in [GEOGRAPHIC_DATA] and have traveled throughout [GEOGRAPHIC_DA…" at bounding box center [531, 280] width 273 height 81
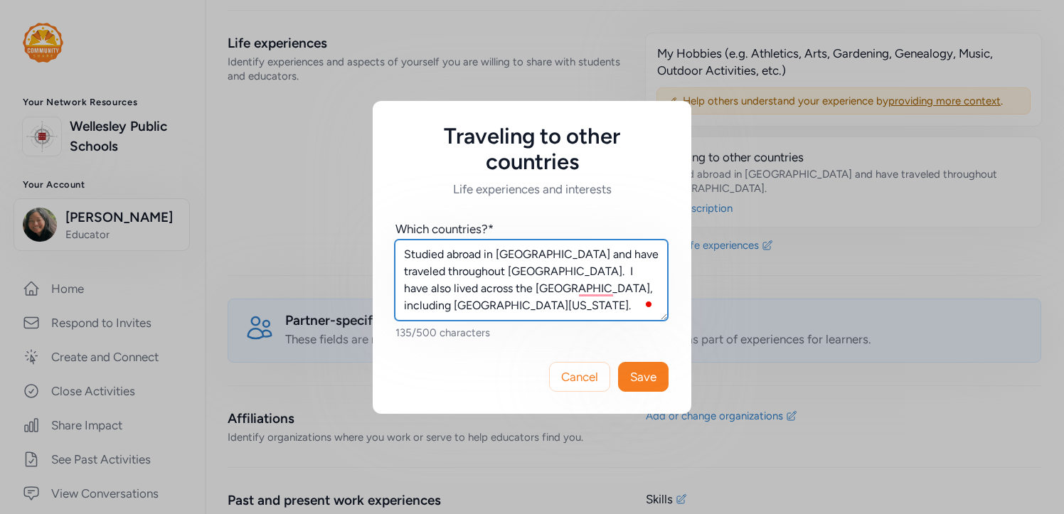
click at [576, 288] on textarea "Studied abroad in [GEOGRAPHIC_DATA] and have traveled throughout [GEOGRAPHIC_DA…" at bounding box center [531, 280] width 273 height 81
type textarea "Studied abroad in [GEOGRAPHIC_DATA] and have traveled throughout [GEOGRAPHIC_DA…"
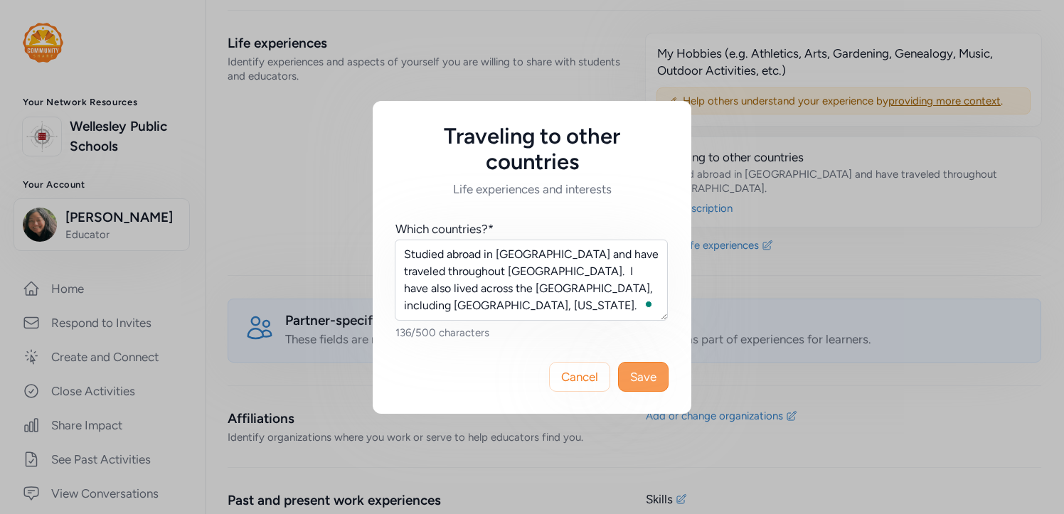
click at [639, 372] on span "Save" at bounding box center [643, 376] width 26 height 17
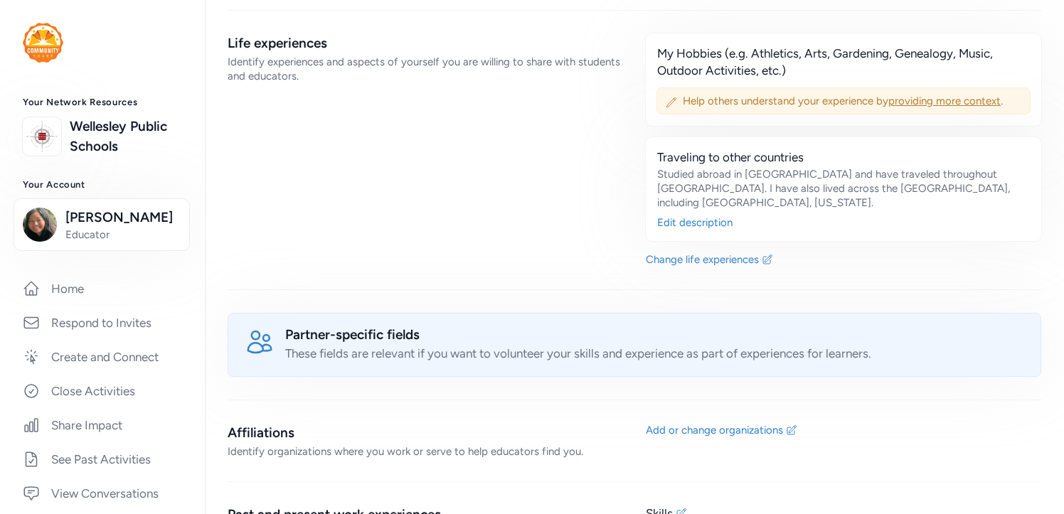
click at [917, 100] on span "providing more context" at bounding box center [944, 101] width 112 height 13
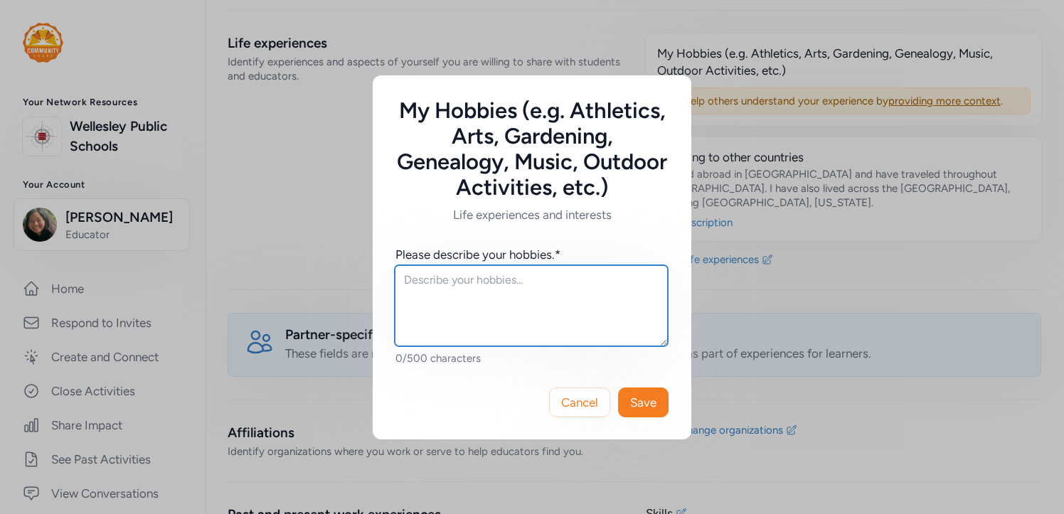
click at [525, 312] on textarea at bounding box center [531, 305] width 273 height 81
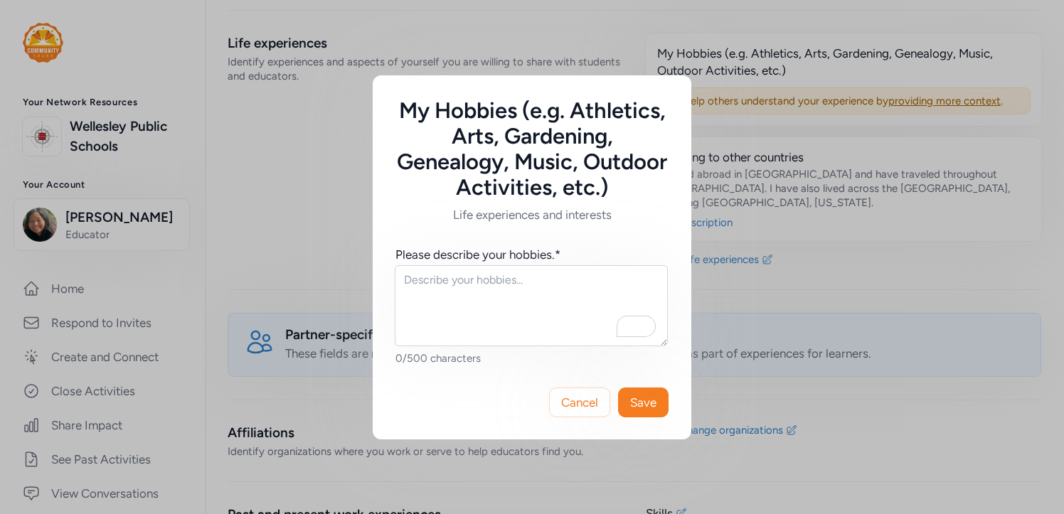
click at [777, 161] on div "My Hobbies (e.g. Athletics, Arts, Gardening, Genealogy, Music, Outdoor Activiti…" at bounding box center [532, 257] width 1064 height 514
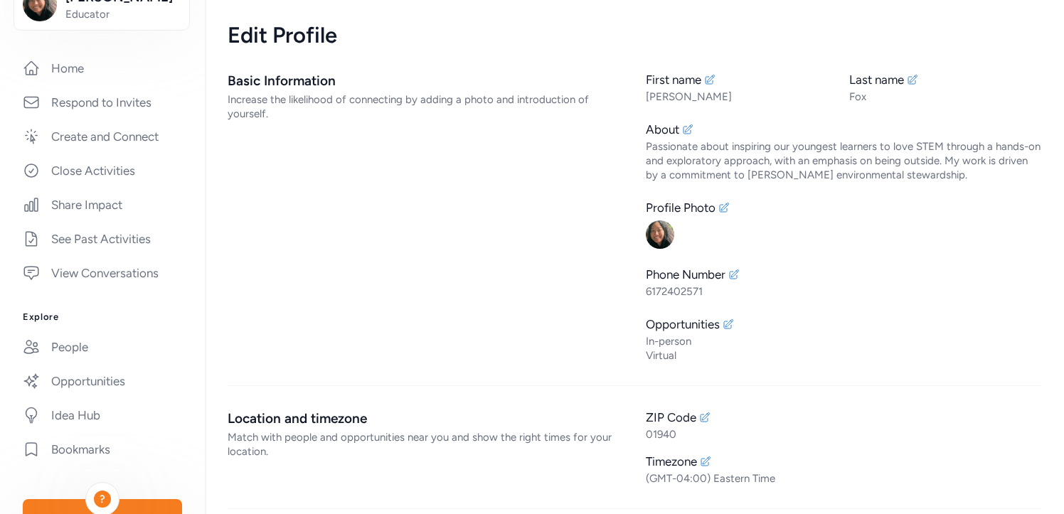
scroll to position [225, 0]
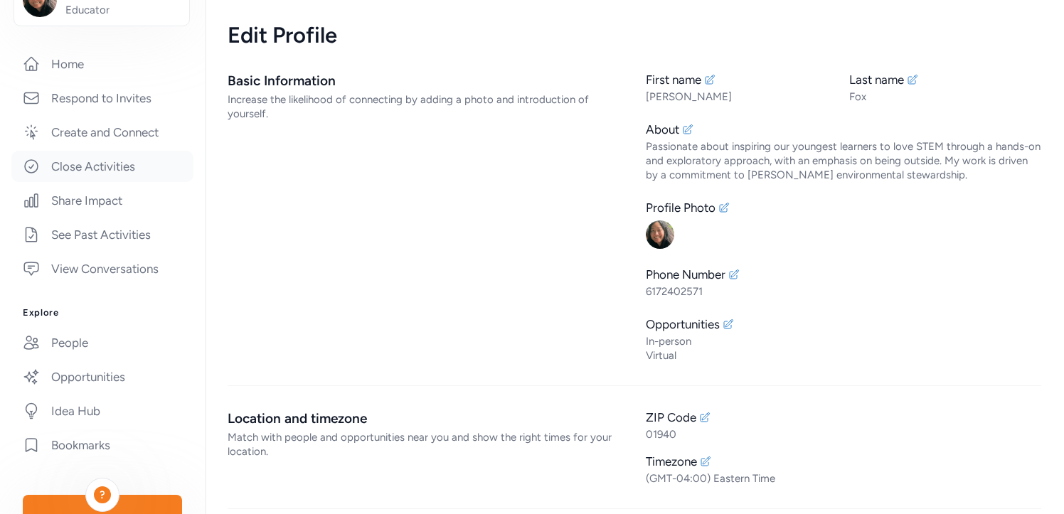
click at [113, 161] on link "Close Activities" at bounding box center [102, 166] width 182 height 31
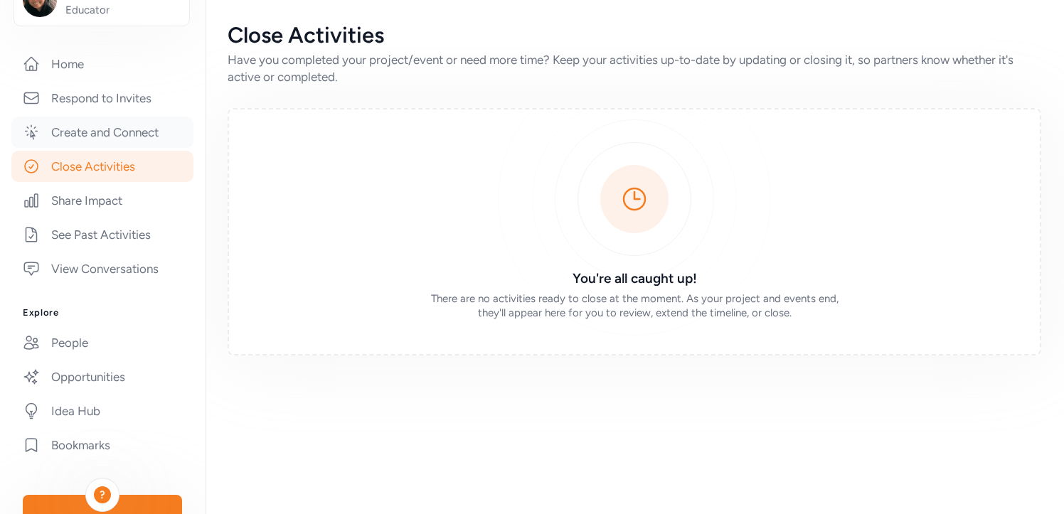
click at [117, 133] on link "Create and Connect" at bounding box center [102, 132] width 182 height 31
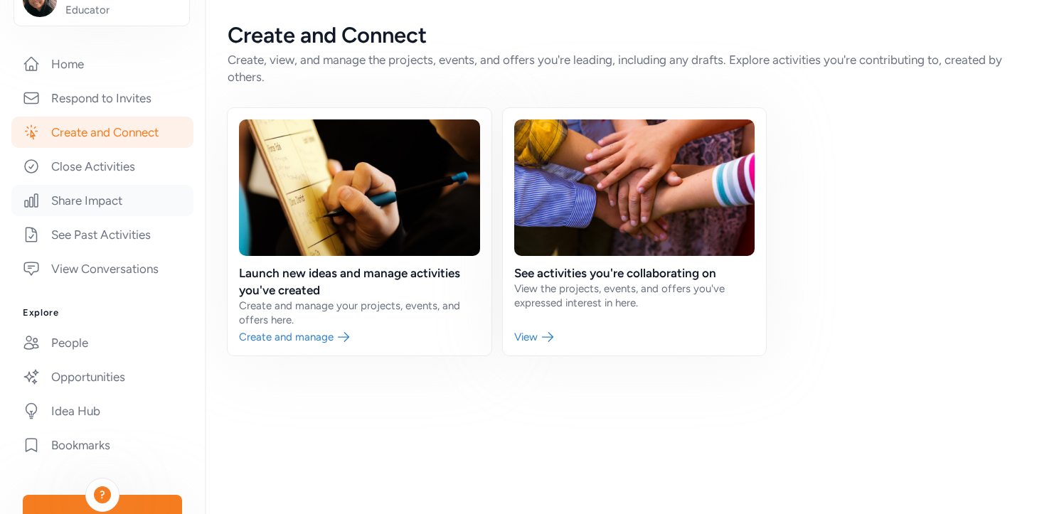
click at [110, 203] on link "Share Impact" at bounding box center [102, 200] width 182 height 31
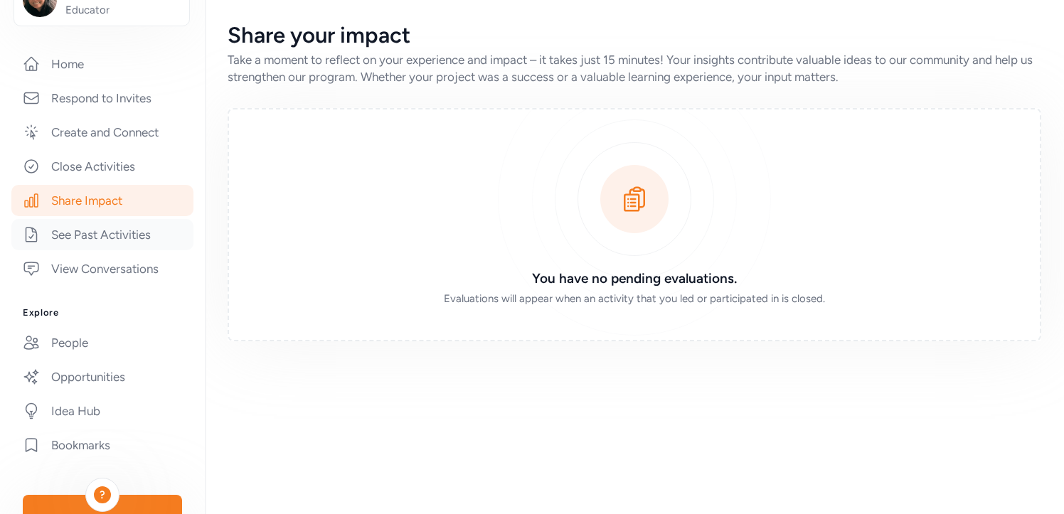
click at [113, 248] on link "See Past Activities" at bounding box center [102, 234] width 182 height 31
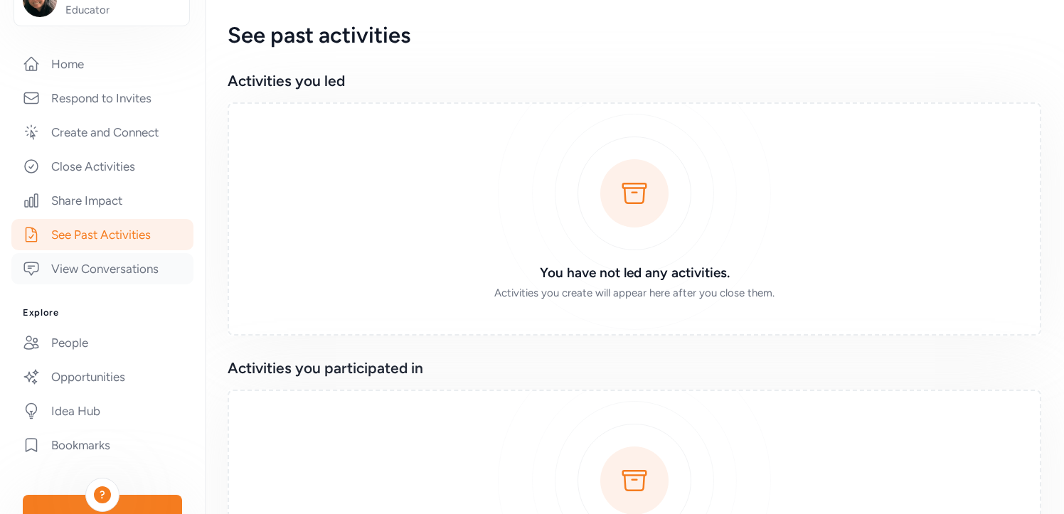
click at [112, 264] on link "View Conversations" at bounding box center [102, 268] width 182 height 31
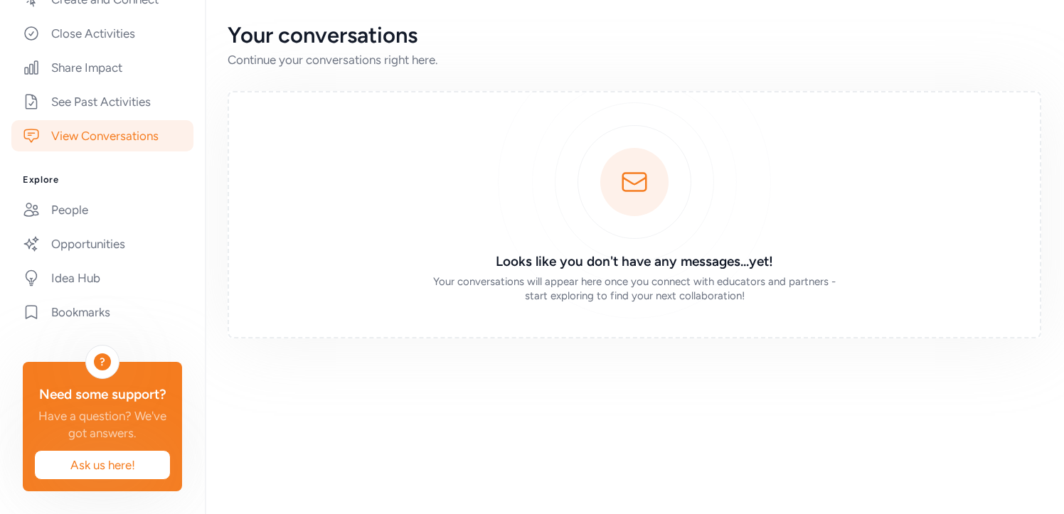
scroll to position [354, 0]
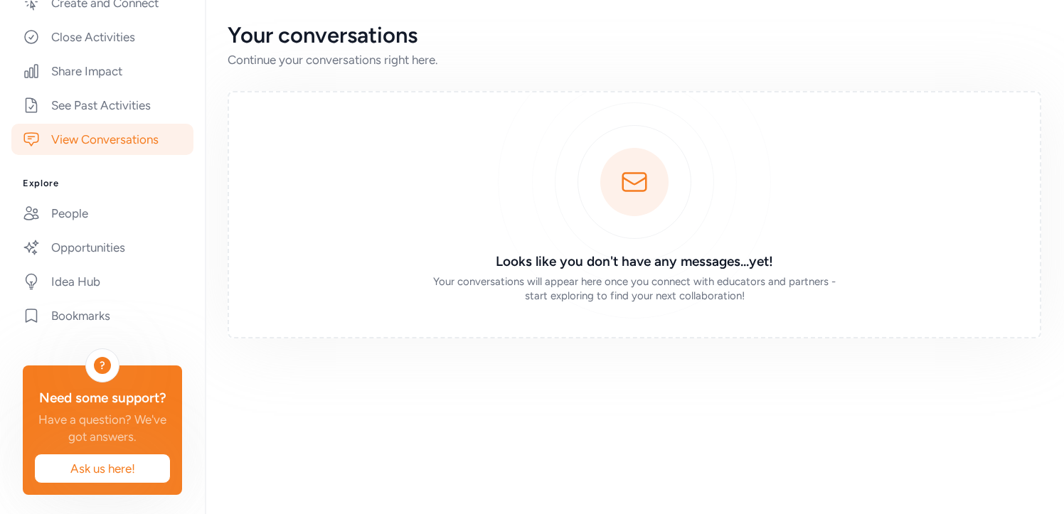
click at [112, 264] on div "People Opportunities Idea Hub Bookmarks" at bounding box center [102, 265] width 159 height 134
click at [100, 282] on link "Idea Hub" at bounding box center [102, 281] width 182 height 31
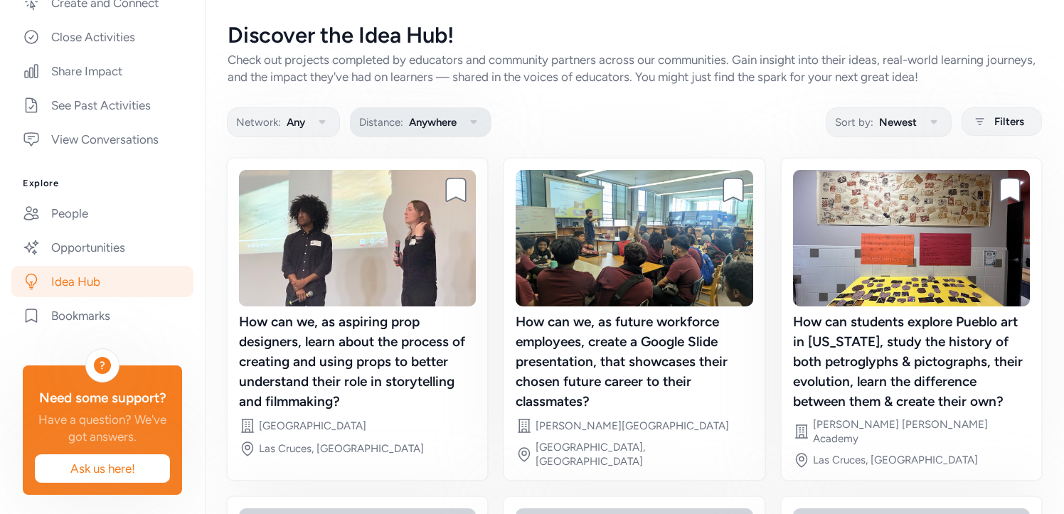
click at [438, 125] on span "Anywhere" at bounding box center [433, 122] width 48 height 17
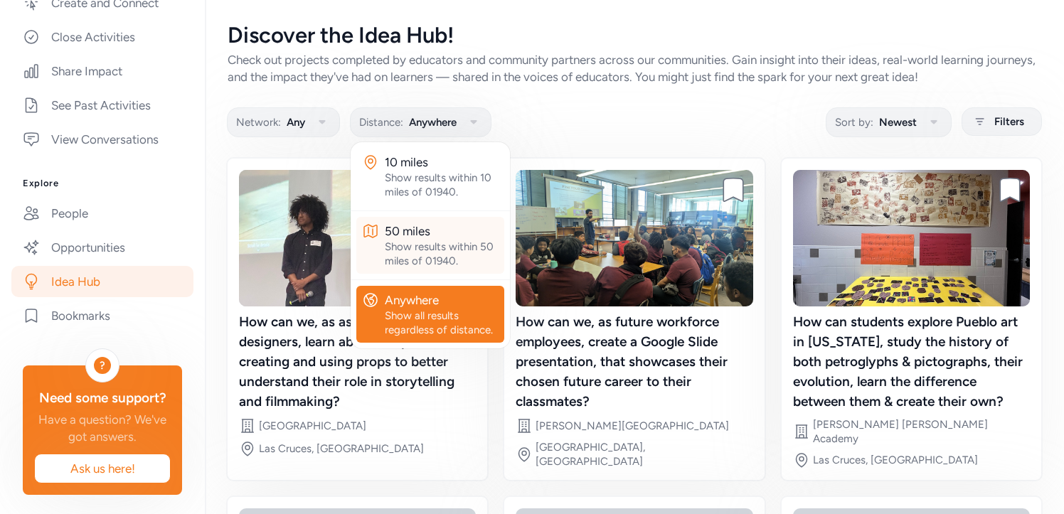
click at [438, 235] on div "50 miles" at bounding box center [442, 231] width 114 height 17
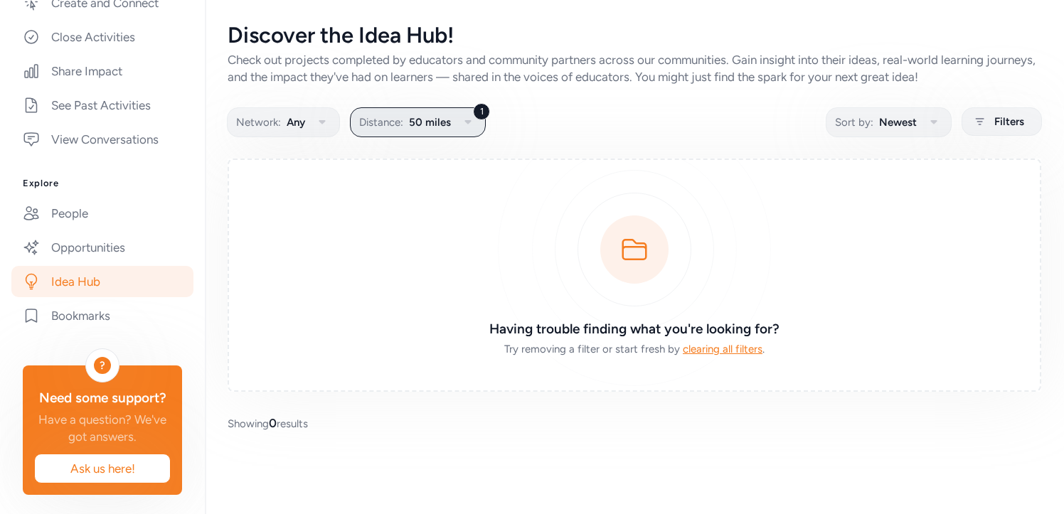
click at [433, 132] on button "1 Distance: 50 miles" at bounding box center [418, 122] width 136 height 30
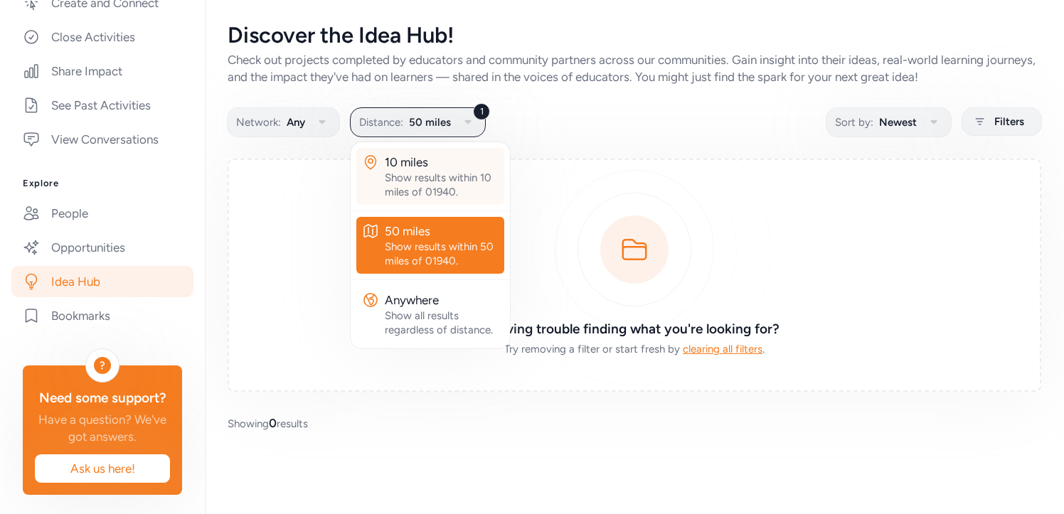
click at [420, 166] on div "10 miles" at bounding box center [442, 162] width 114 height 17
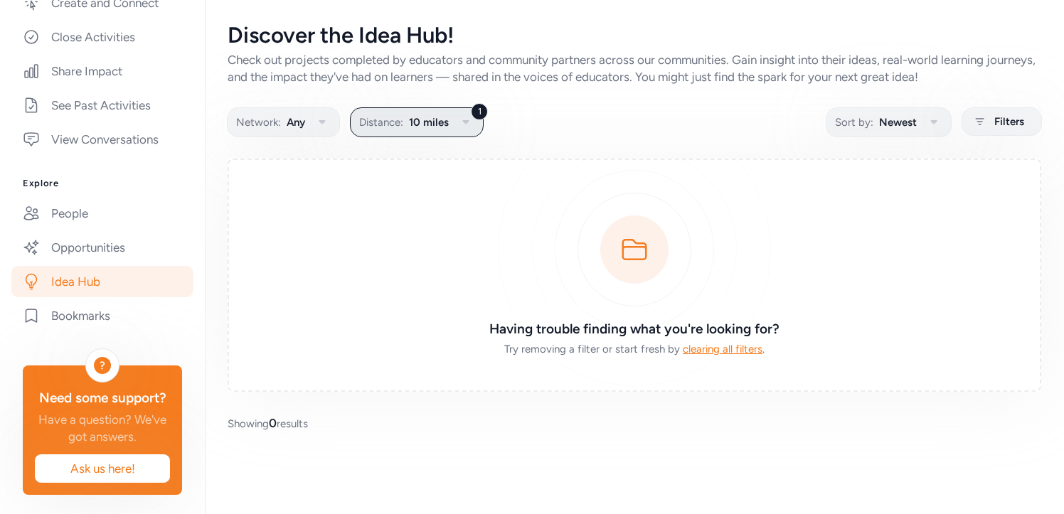
click at [420, 115] on span "10 miles" at bounding box center [429, 122] width 40 height 17
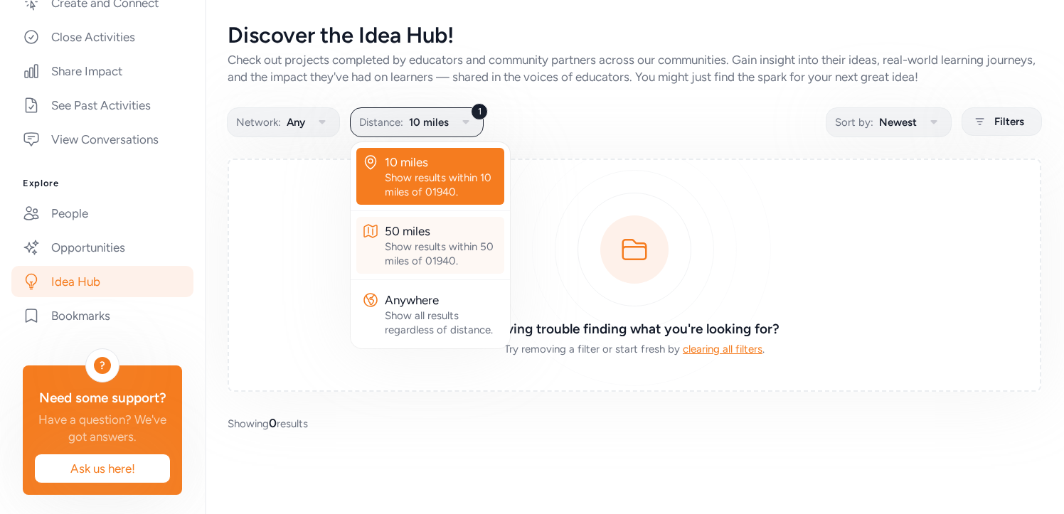
click at [422, 245] on div "Show results within 50 miles of 01940." at bounding box center [442, 254] width 114 height 28
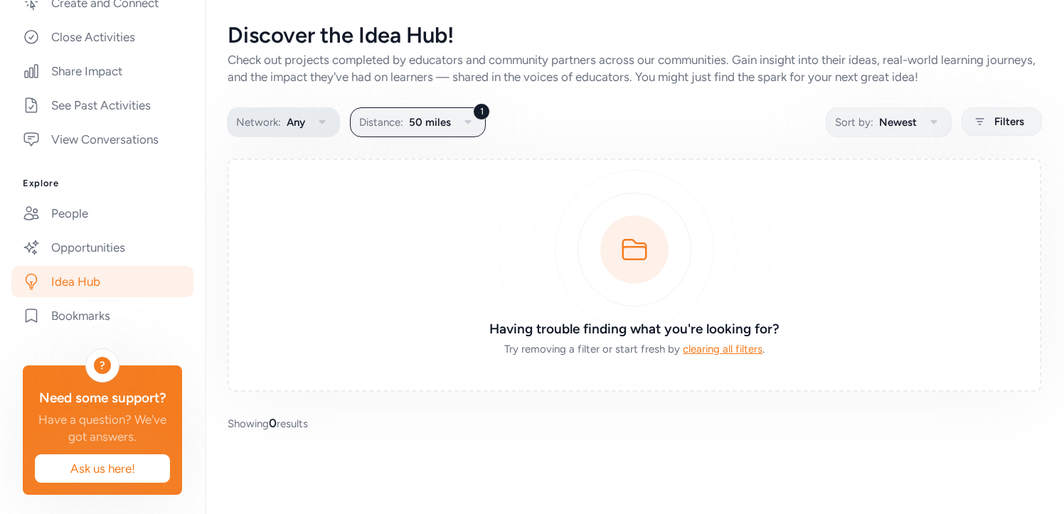
click at [319, 126] on icon "button" at bounding box center [322, 122] width 17 height 17
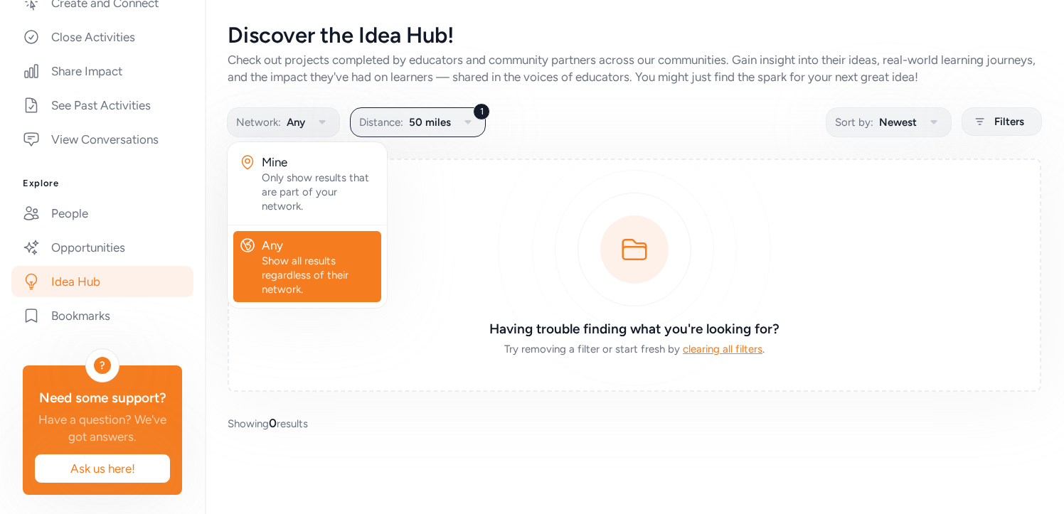
click at [651, 84] on div "Check out projects completed by educators and community partners across our com…" at bounding box center [635, 68] width 814 height 34
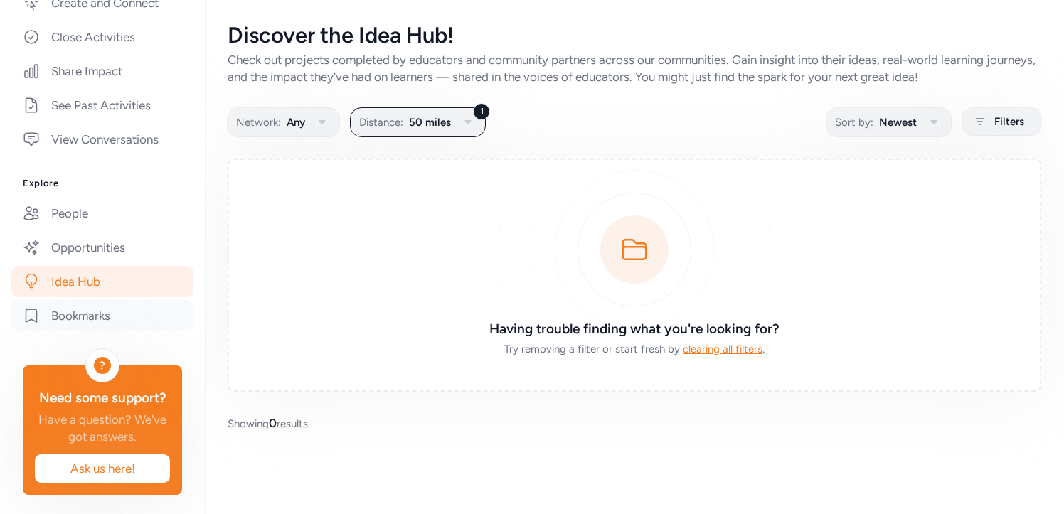
click at [107, 309] on link "Bookmarks" at bounding box center [102, 315] width 182 height 31
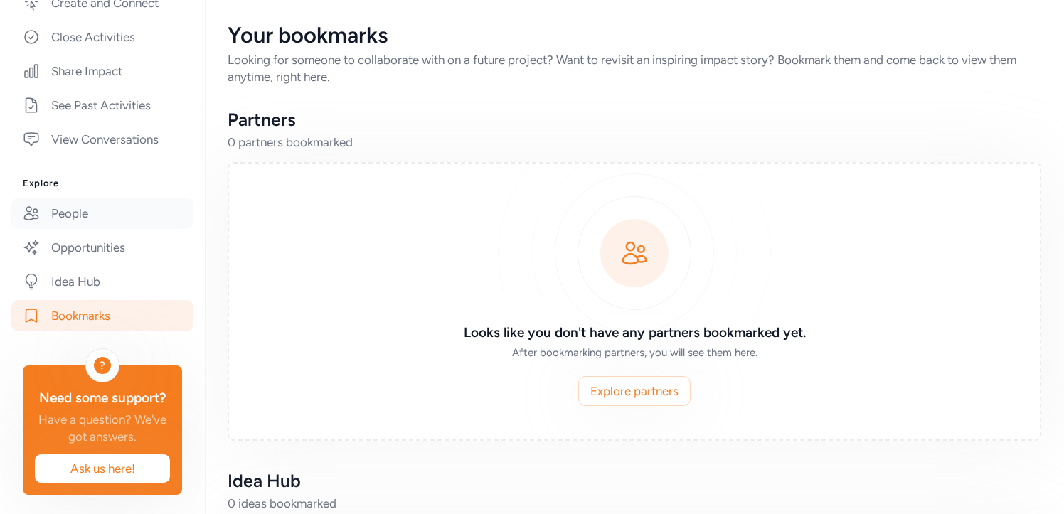
click at [97, 214] on link "People" at bounding box center [102, 213] width 182 height 31
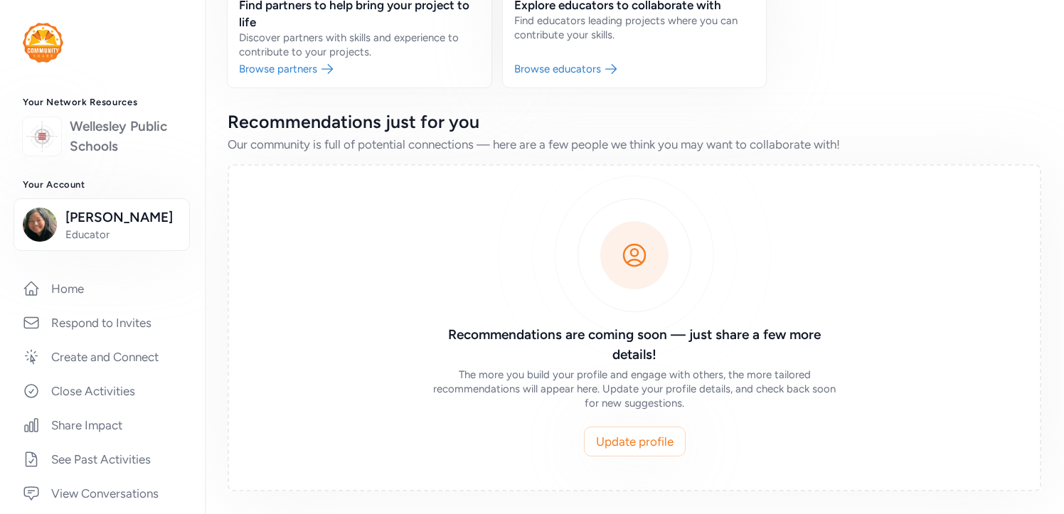
click at [107, 136] on link "Wellesley Public Schools" at bounding box center [126, 137] width 112 height 40
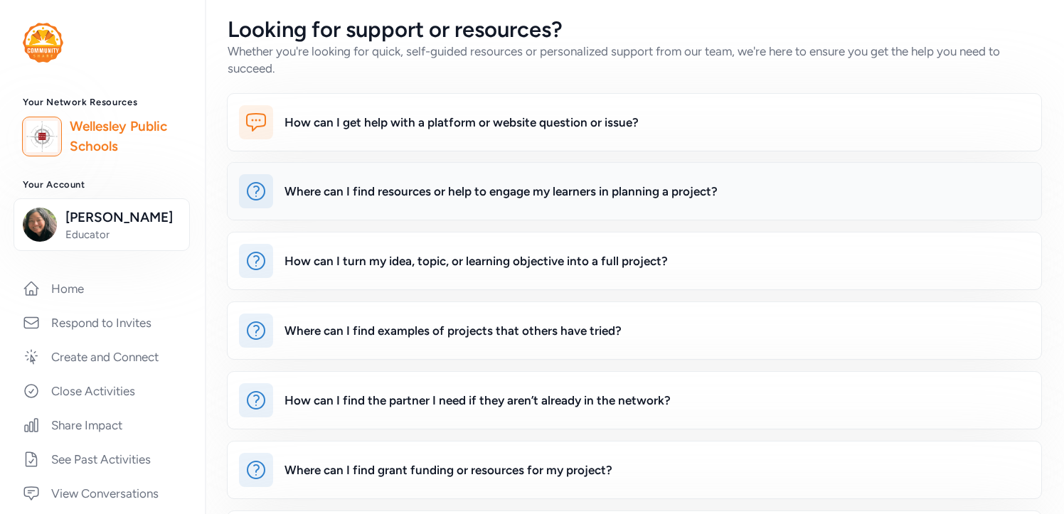
scroll to position [228, 0]
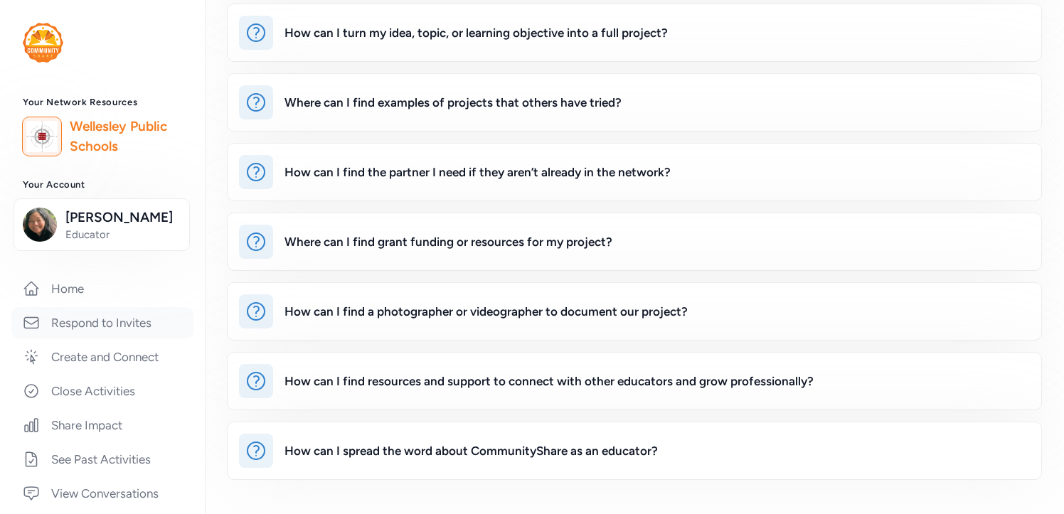
click at [105, 309] on link "Respond to Invites" at bounding box center [102, 322] width 182 height 31
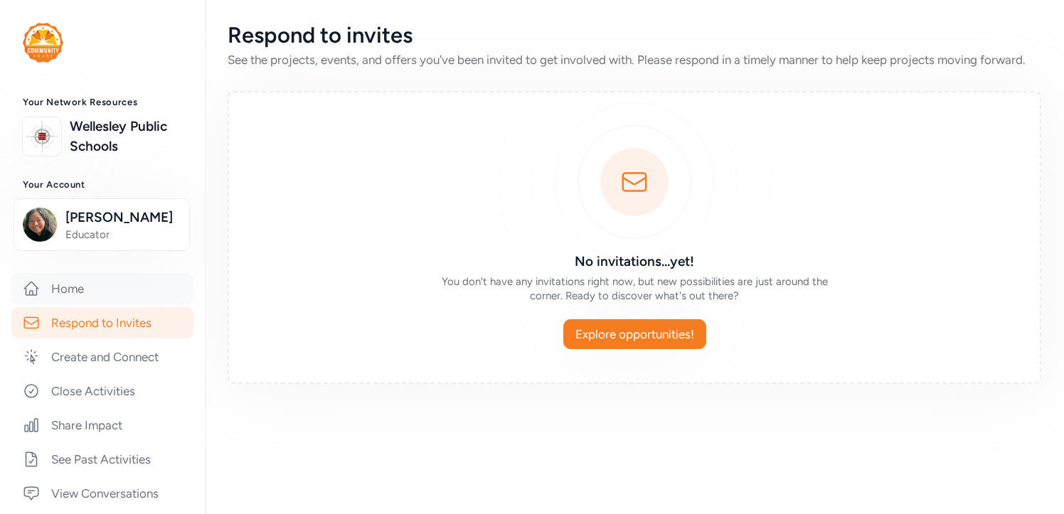
click at [92, 287] on link "Home" at bounding box center [102, 288] width 182 height 31
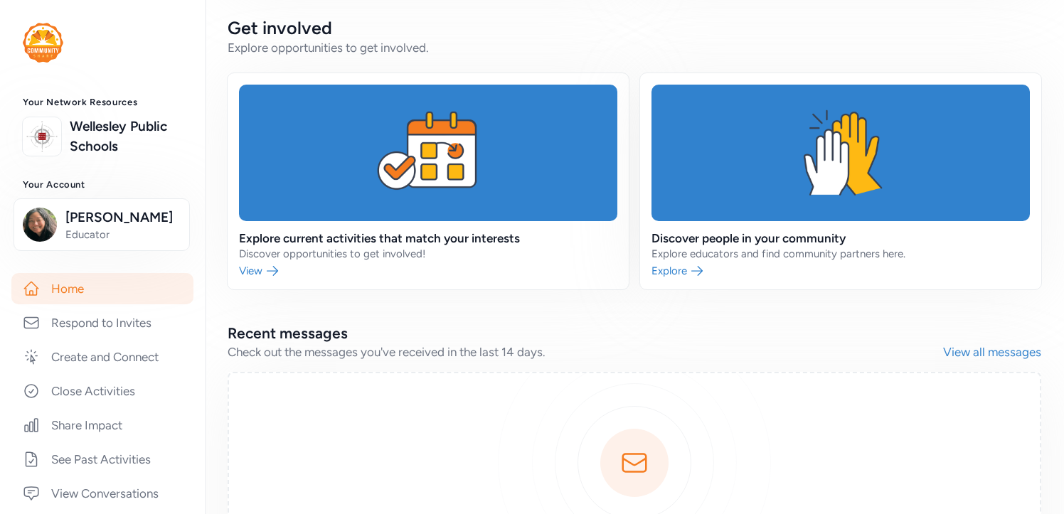
scroll to position [522, 0]
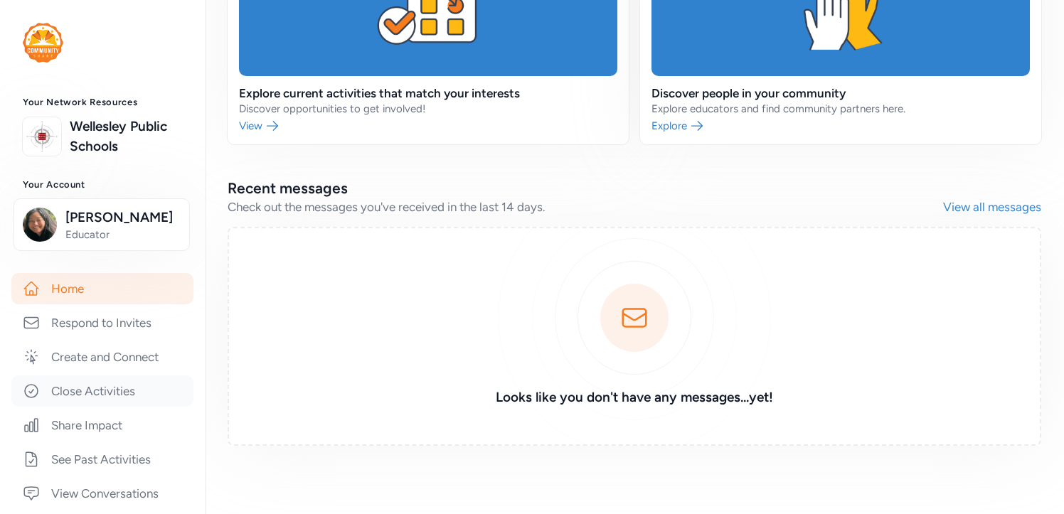
click at [109, 386] on link "Close Activities" at bounding box center [102, 391] width 182 height 31
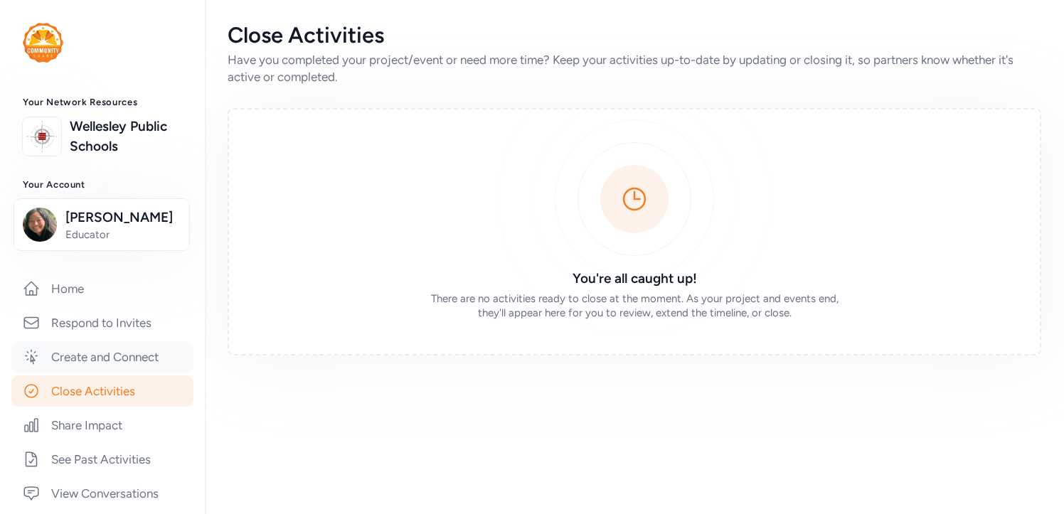
click at [124, 353] on link "Create and Connect" at bounding box center [102, 356] width 182 height 31
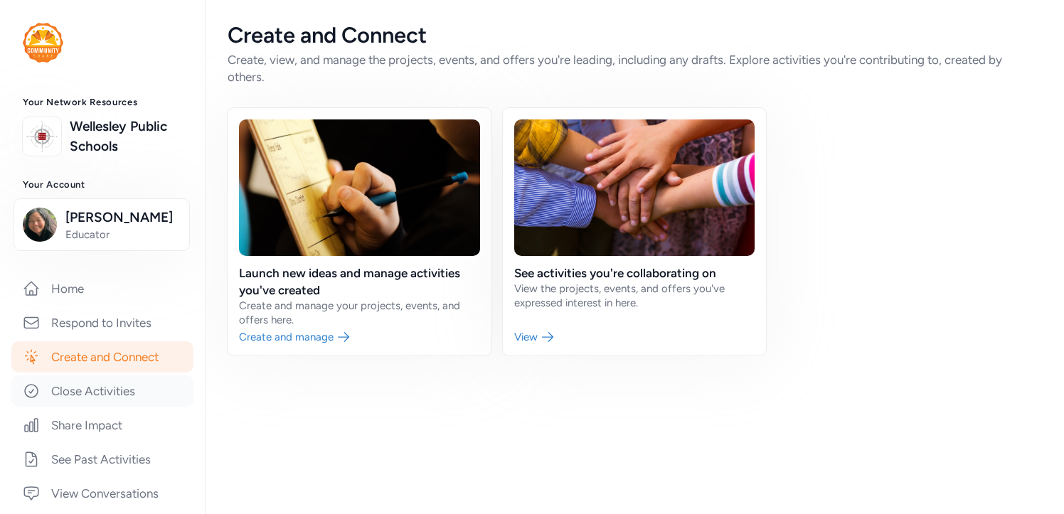
click at [119, 390] on link "Close Activities" at bounding box center [102, 391] width 182 height 31
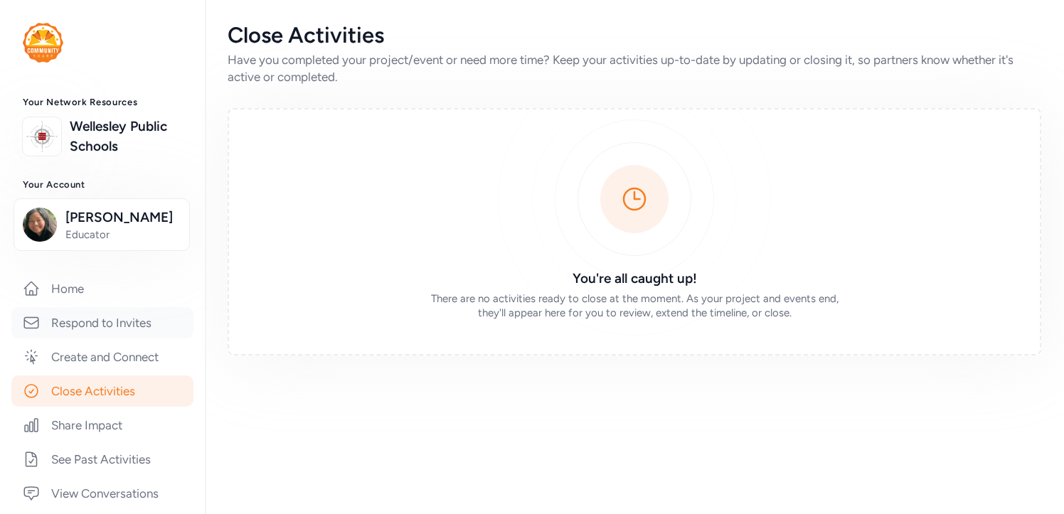
click at [67, 332] on link "Respond to Invites" at bounding box center [102, 322] width 182 height 31
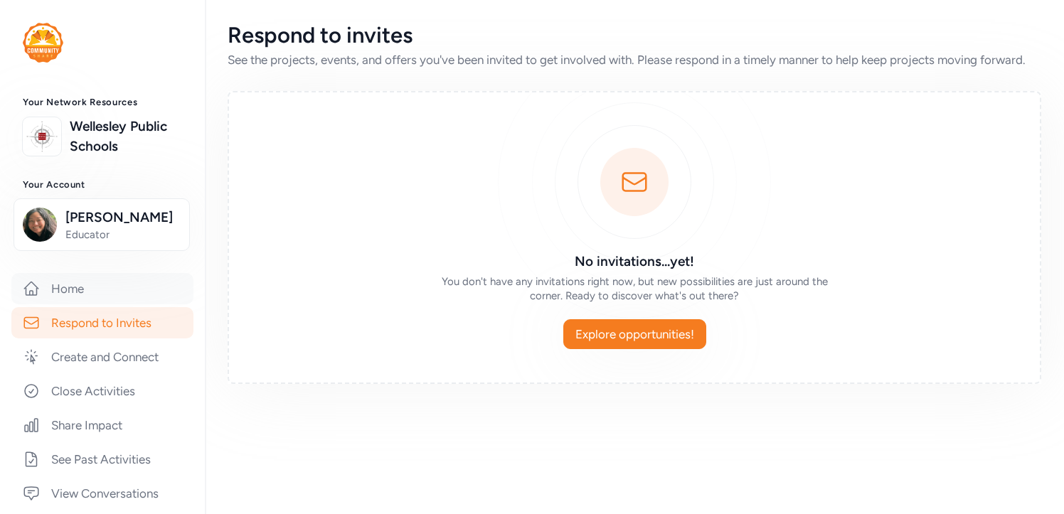
click at [74, 295] on link "Home" at bounding box center [102, 288] width 182 height 31
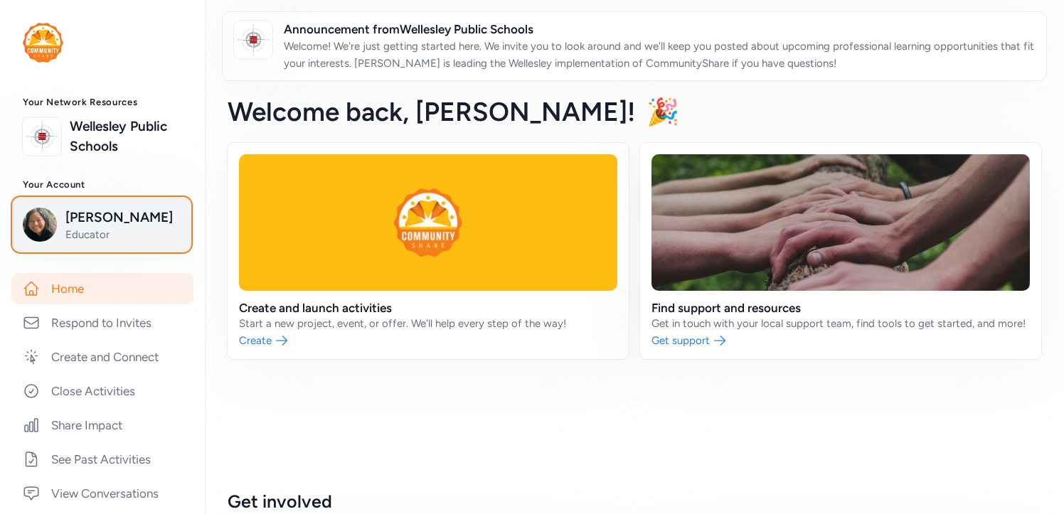
click at [115, 231] on span "Educator" at bounding box center [122, 235] width 115 height 14
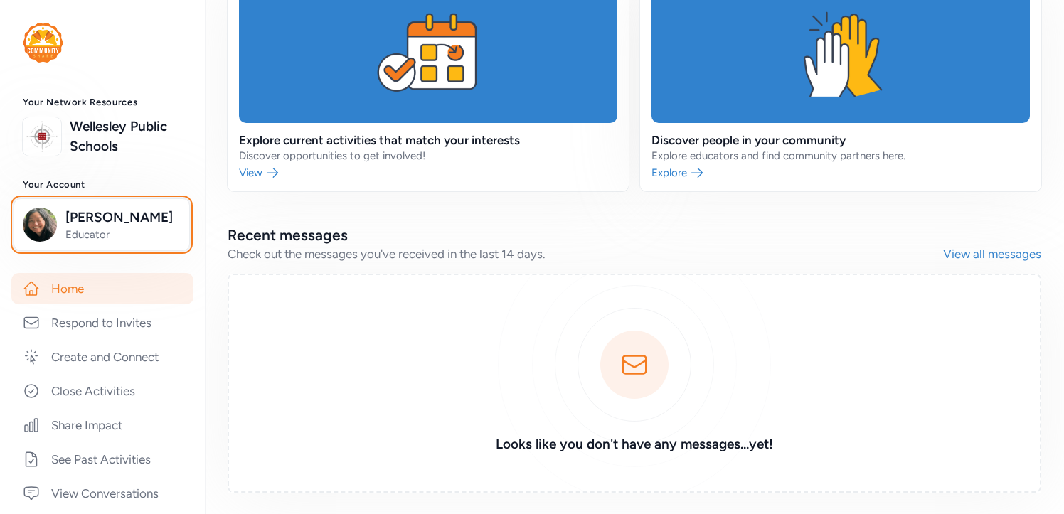
scroll to position [522, 0]
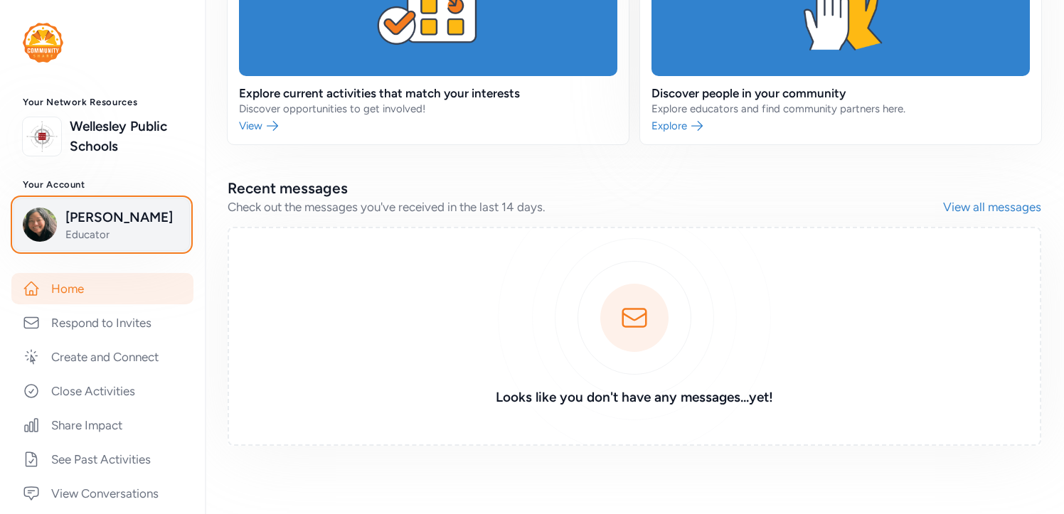
click at [105, 210] on span "[PERSON_NAME]" at bounding box center [122, 218] width 115 height 20
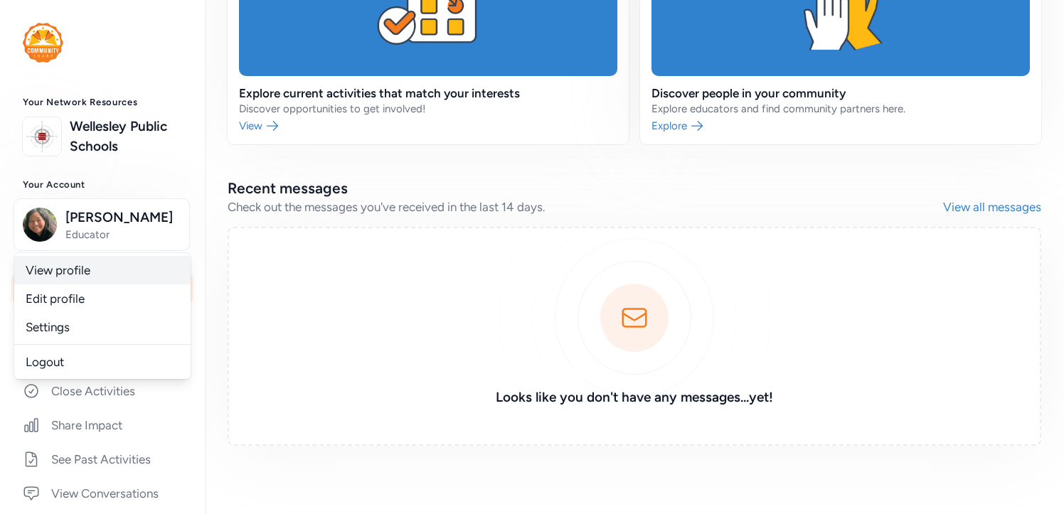
click at [107, 259] on link "View profile" at bounding box center [102, 270] width 176 height 28
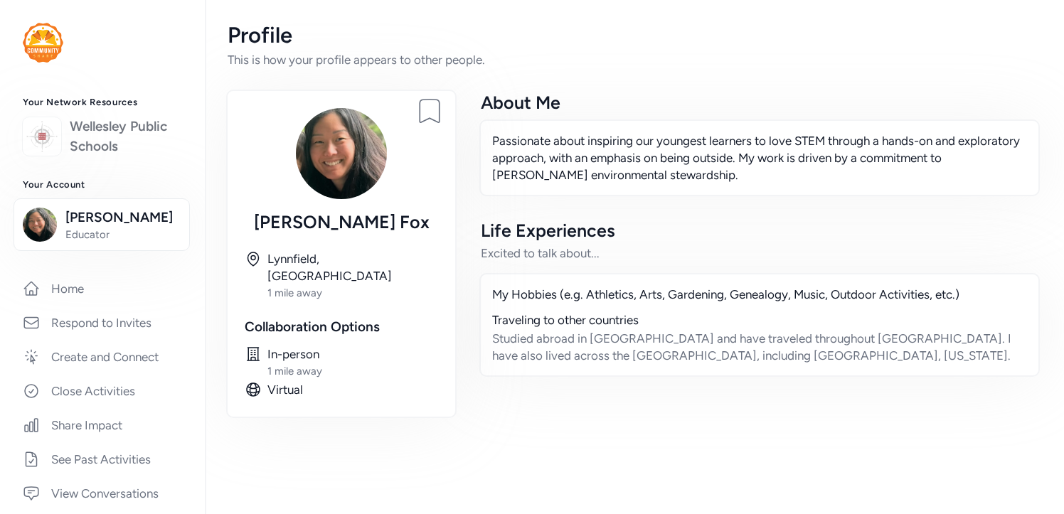
click at [110, 125] on link "Wellesley Public Schools" at bounding box center [126, 137] width 112 height 40
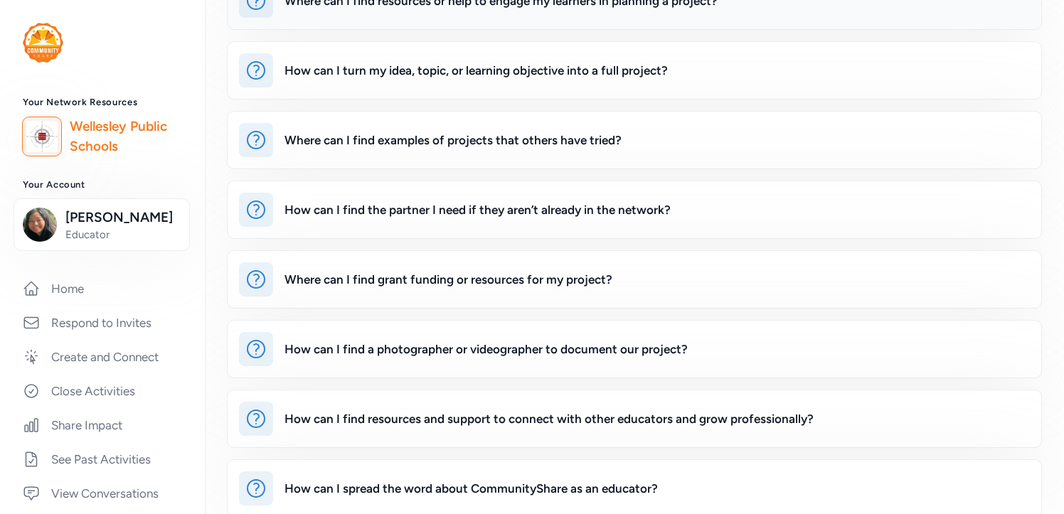
scroll to position [194, 0]
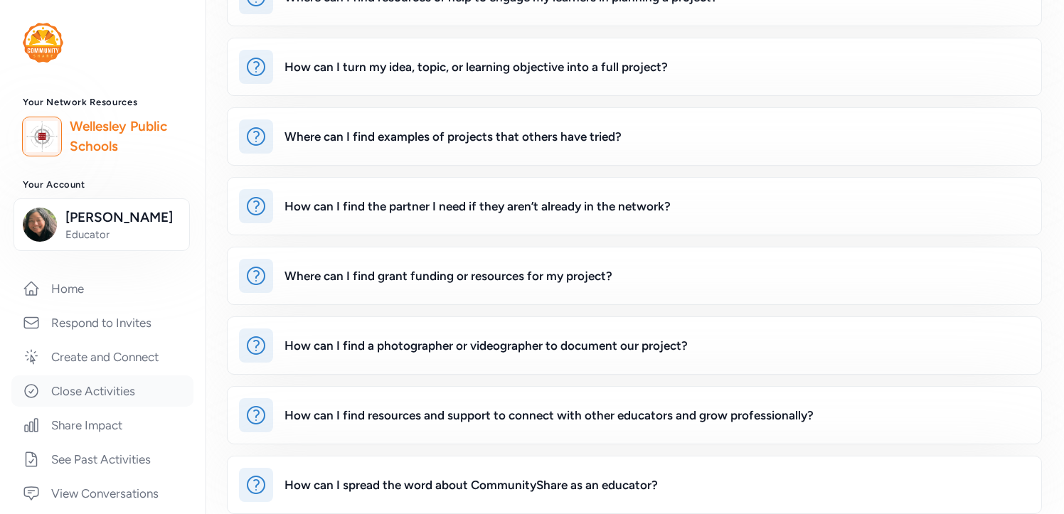
click at [149, 386] on link "Close Activities" at bounding box center [102, 391] width 182 height 31
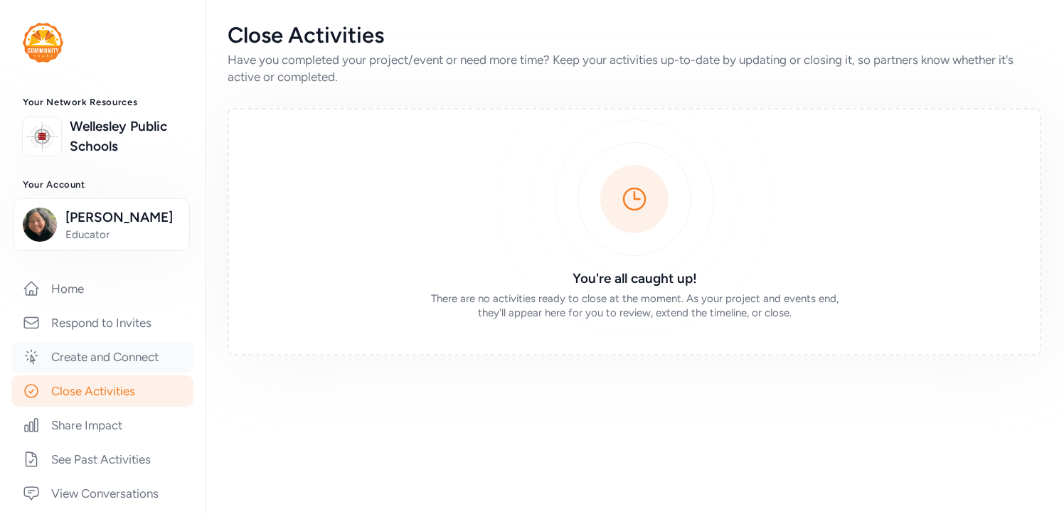
click at [121, 345] on link "Create and Connect" at bounding box center [102, 356] width 182 height 31
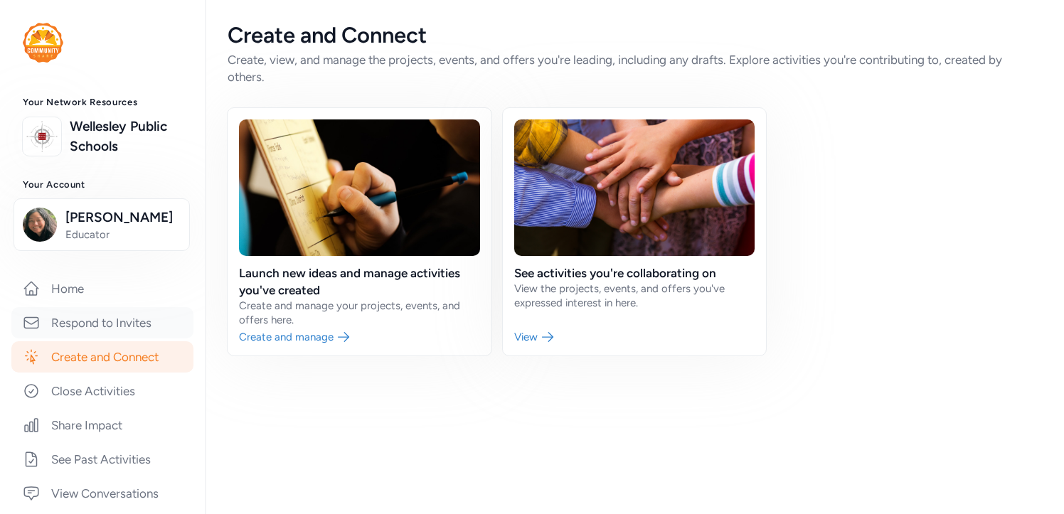
click at [120, 309] on link "Respond to Invites" at bounding box center [102, 322] width 182 height 31
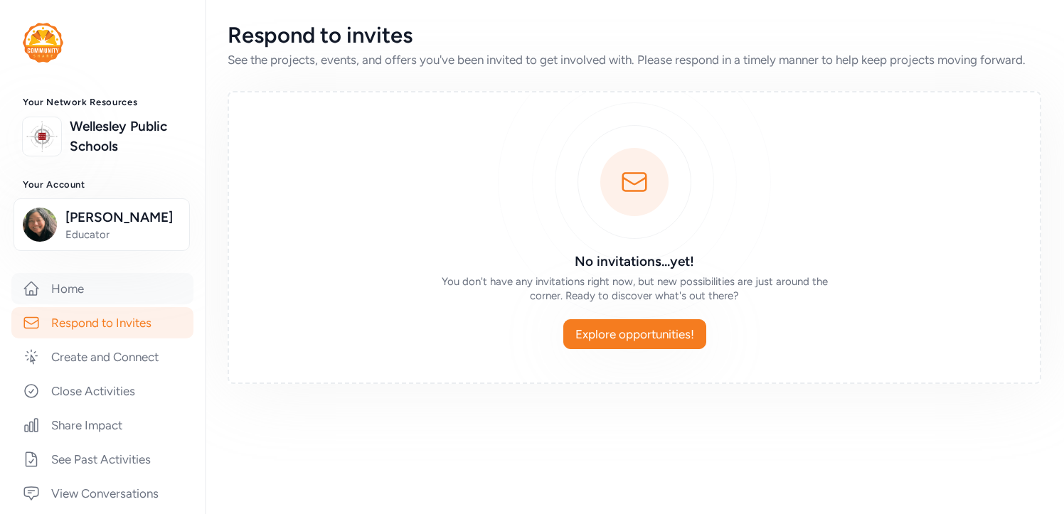
click at [111, 283] on link "Home" at bounding box center [102, 288] width 182 height 31
